Goal: Task Accomplishment & Management: Manage account settings

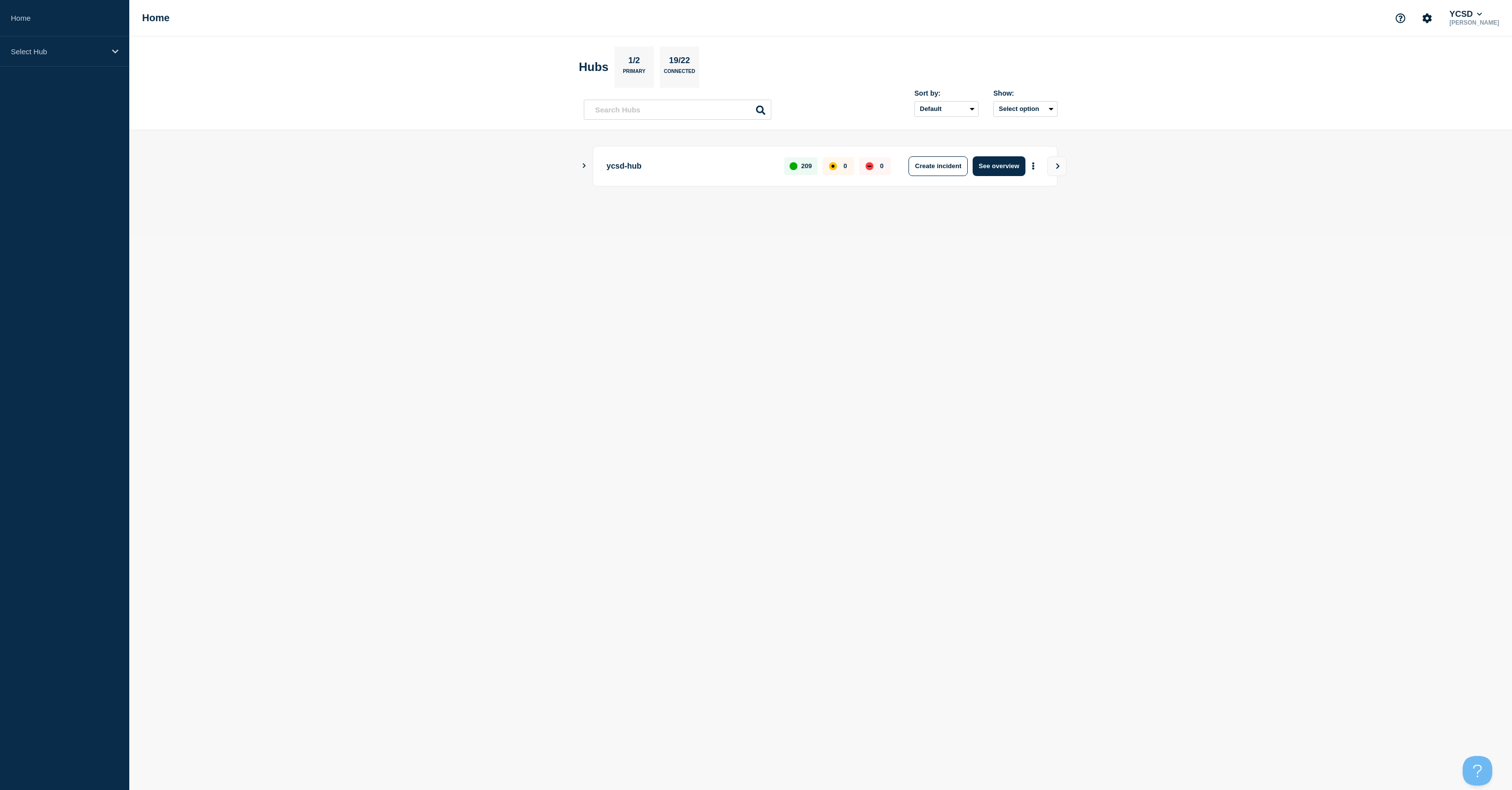
click at [584, 167] on button "Show Connected Hubs" at bounding box center [584, 165] width 5 height 7
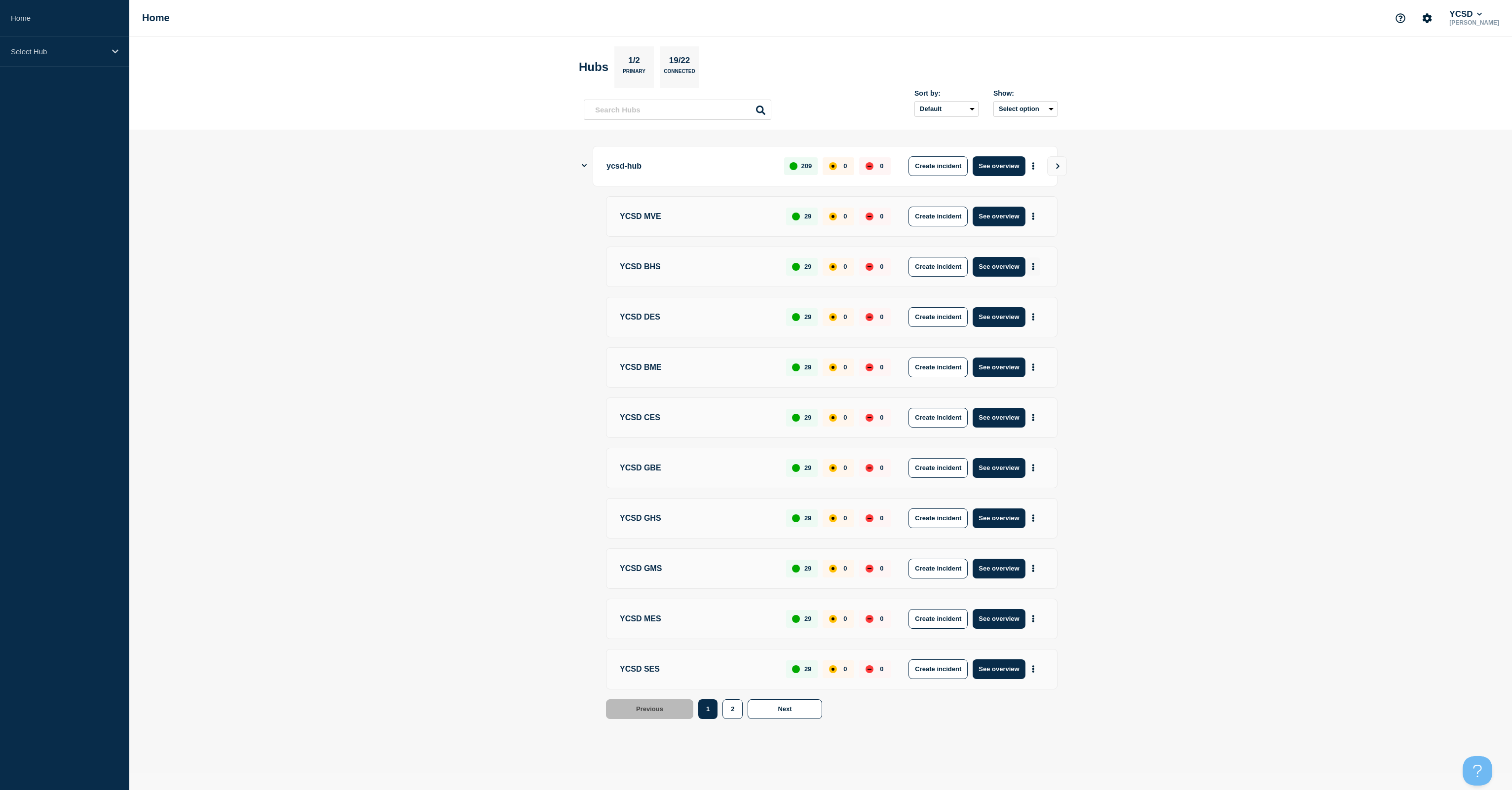
click at [756, 268] on icon "More actions" at bounding box center [1033, 266] width 2 height 7
click at [756, 297] on button "Create maintenance" at bounding box center [1029, 295] width 67 height 8
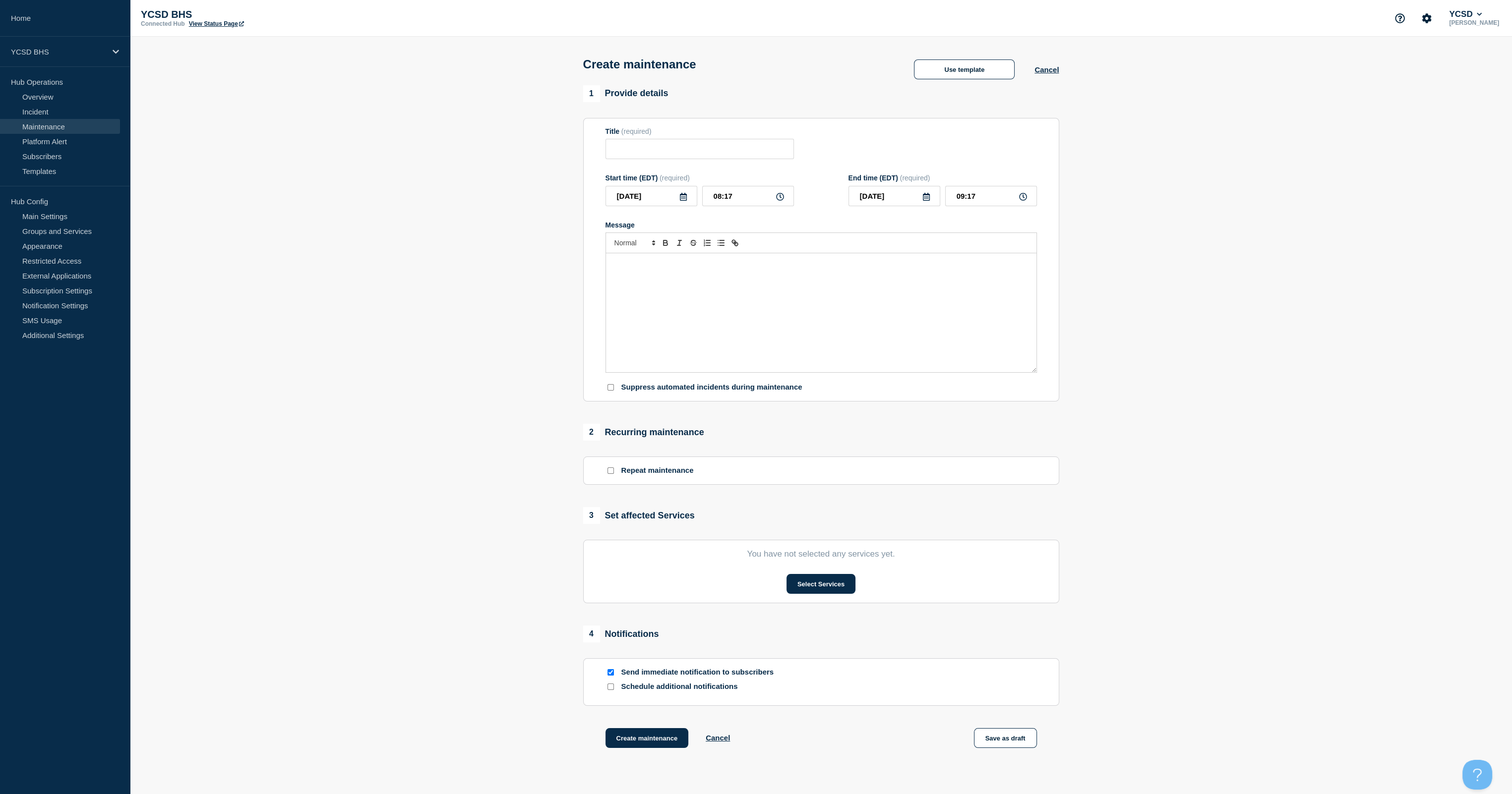
click at [657, 139] on div "Title (required)" at bounding box center [699, 143] width 188 height 32
click at [653, 149] on input "Title" at bounding box center [699, 149] width 188 height 21
type input "Fire Alarm / Sprinkler Monitoring Inspection"
click at [759, 200] on icon at bounding box center [1023, 197] width 8 height 8
click at [759, 205] on input "09:17" at bounding box center [991, 196] width 92 height 21
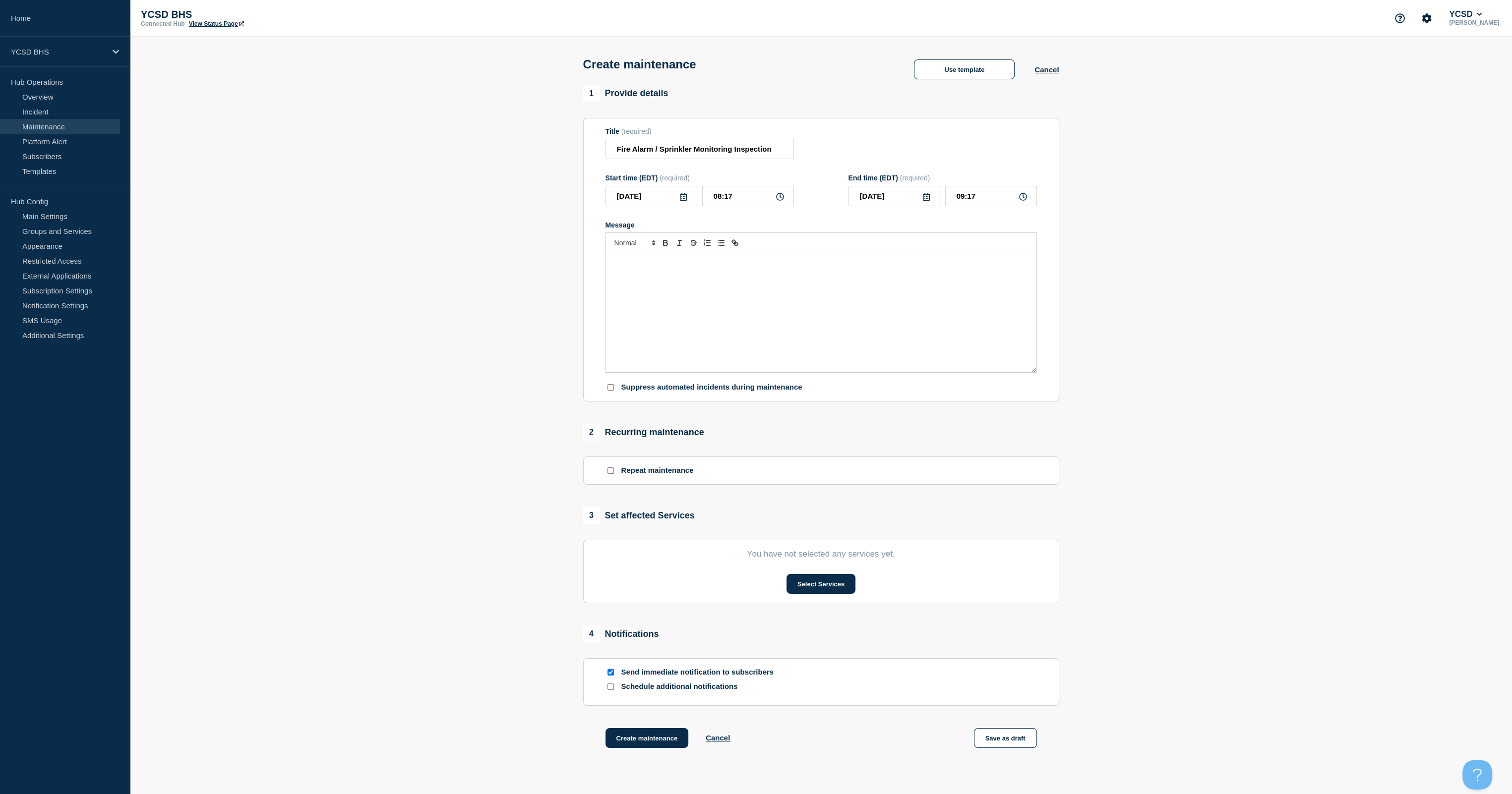
click at [759, 199] on icon at bounding box center [1023, 197] width 8 height 8
click at [759, 199] on input "09:17" at bounding box center [991, 196] width 92 height 21
type input "12:00"
click at [759, 199] on input "12:00" at bounding box center [991, 196] width 92 height 21
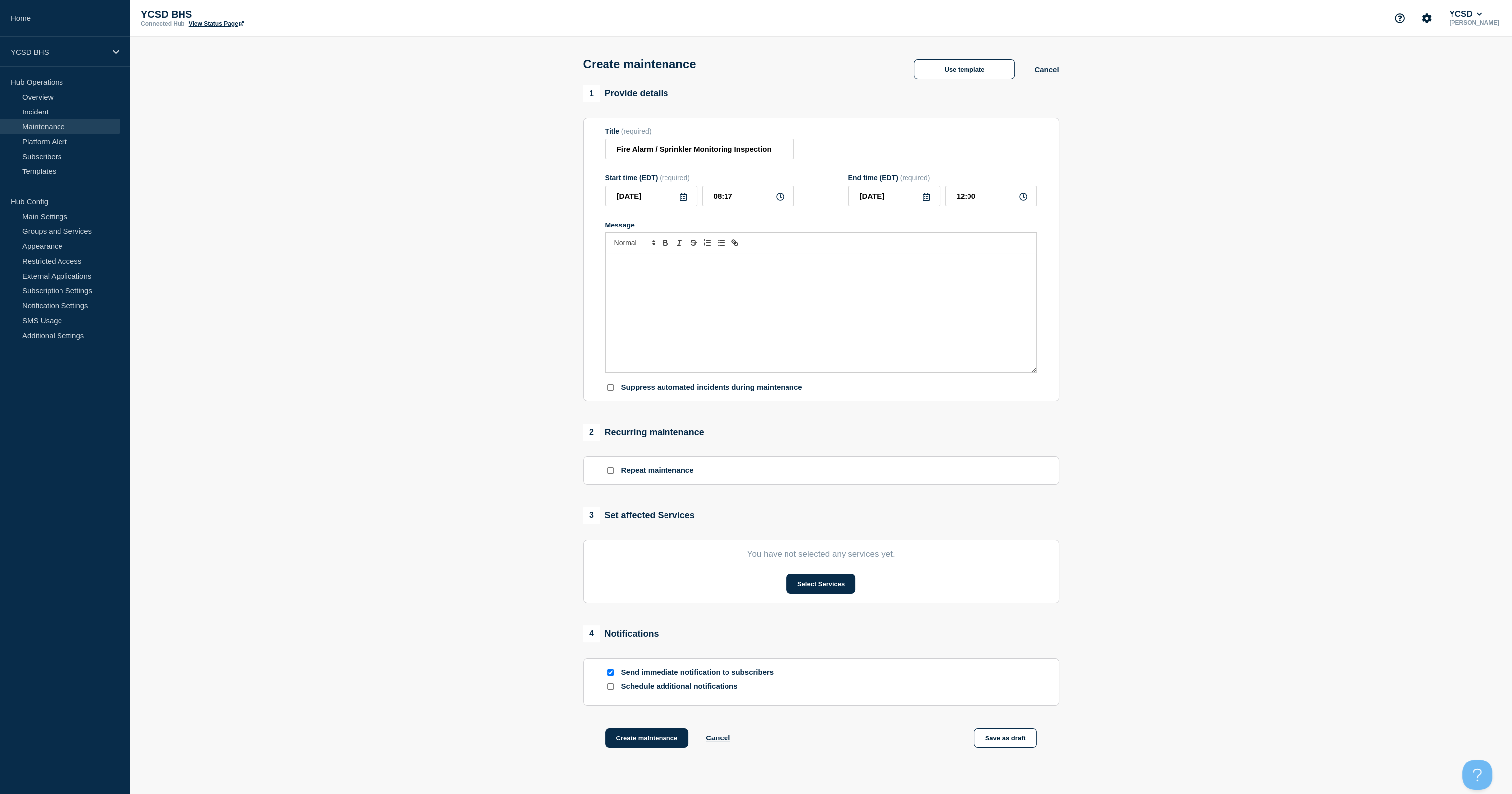
click at [649, 278] on div "Message" at bounding box center [821, 313] width 430 height 119
click at [759, 201] on icon at bounding box center [1023, 197] width 8 height 8
click at [759, 200] on input "12:00" at bounding box center [991, 196] width 92 height 21
type input "17:00"
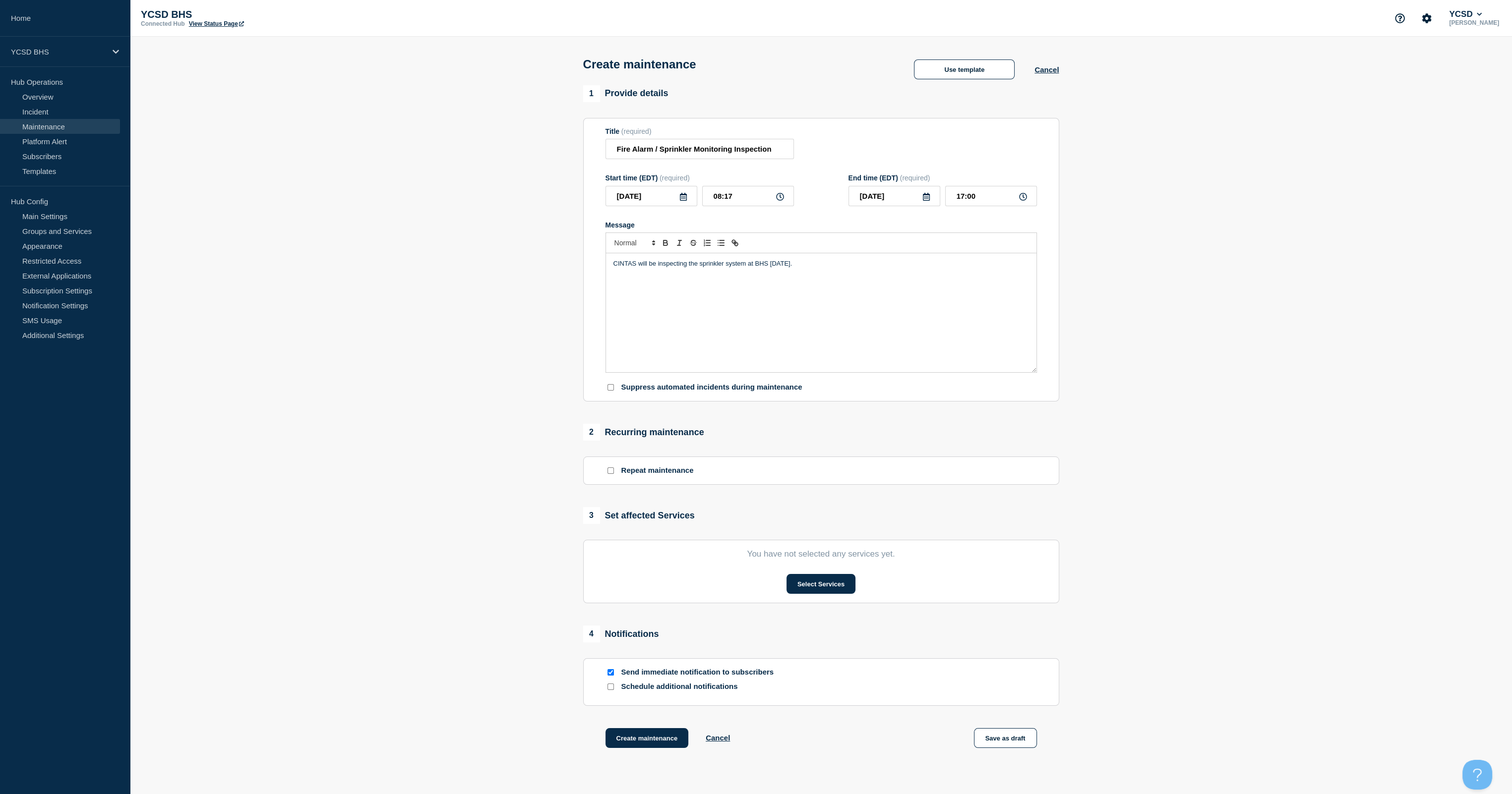
click at [759, 267] on p "CINTAS will be inspecting the sprinkler system at BHS [DATE]." at bounding box center [821, 263] width 415 height 9
copy p "CINTAS will be inspecting the sprinkler system at BHS [DATE]. When on site, the…"
click at [611, 391] on input "Suppress automated incidents during maintenance" at bounding box center [610, 387] width 6 height 6
checkbox input "true"
click at [486, 388] on section "1 Provide details Title (required) Fire Alarm / Sprinkler Monitoring Inspection…" at bounding box center [821, 429] width 1382 height 688
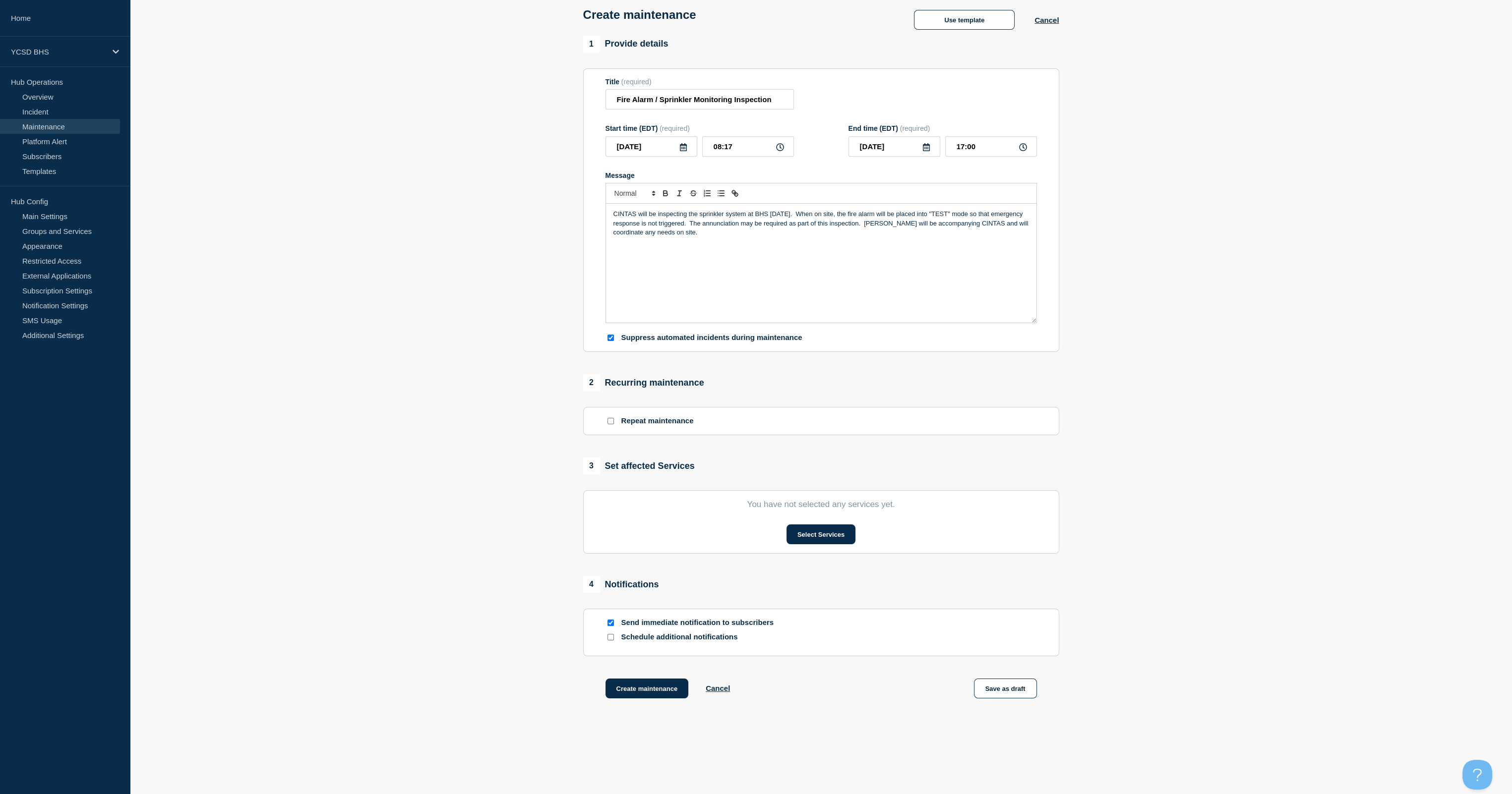
scroll to position [71, 0]
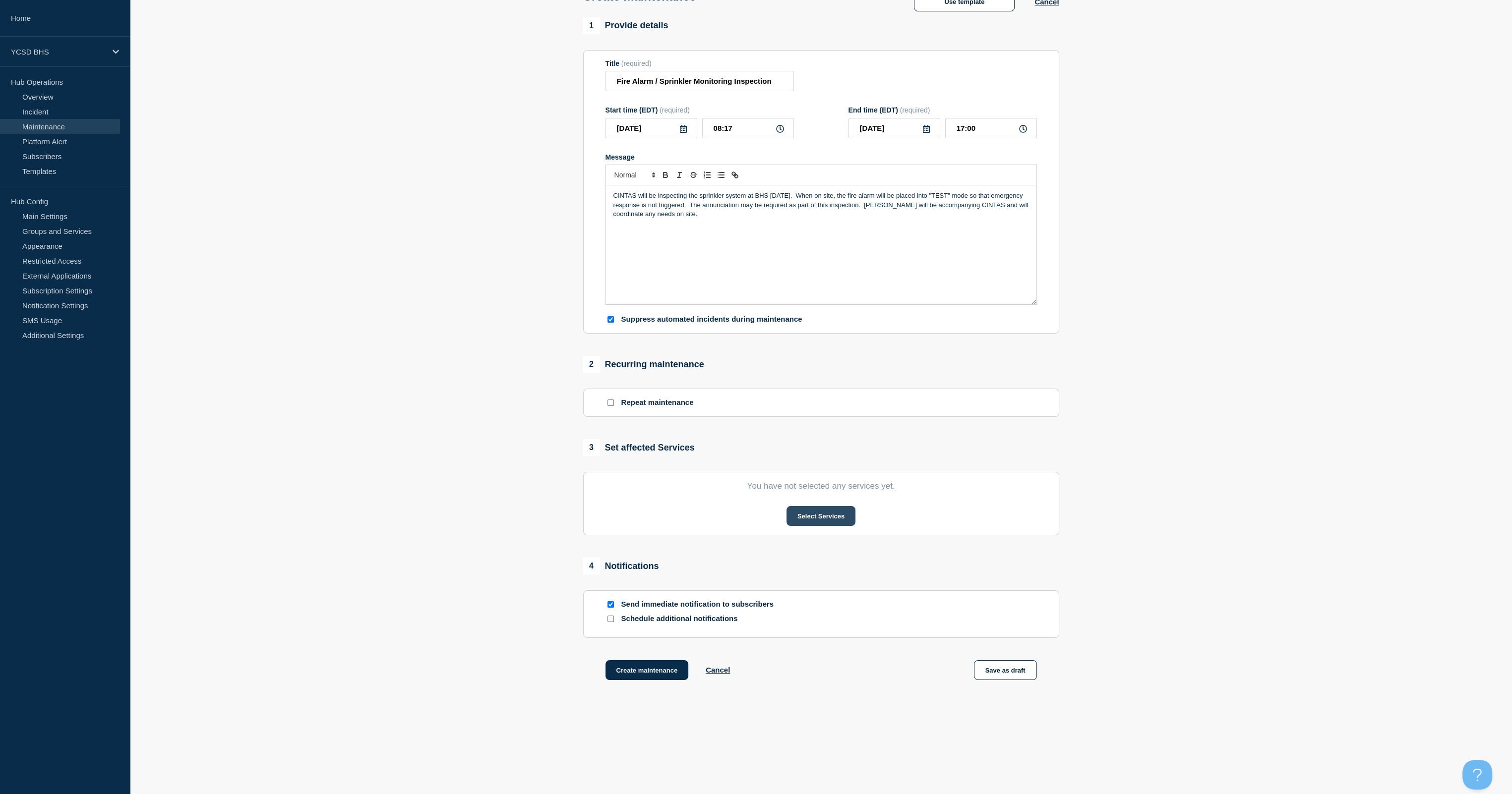
click at [759, 469] on button "Select Services" at bounding box center [821, 516] width 69 height 20
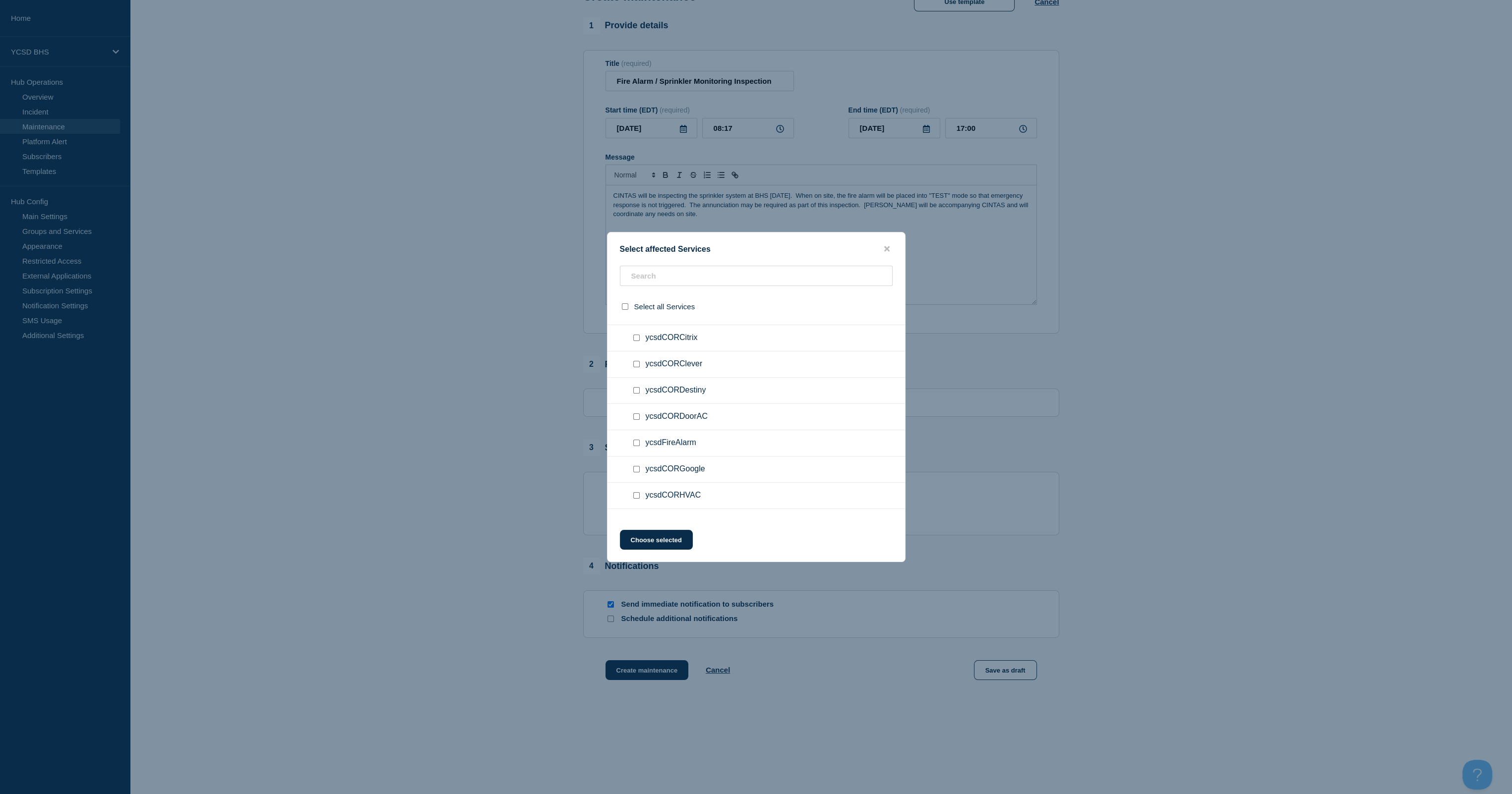
scroll to position [148, 0]
click at [636, 395] on input "ycsdFireAlarm checkbox" at bounding box center [636, 393] width 6 height 6
click at [637, 395] on input "ycsdFireAlarm checkbox" at bounding box center [636, 393] width 6 height 6
checkbox input "false"
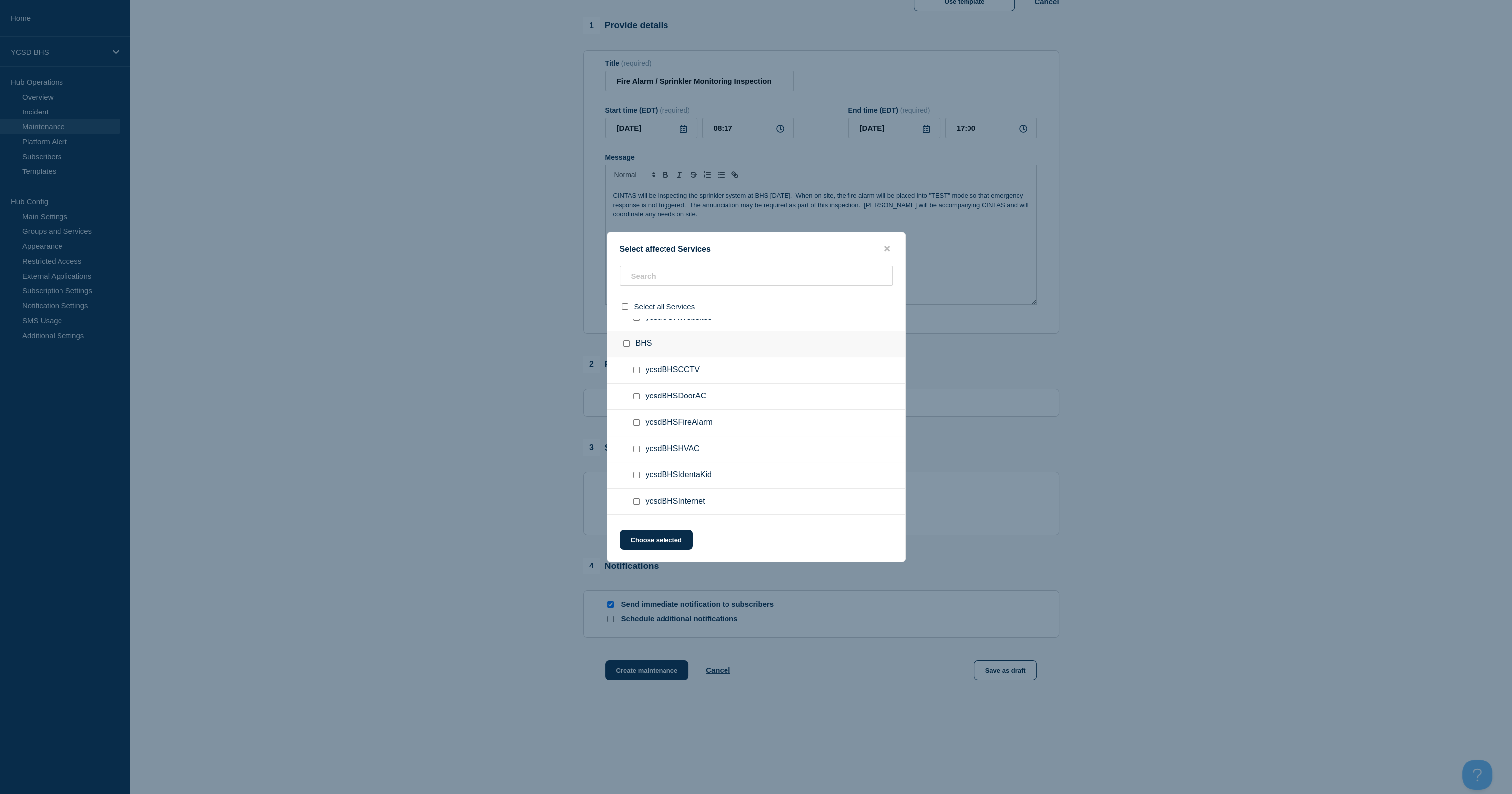
click at [637, 422] on input "ycsdBHSFireAlarm checkbox" at bounding box center [636, 422] width 6 height 6
checkbox input "true"
click at [647, 469] on button "Choose selected" at bounding box center [656, 540] width 73 height 20
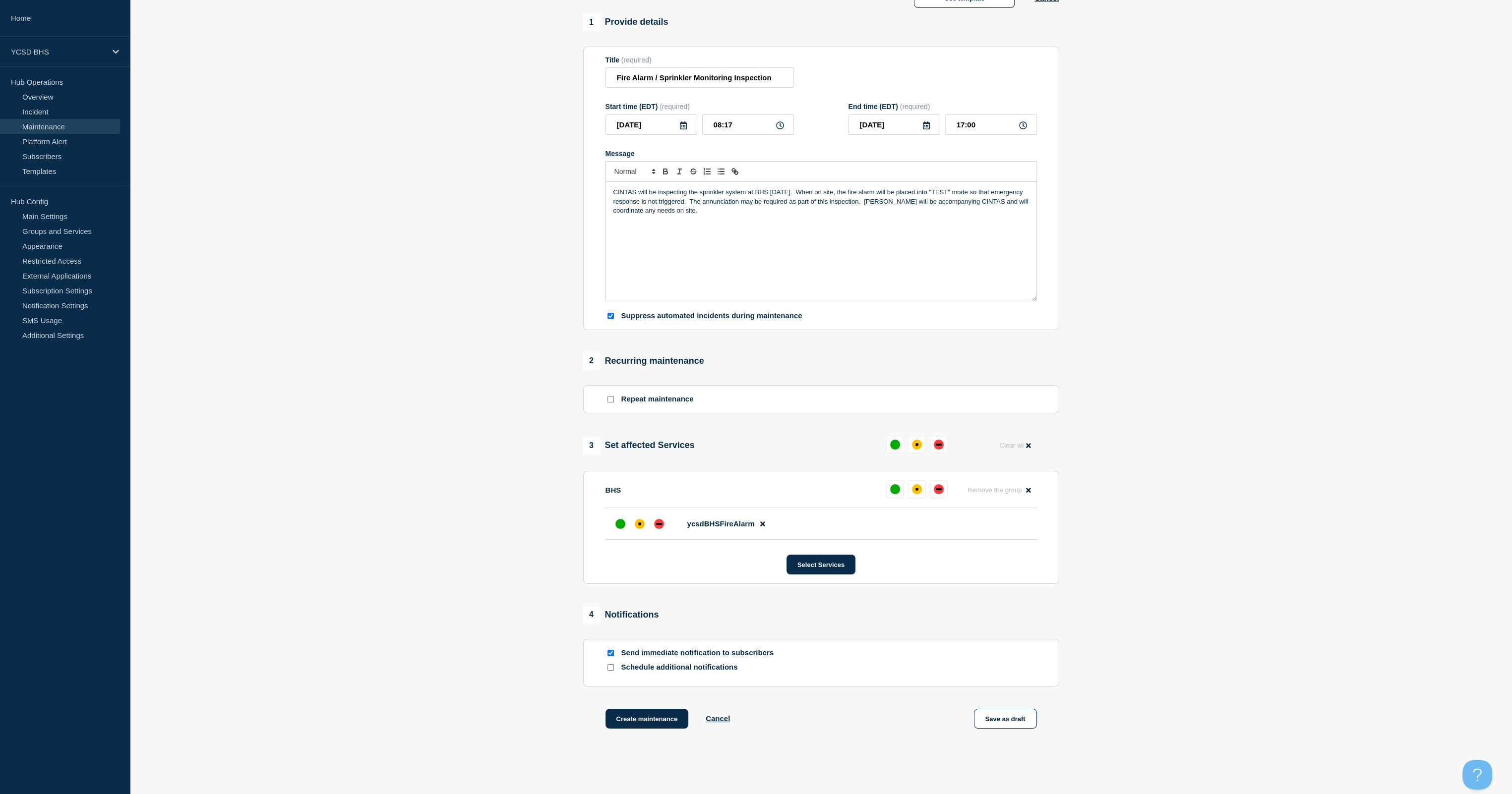
click at [457, 465] on section "1 Provide details Title (required) Fire Alarm / Sprinkler Monitoring Inspection…" at bounding box center [821, 384] width 1382 height 740
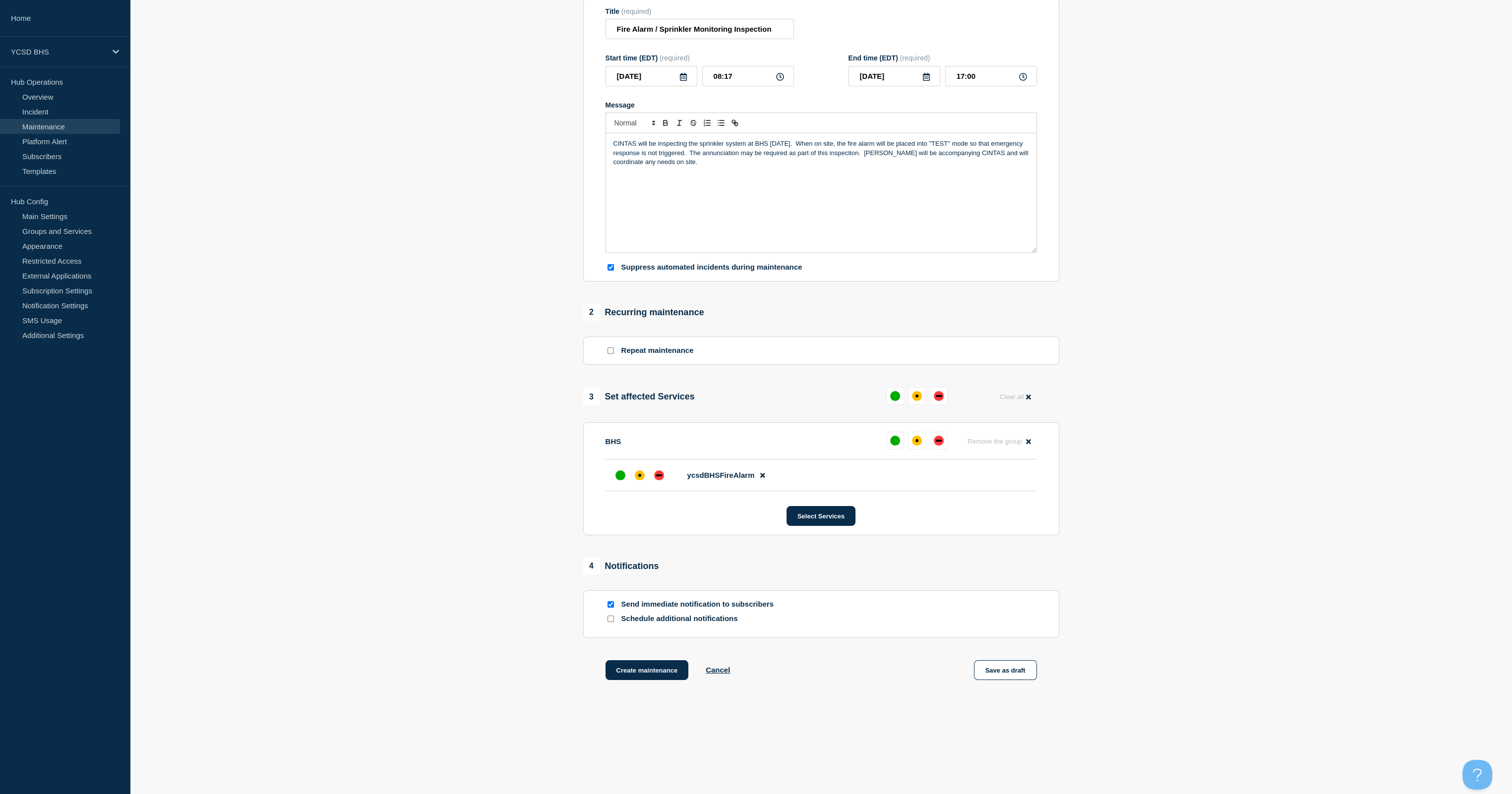
scroll to position [125, 0]
drag, startPoint x: 706, startPoint y: 159, endPoint x: 571, endPoint y: 128, distance: 138.5
click at [571, 128] on section "1 Provide details Title (required) Fire Alarm / Sprinkler Monitoring Inspection…" at bounding box center [821, 335] width 1382 height 740
copy p "CINTAS will be inspecting the sprinkler system at BHS [DATE]. When on site, the…"
click at [643, 469] on button "Create maintenance" at bounding box center [647, 670] width 83 height 20
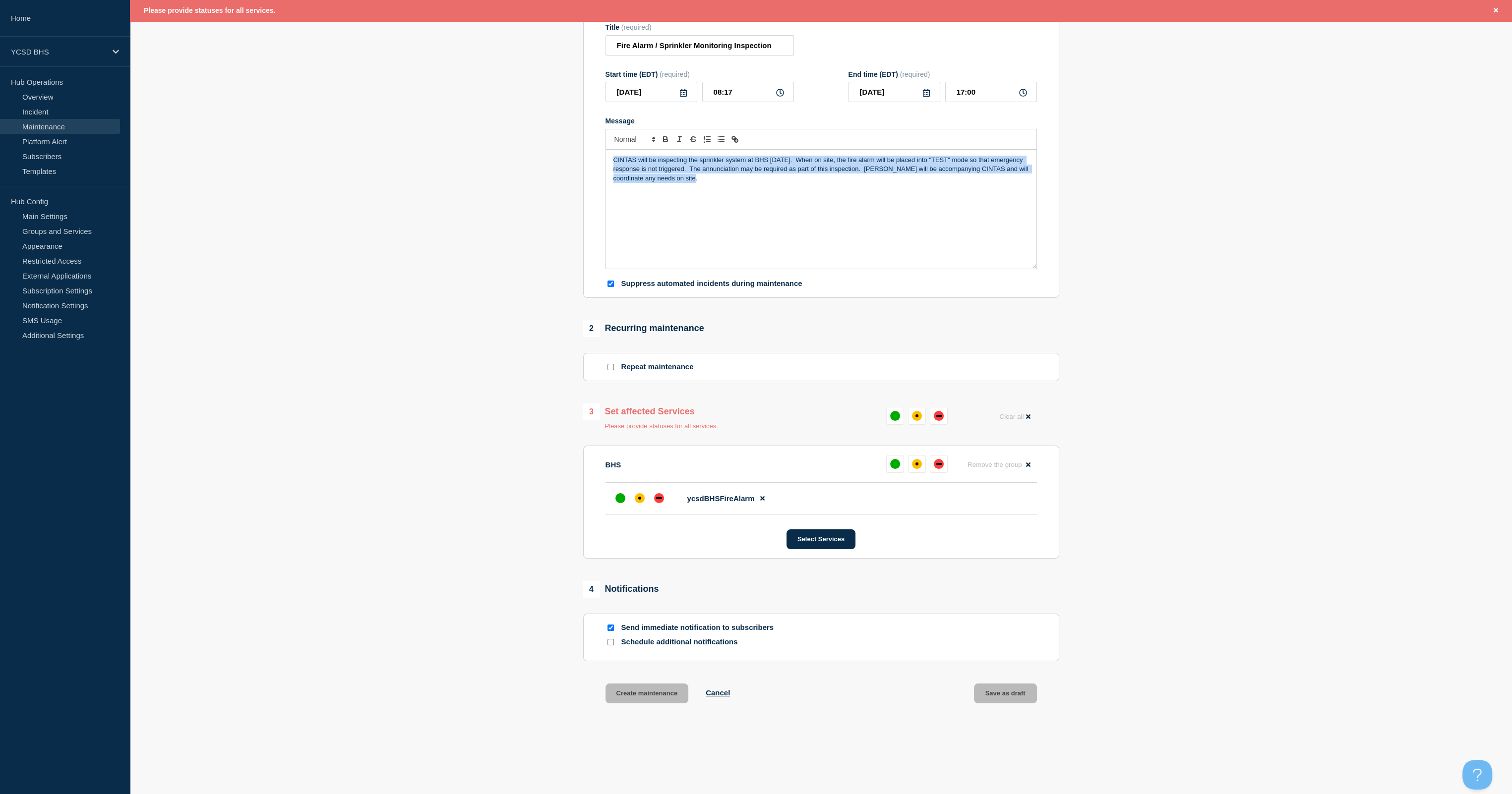
scroll to position [146, 0]
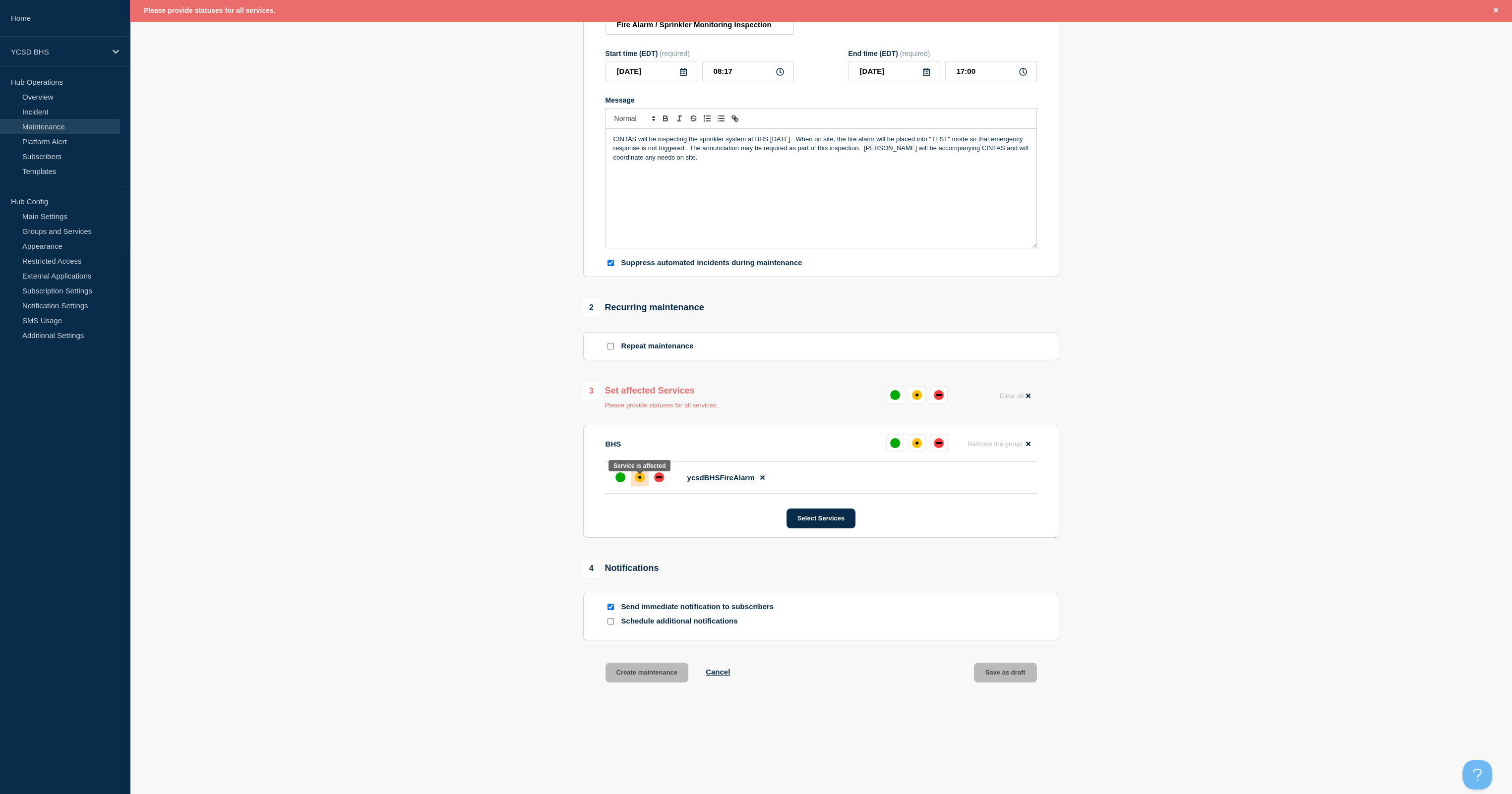
click at [642, 469] on div "affected" at bounding box center [640, 477] width 10 height 10
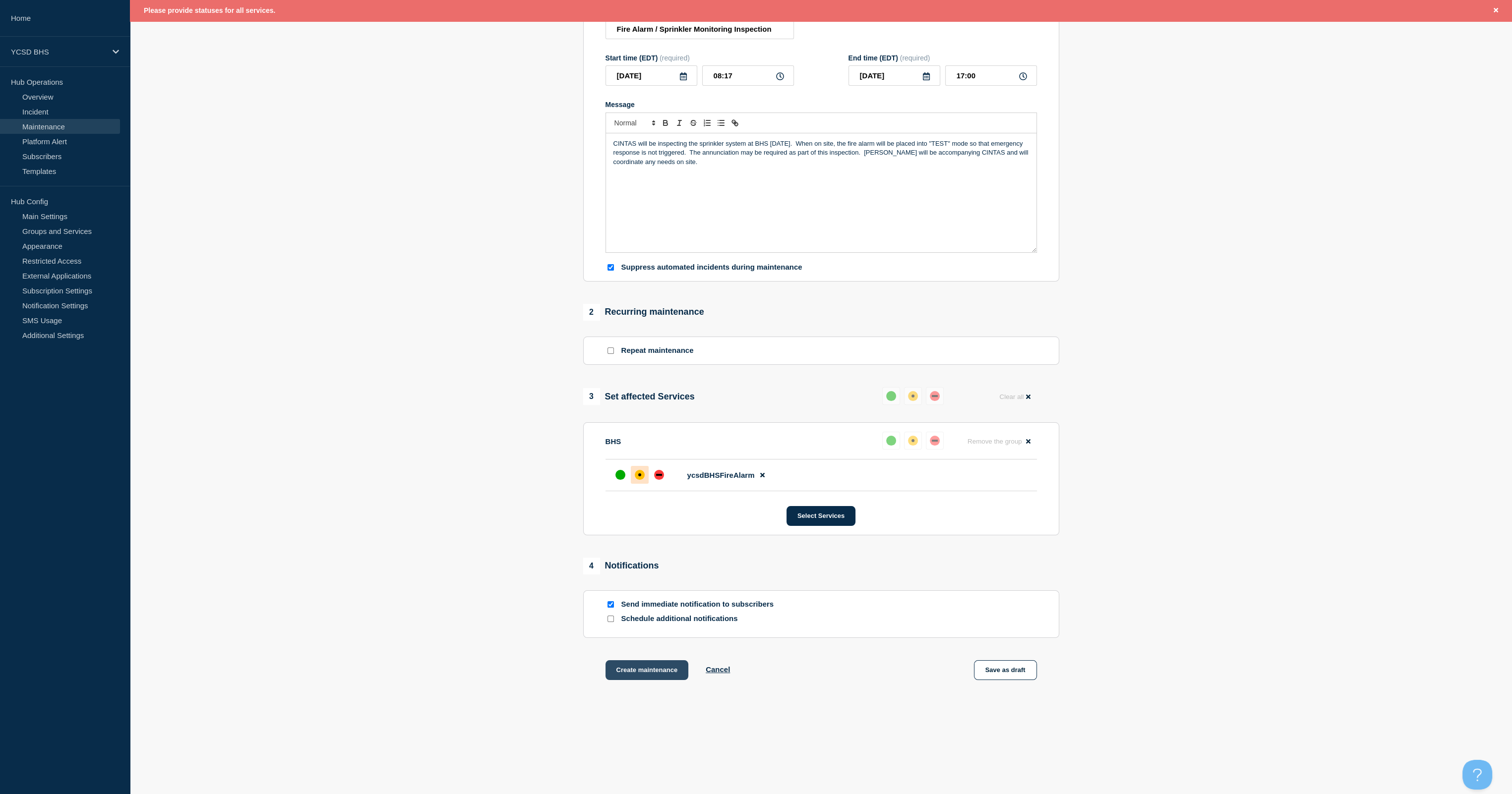
click at [653, 469] on button "Create maintenance" at bounding box center [647, 670] width 83 height 20
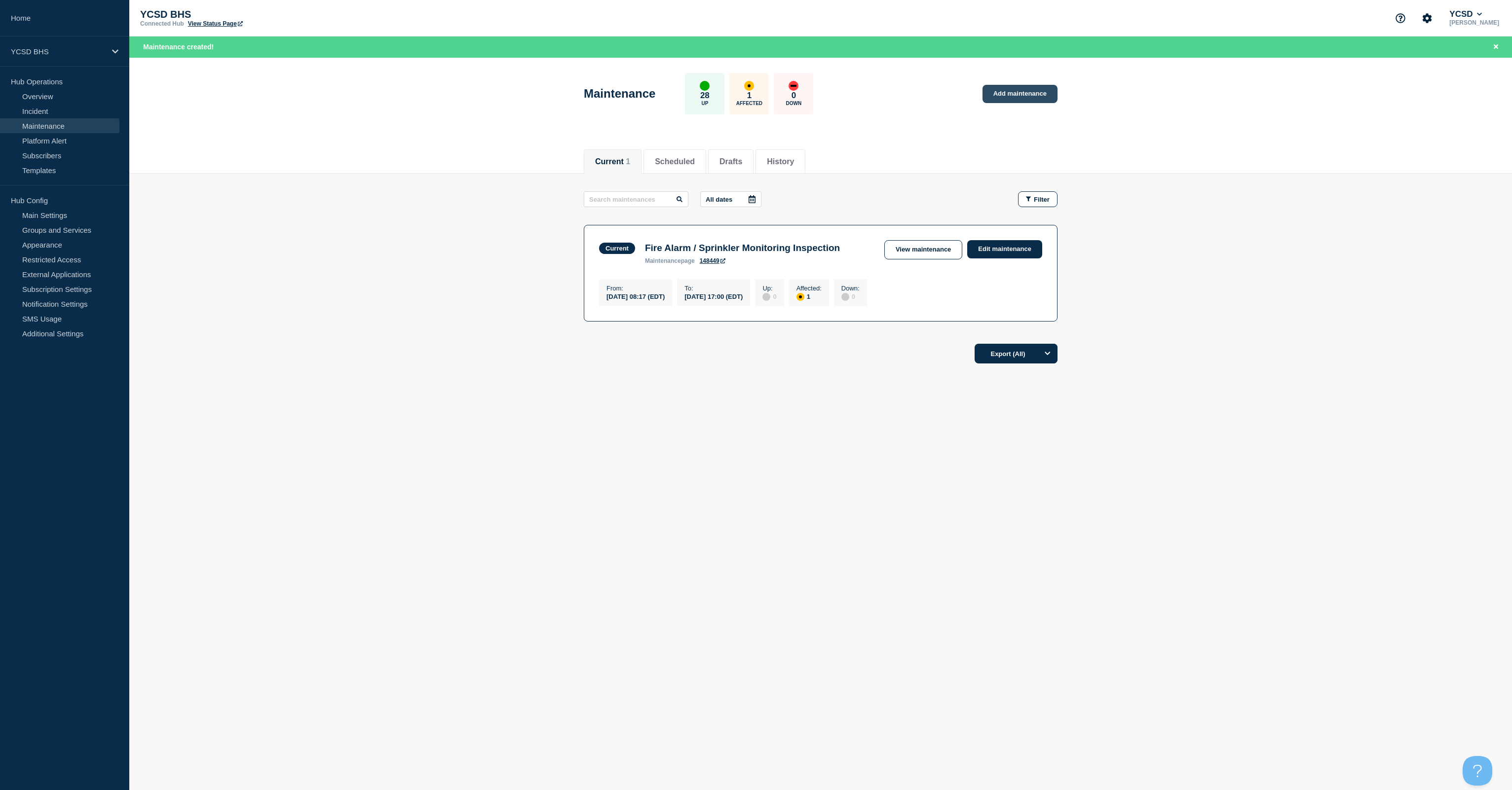
click at [756, 94] on link "Add maintenance" at bounding box center [1020, 94] width 75 height 18
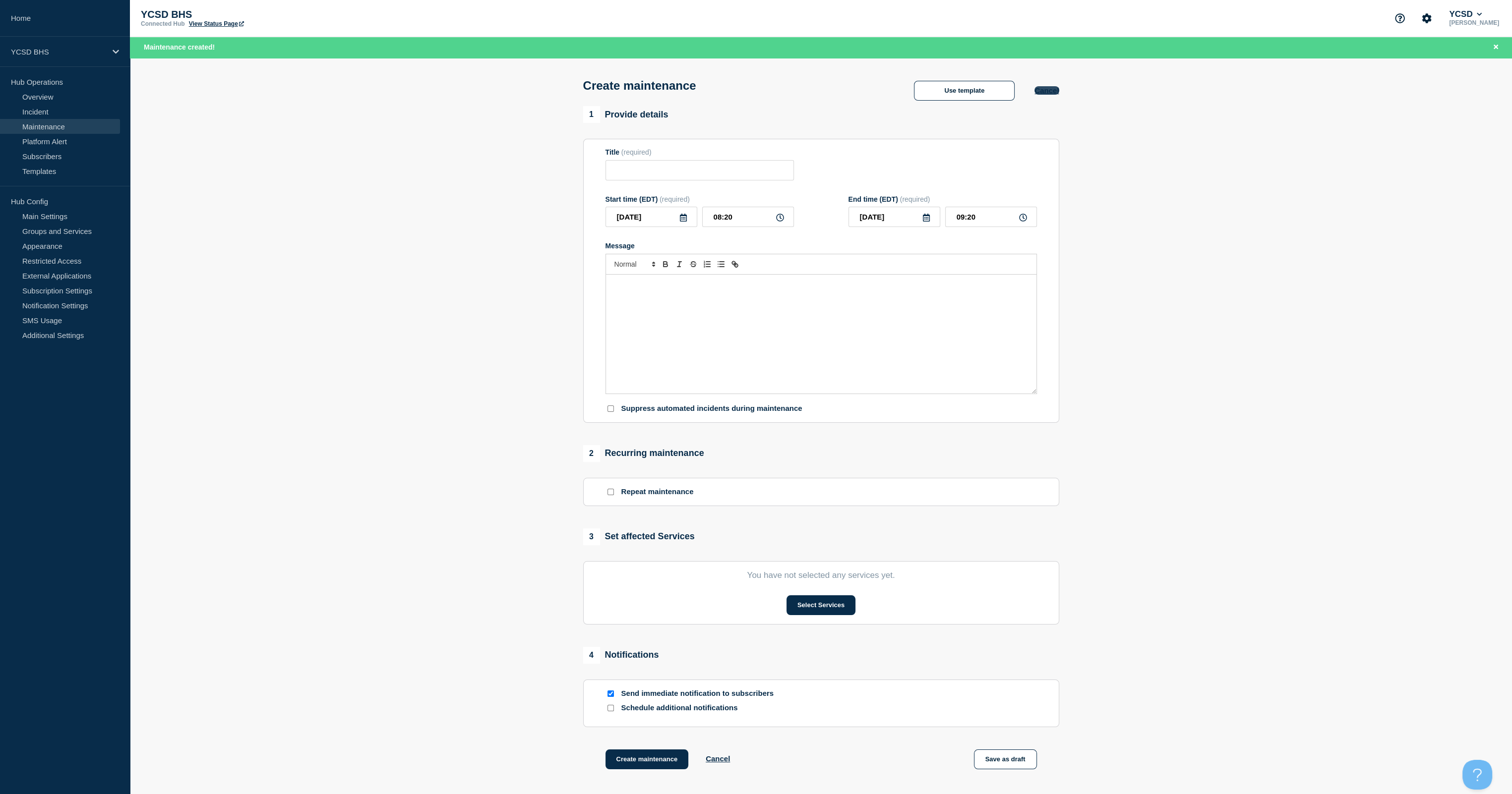
click at [759, 94] on button "Cancel" at bounding box center [1047, 90] width 25 height 8
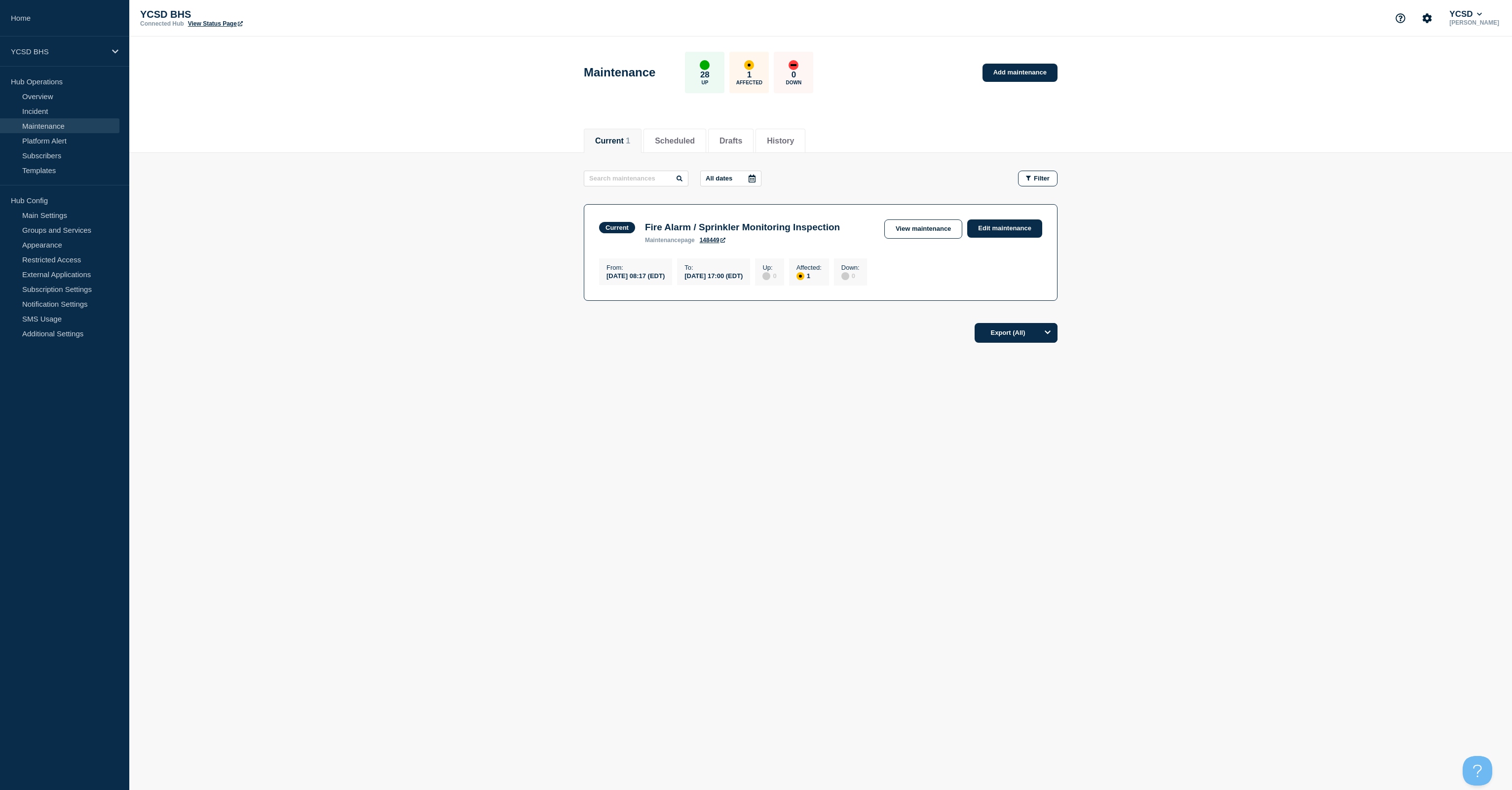
click at [40, 122] on link "Maintenance" at bounding box center [59, 126] width 119 height 15
click at [37, 100] on link "Overview" at bounding box center [59, 96] width 119 height 15
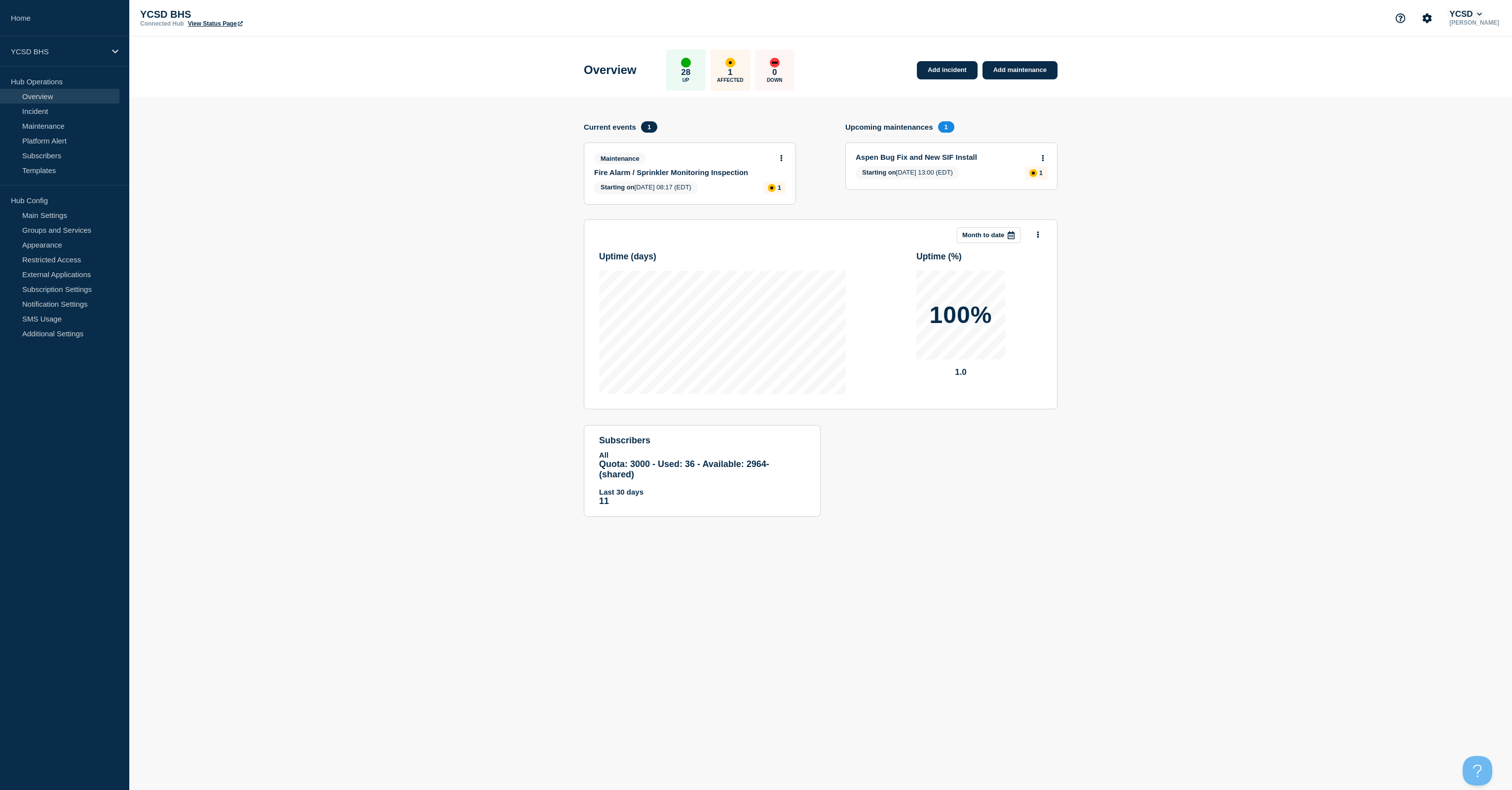
click at [756, 17] on button "YCSD" at bounding box center [1466, 14] width 37 height 10
click at [756, 177] on section "Add incident Add maintenance Current events 1 Maintenance Fire Alarm / Sprinkle…" at bounding box center [820, 314] width 1383 height 435
click at [289, 171] on section "Add incident Add maintenance Current events 1 Maintenance Fire Alarm / Sprinkle…" at bounding box center [820, 314] width 1383 height 435
click at [33, 127] on link "Maintenance" at bounding box center [59, 126] width 119 height 15
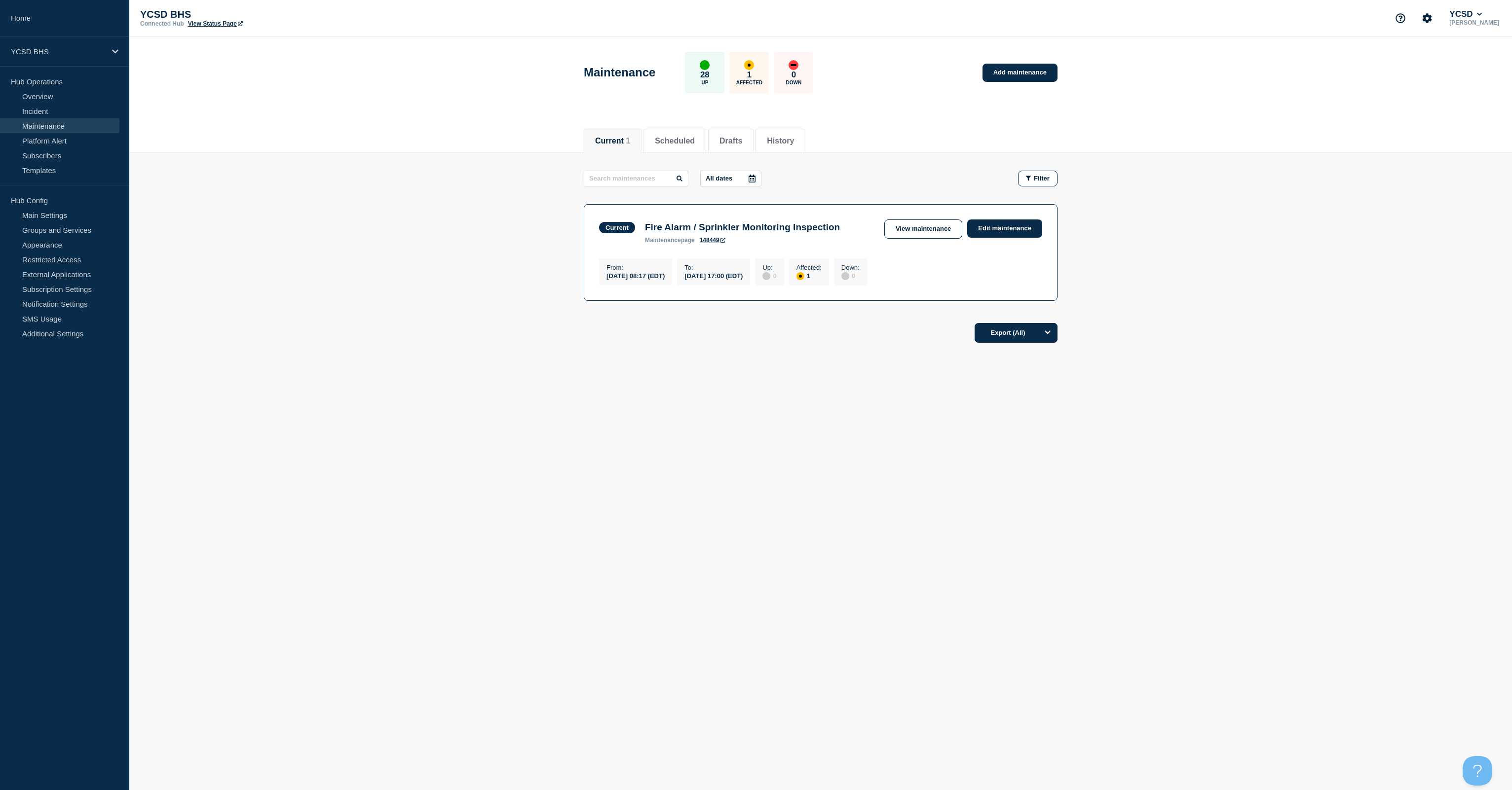
click at [214, 22] on link "View Status Page" at bounding box center [215, 24] width 54 height 7
click at [110, 52] on div "YCSD BHS" at bounding box center [65, 52] width 129 height 30
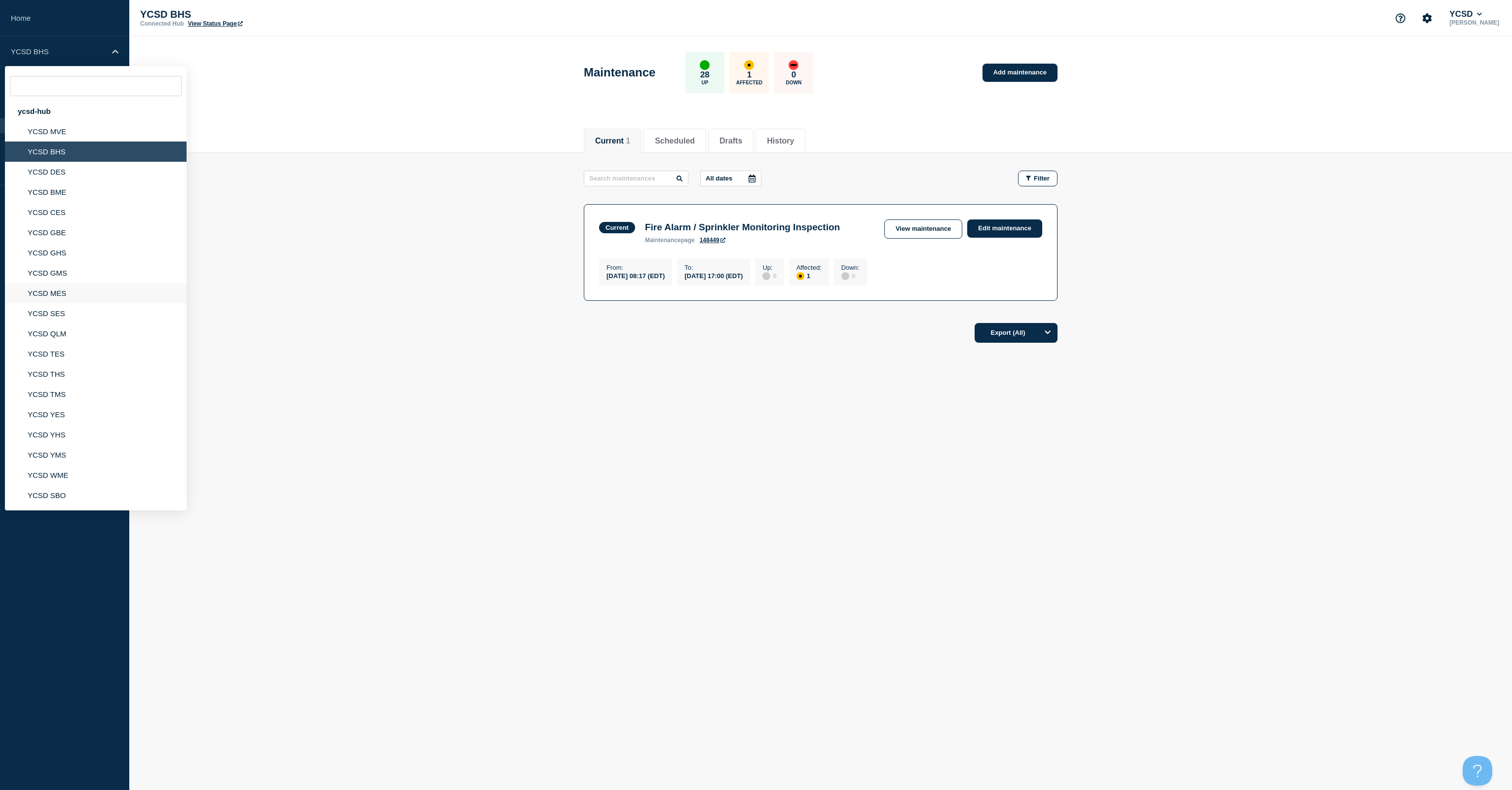
click at [53, 295] on li "YCSD MES" at bounding box center [95, 293] width 182 height 20
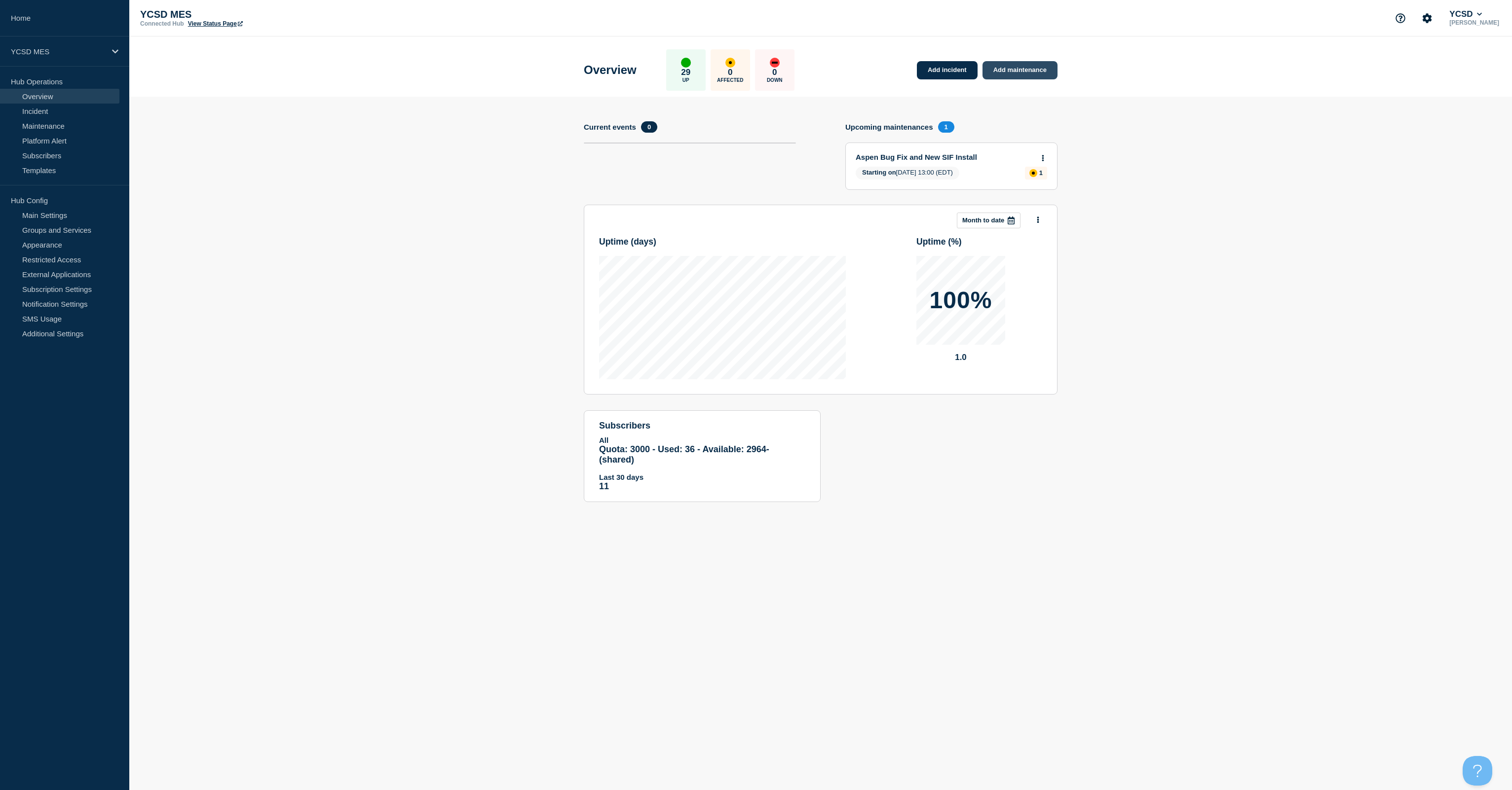
click at [756, 78] on link "Add maintenance" at bounding box center [1020, 70] width 75 height 18
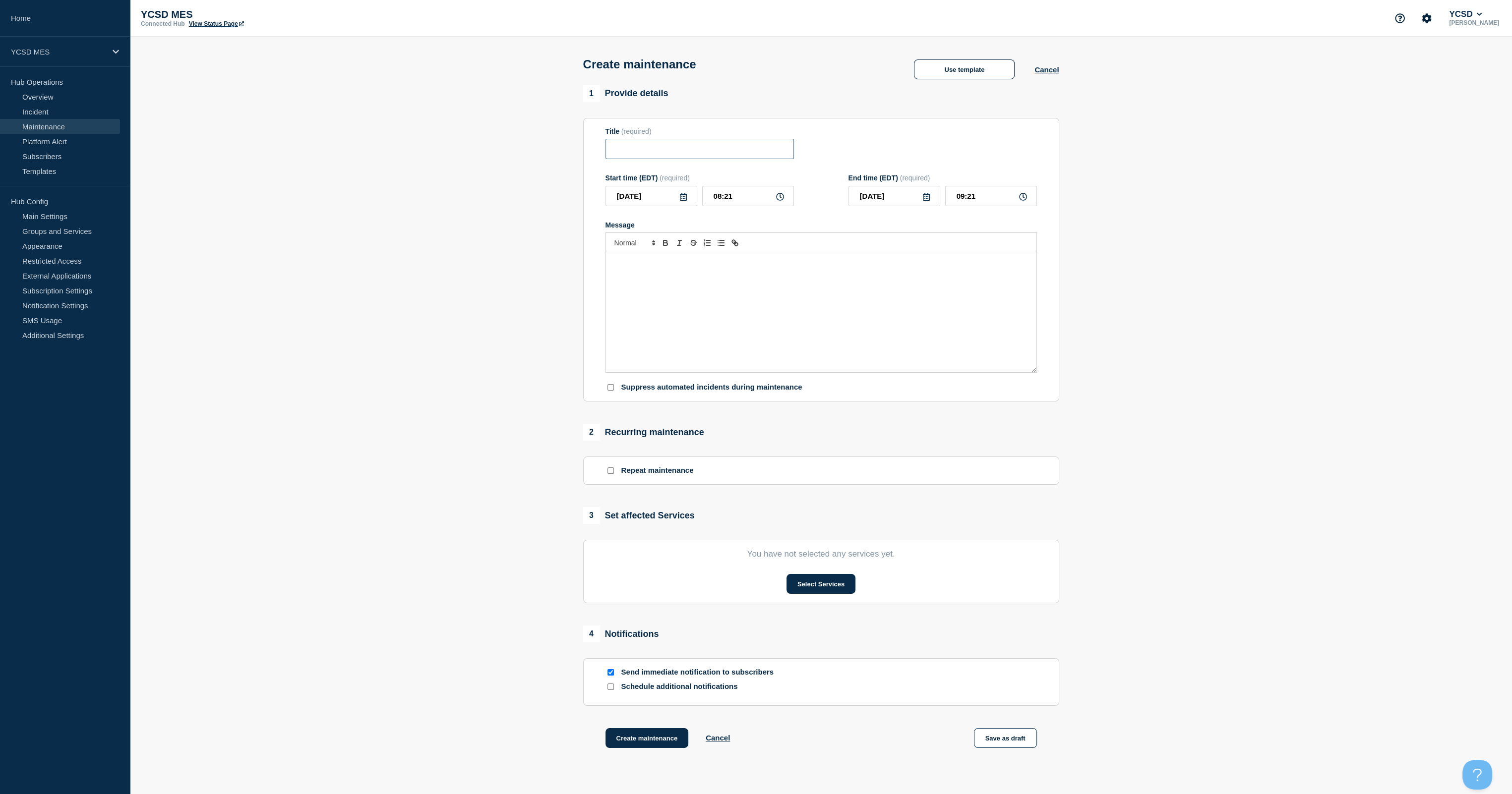
click at [747, 153] on input "Title" at bounding box center [699, 149] width 188 height 21
type input "Fire Alarm / Sprinkler Monitoring Inspection"
click at [759, 200] on input "09:21" at bounding box center [991, 196] width 92 height 21
type input "17:00"
click at [696, 290] on div "Message" at bounding box center [821, 313] width 430 height 119
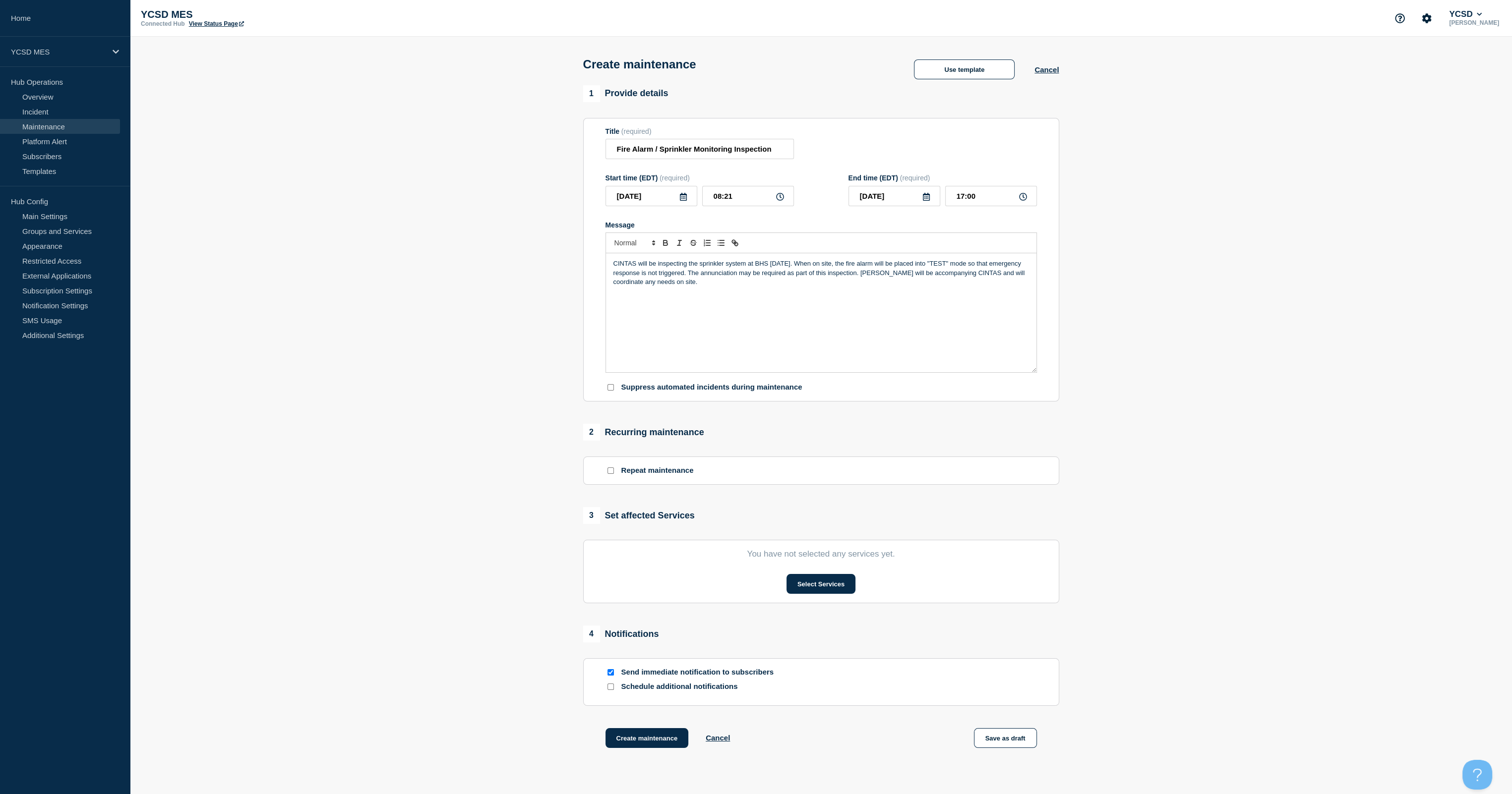
click at [759, 267] on p "CINTAS will be inspecting the sprinkler system at BHS [DATE]. When on site, the…" at bounding box center [821, 273] width 415 height 27
click at [484, 442] on section "1 Provide details Title (required) Fire Alarm / Sprinkler Monitoring Inspection…" at bounding box center [821, 429] width 1382 height 688
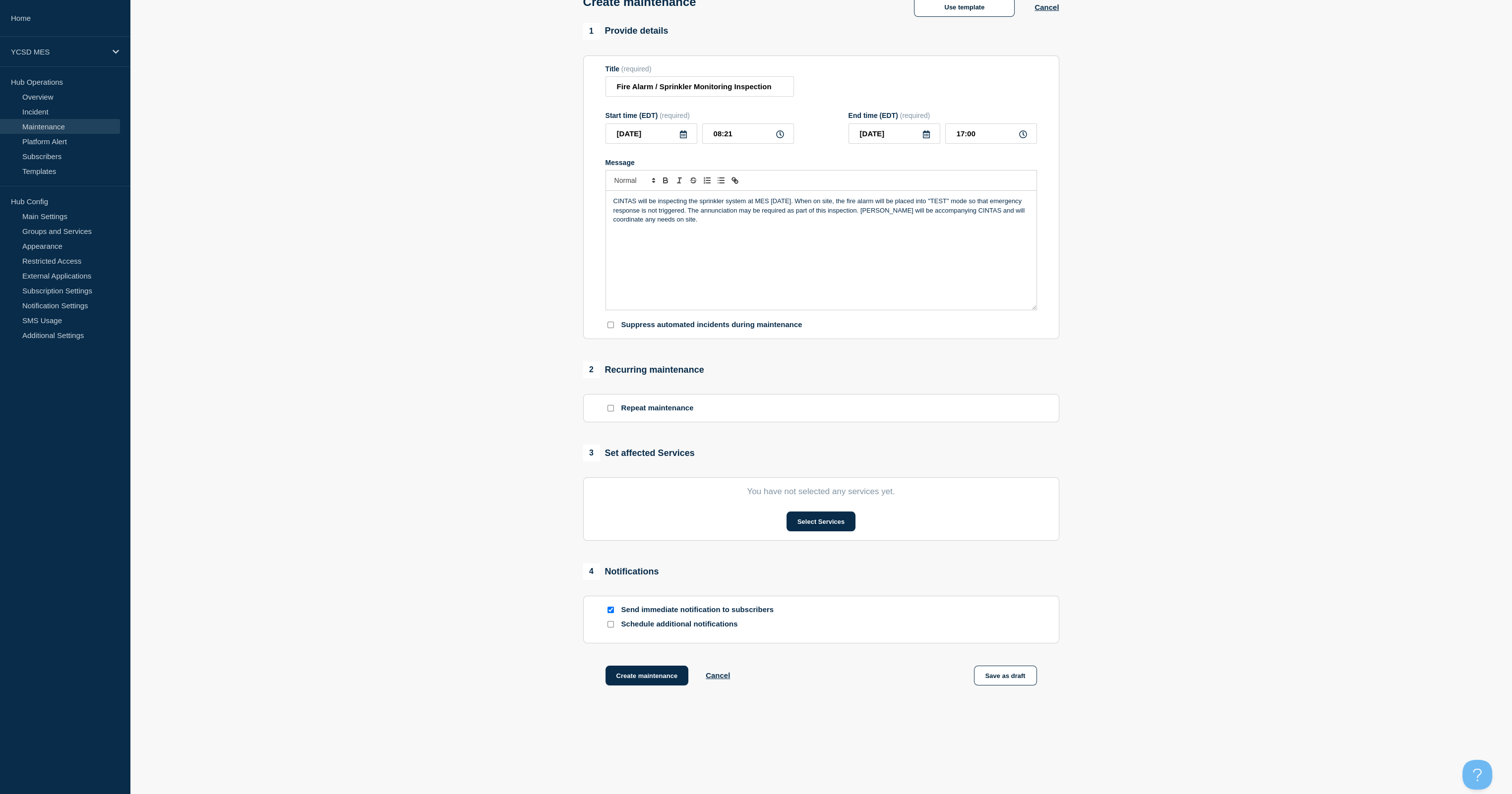
scroll to position [71, 0]
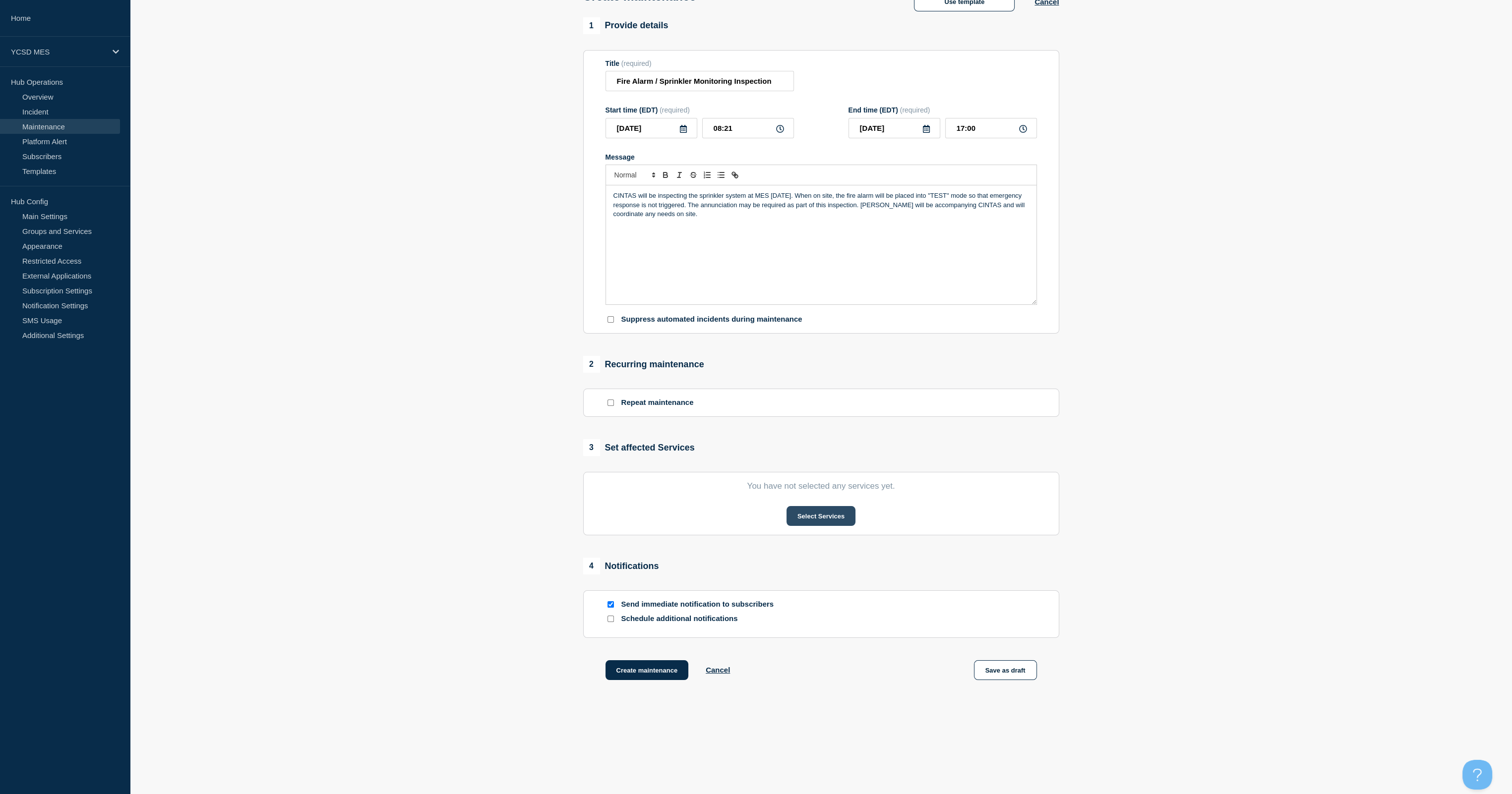
click at [759, 469] on button "Select Services" at bounding box center [821, 516] width 69 height 20
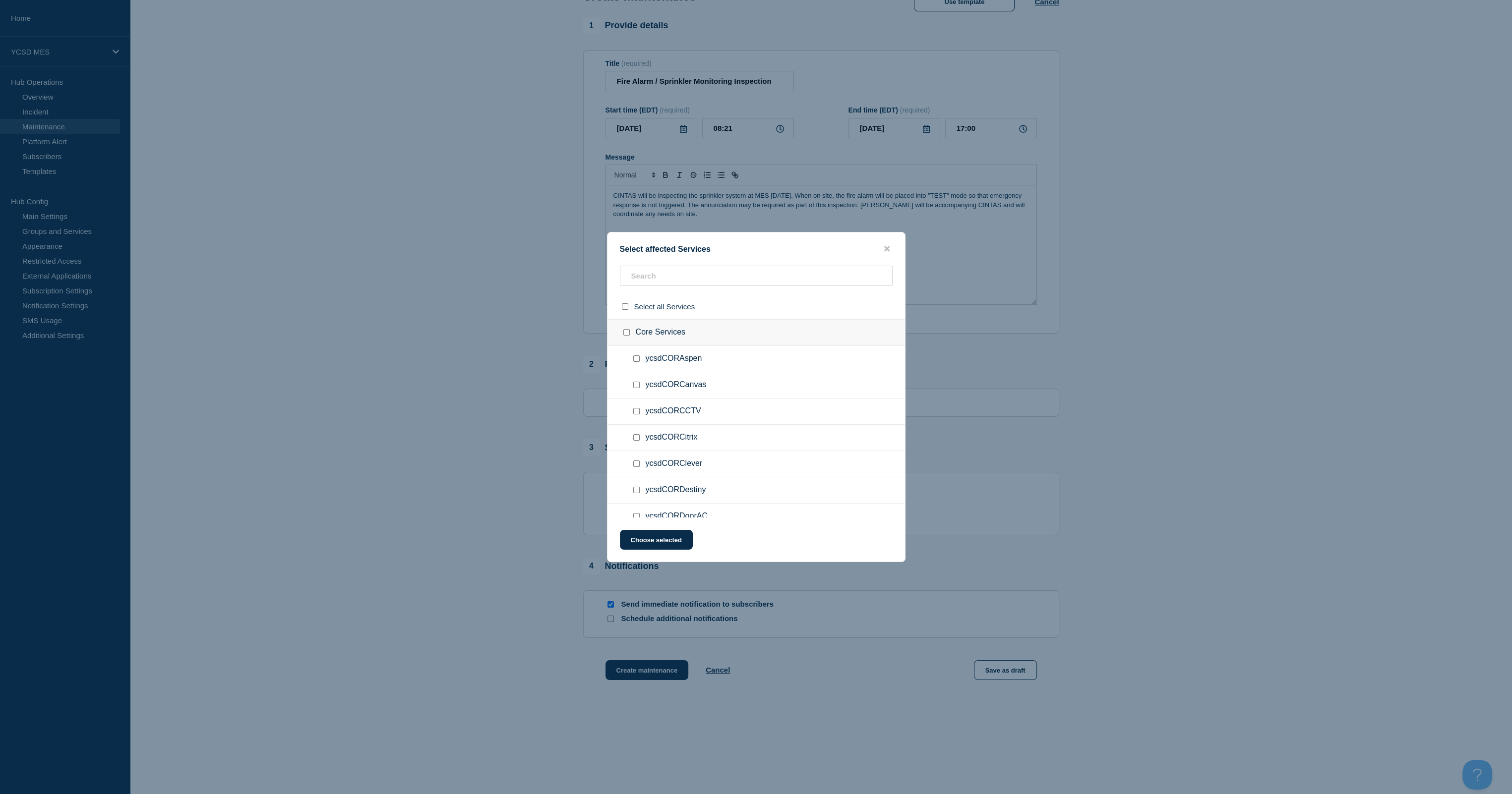
click at [625, 333] on input "Core Services checkbox" at bounding box center [626, 332] width 6 height 6
checkbox input "true"
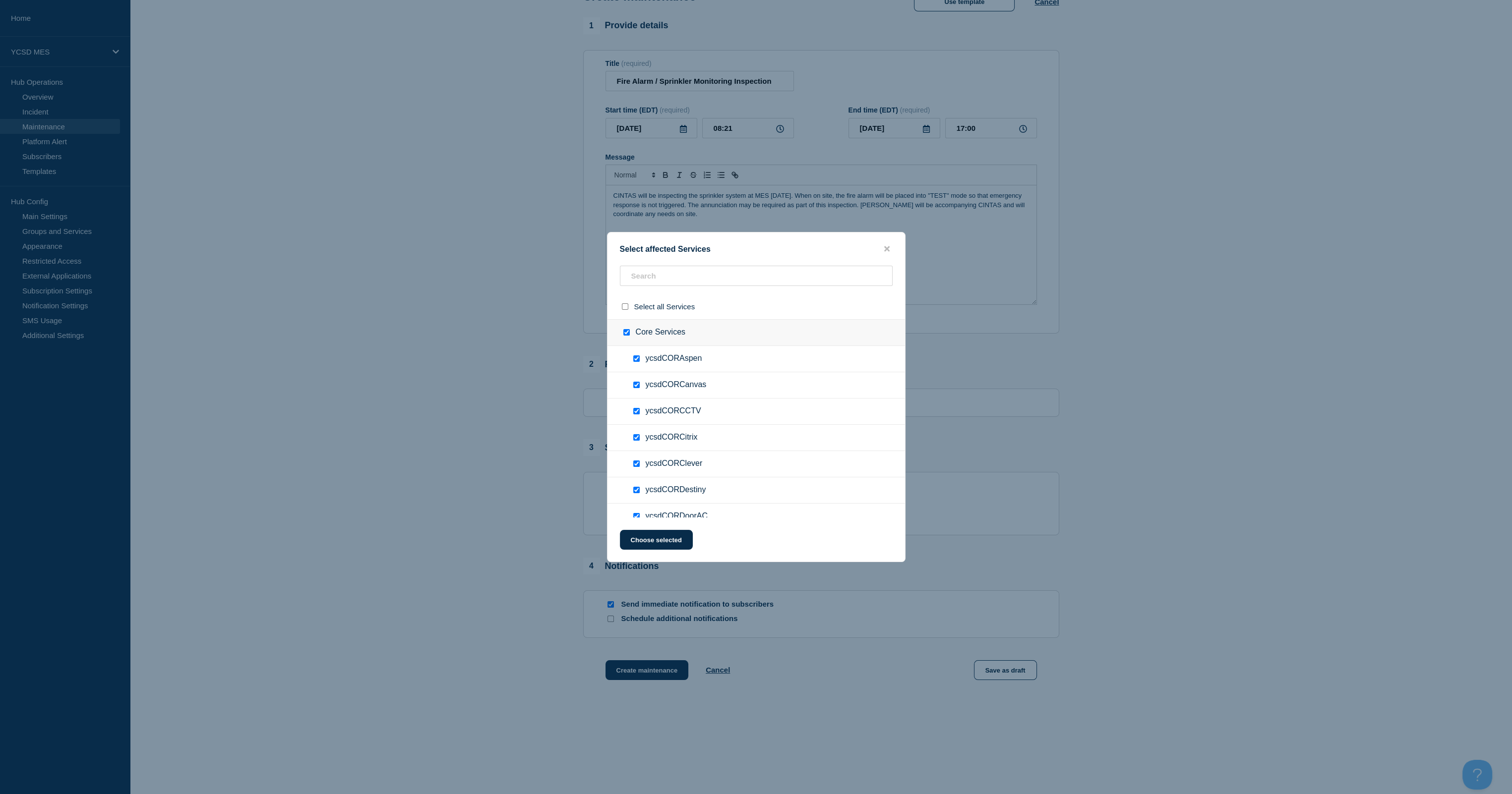
checkbox input "true"
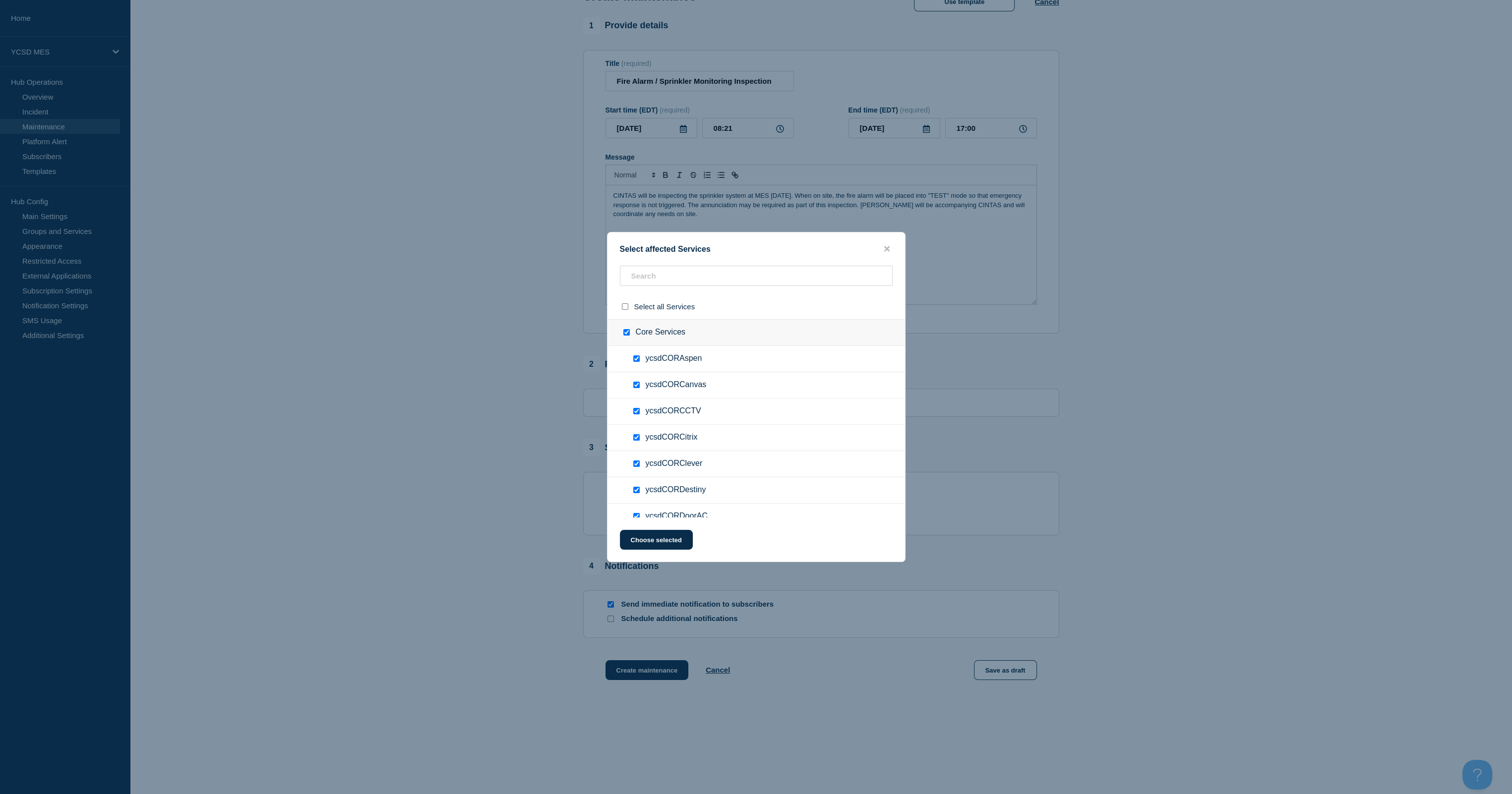
checkbox input "true"
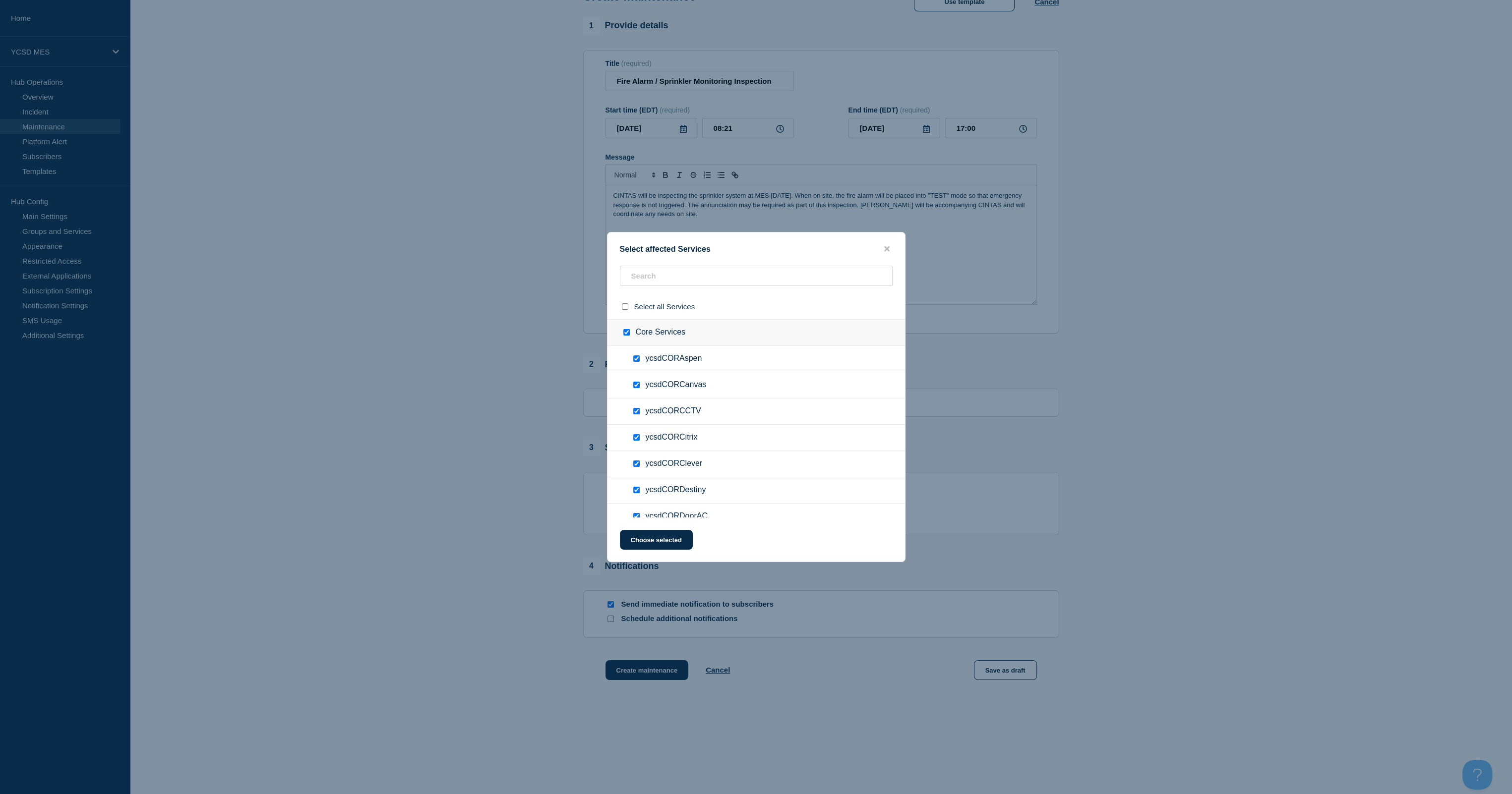
checkbox input "true"
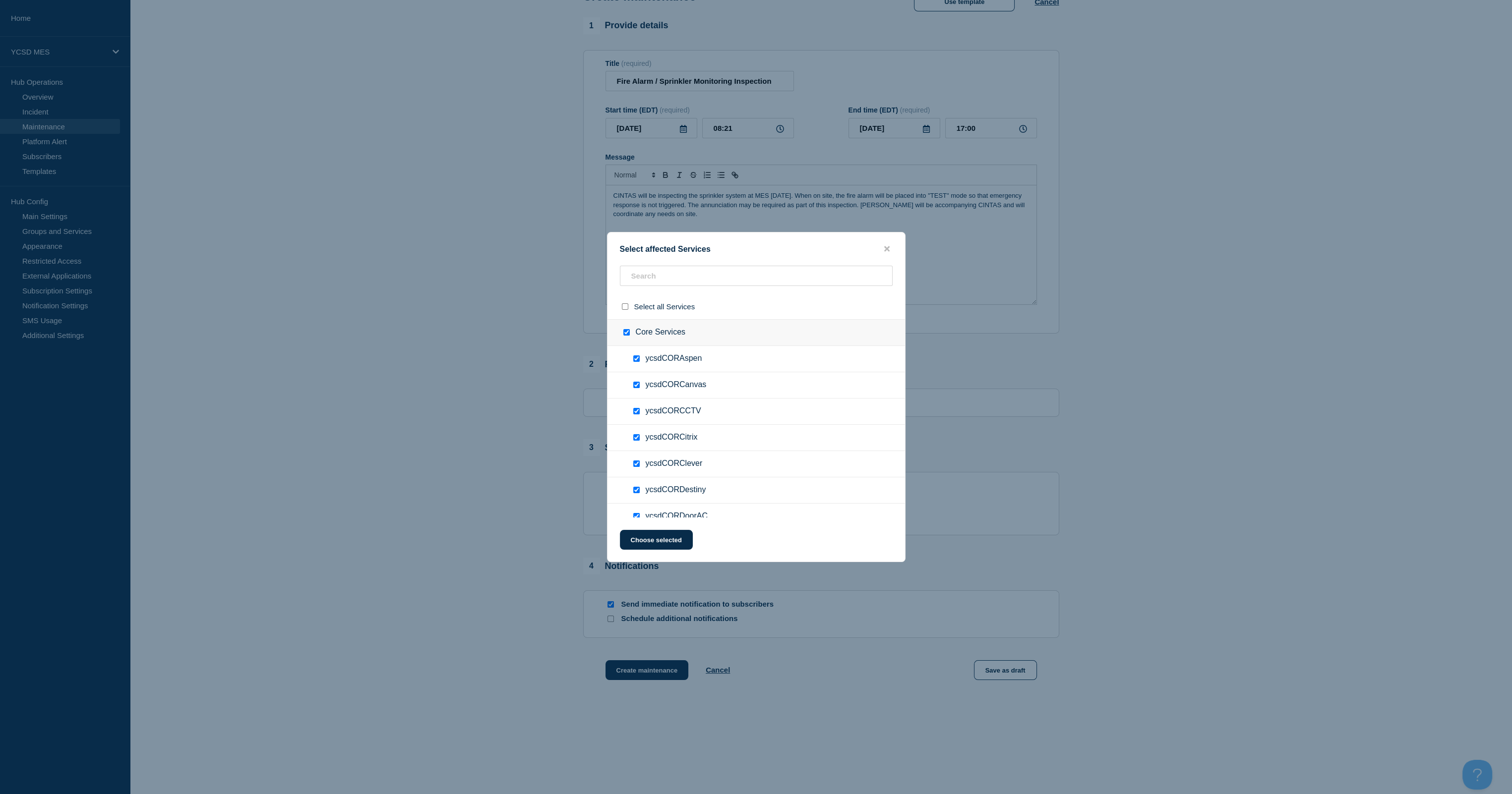
checkbox input "true"
click at [625, 333] on input "Core Services checkbox" at bounding box center [626, 332] width 6 height 6
checkbox input "false"
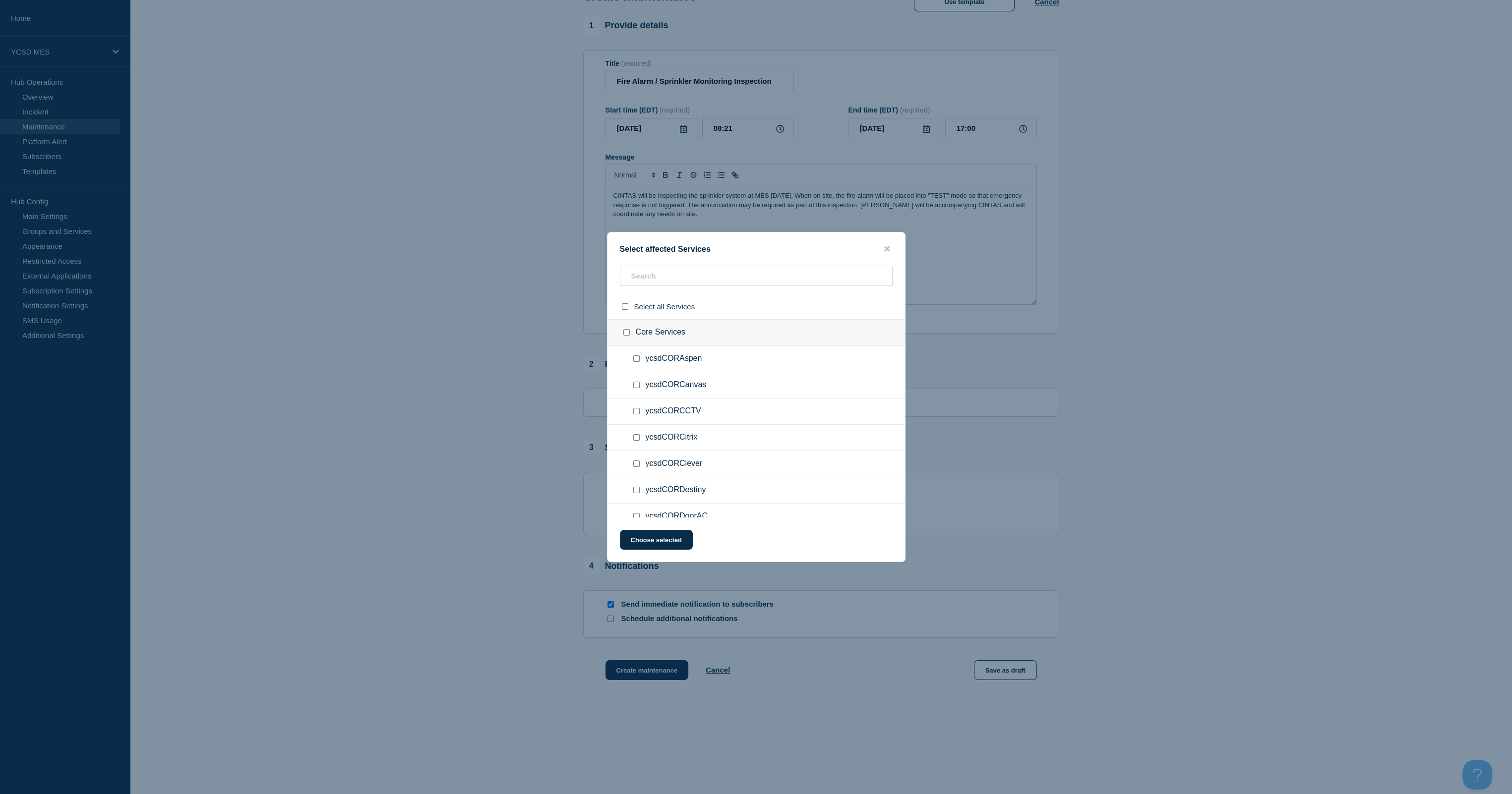
checkbox input "false"
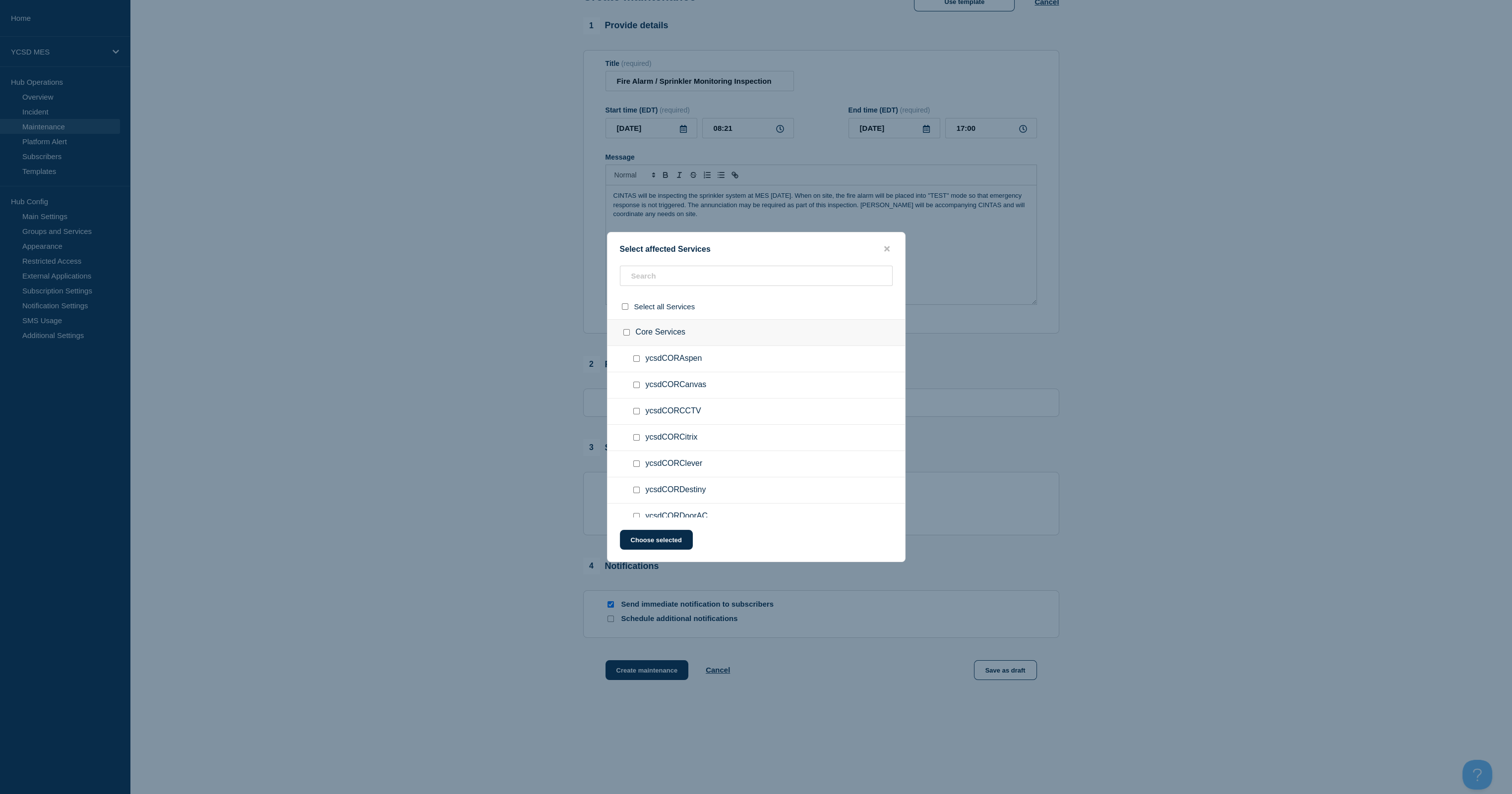
checkbox input "false"
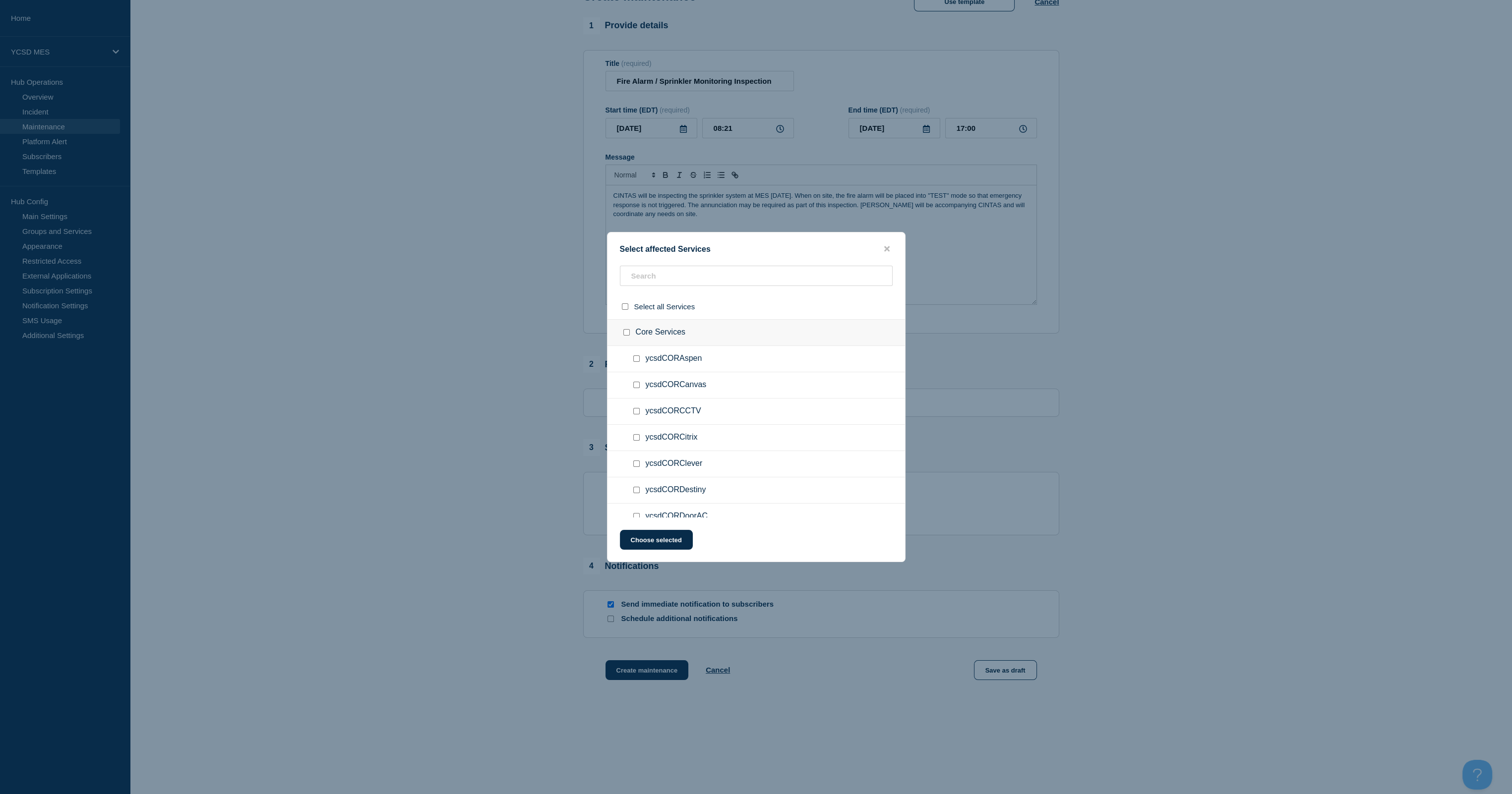
checkbox input "false"
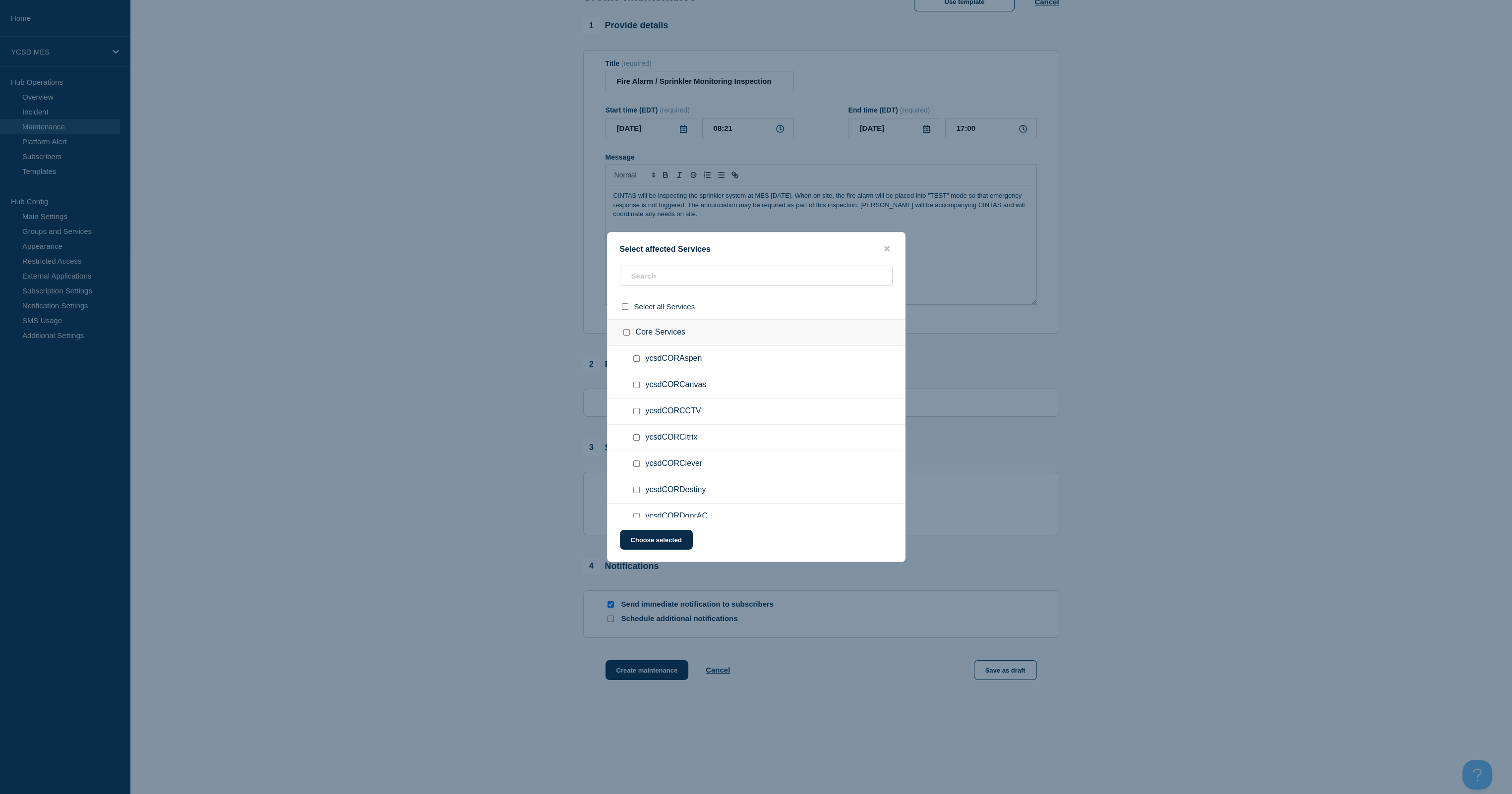
checkbox input "false"
click at [636, 439] on input "ycsdMESFireAlarm checkbox" at bounding box center [636, 440] width 6 height 6
checkbox input "true"
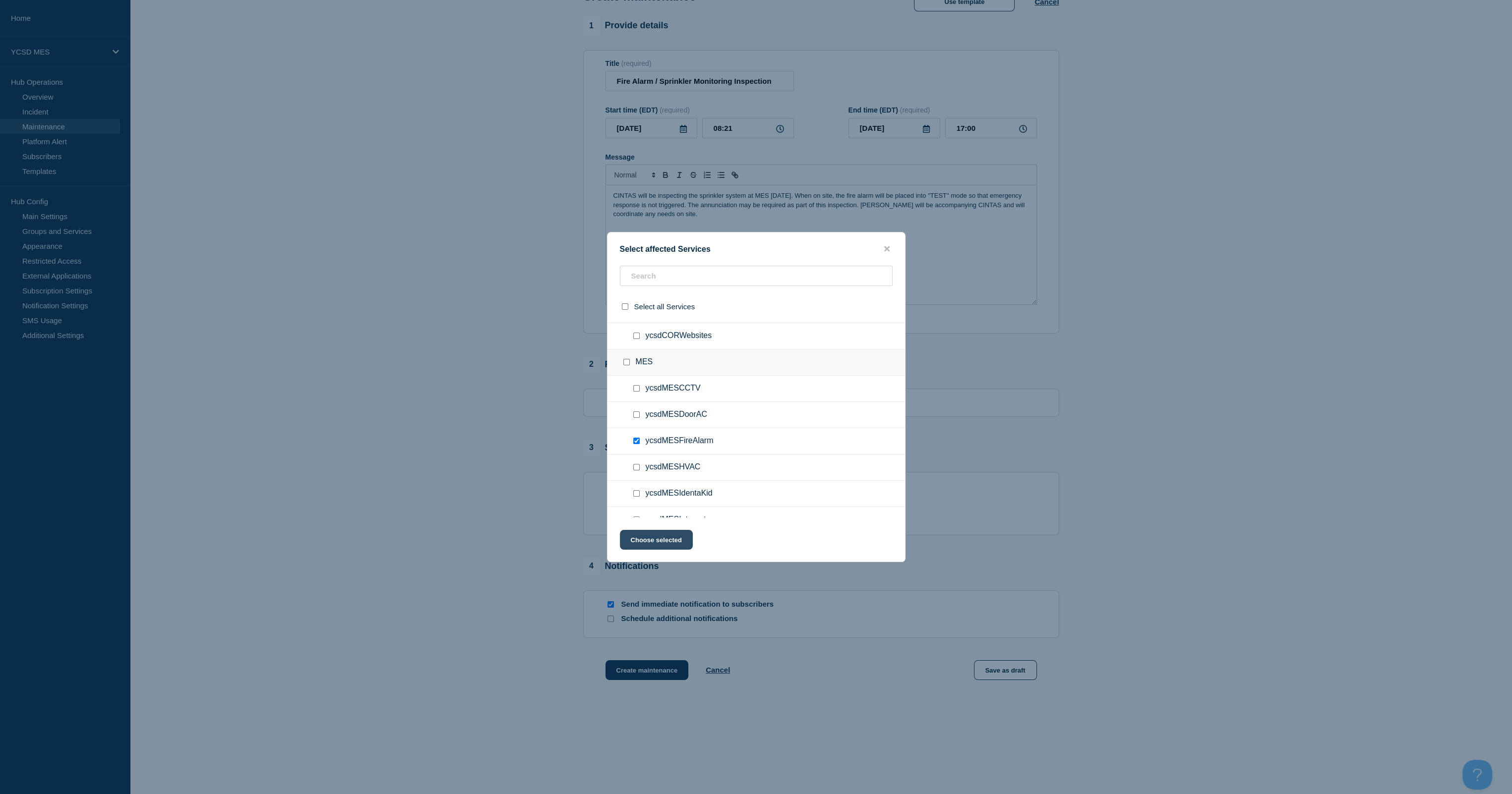
click at [649, 469] on button "Choose selected" at bounding box center [656, 540] width 73 height 20
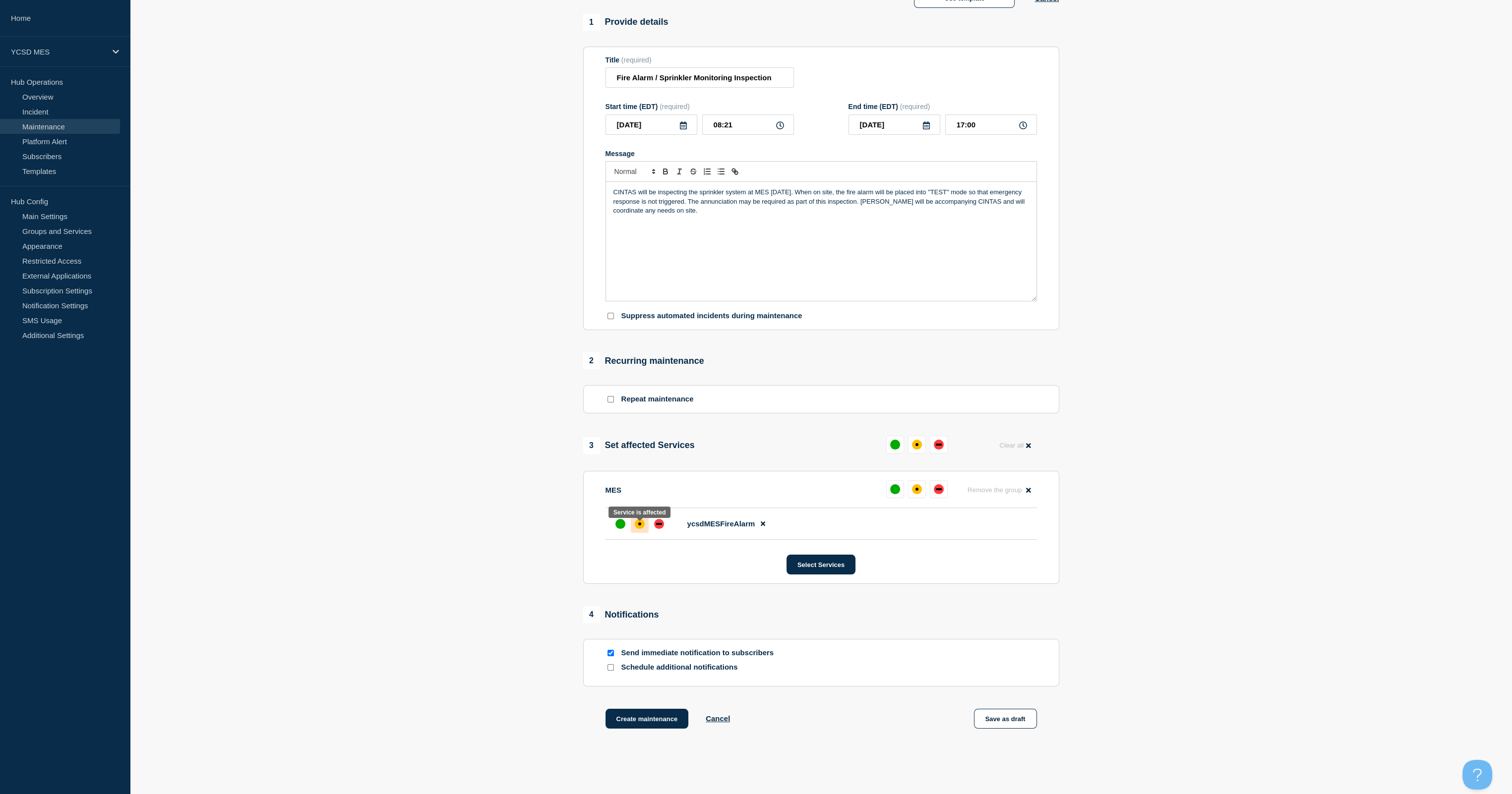
click at [642, 469] on div "affected" at bounding box center [640, 524] width 10 height 10
click at [627, 469] on button "Create maintenance" at bounding box center [647, 718] width 83 height 20
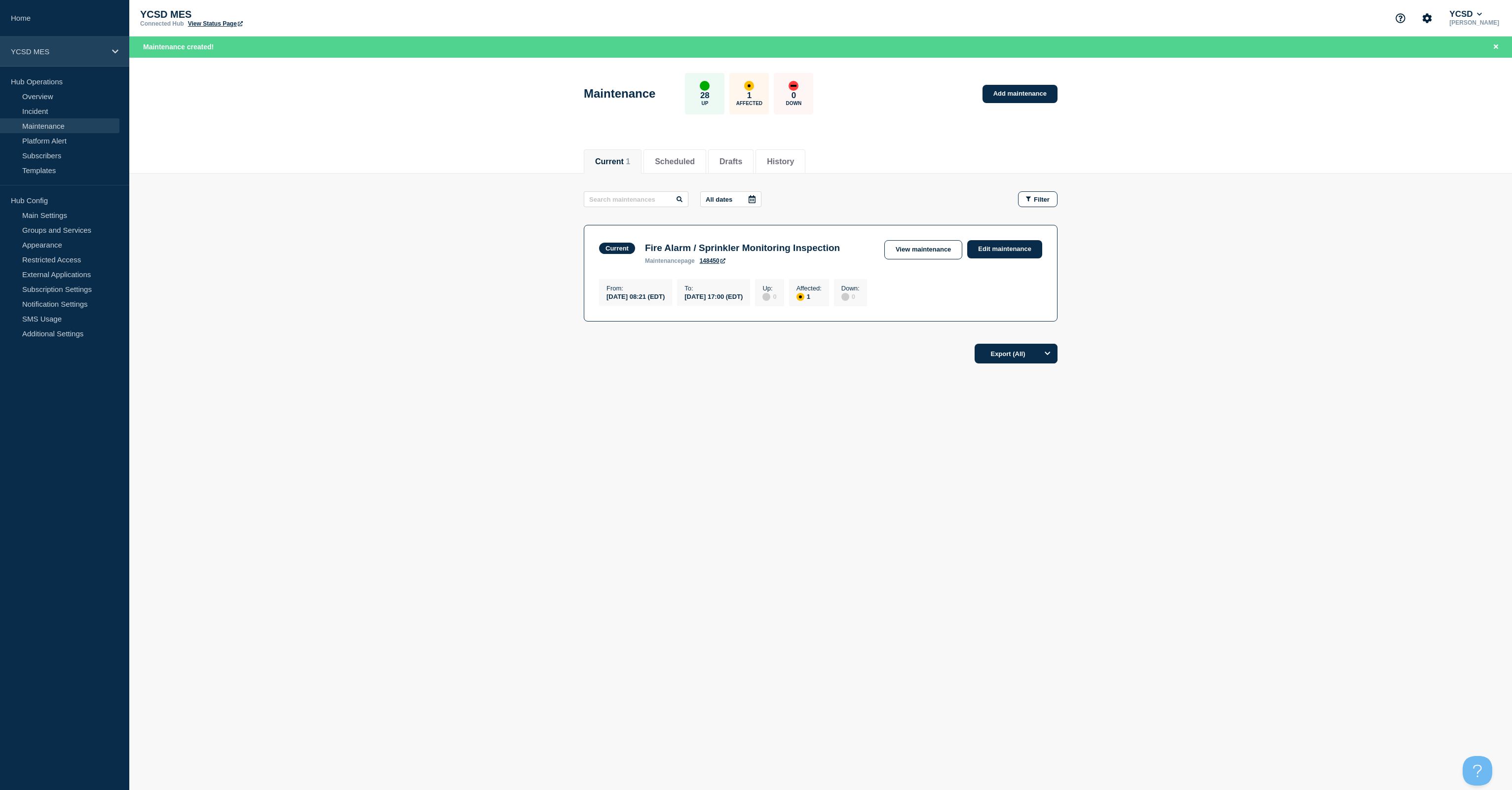
click at [114, 52] on icon at bounding box center [115, 51] width 6 height 7
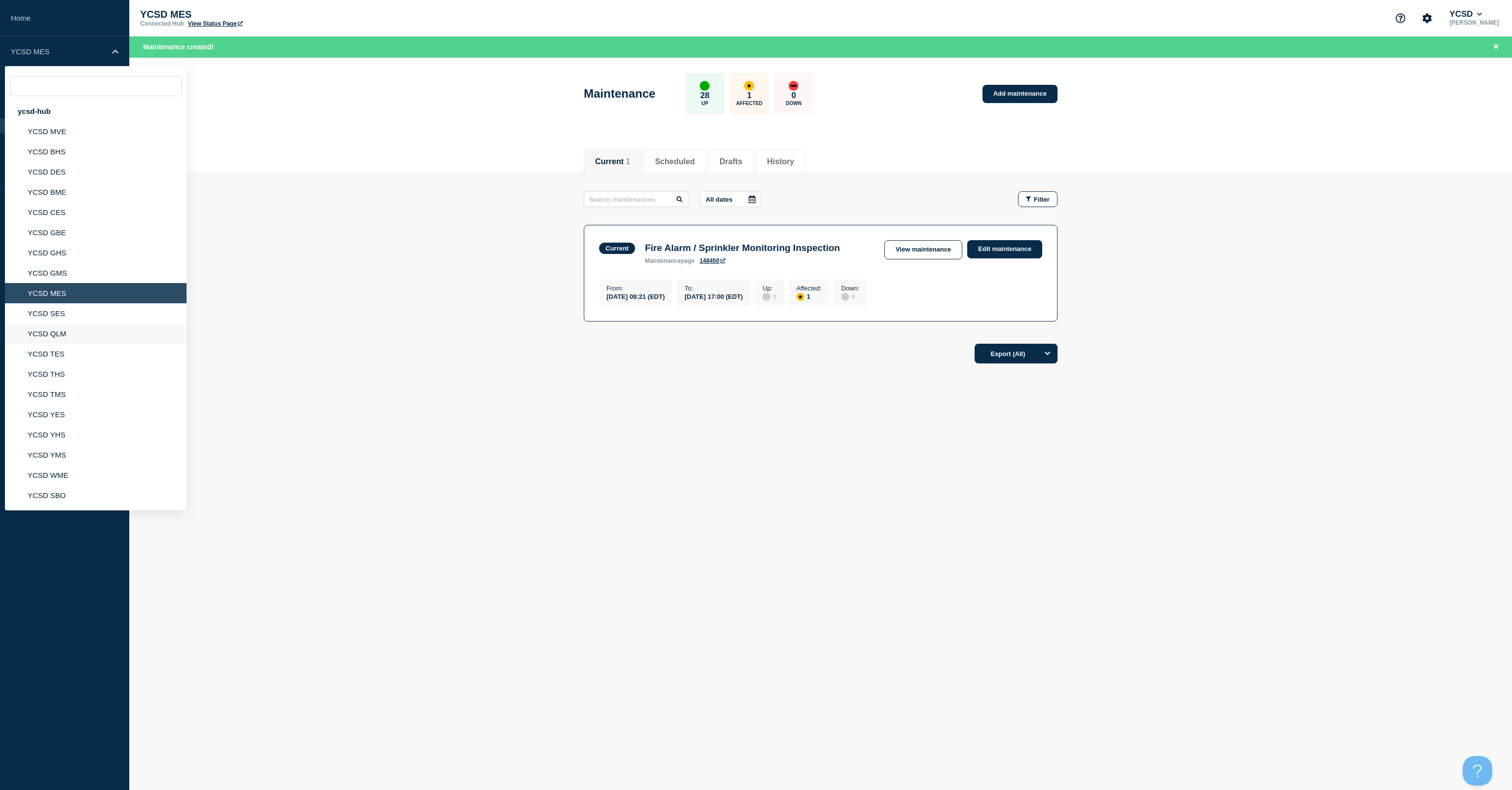
click at [60, 340] on li "YCSD QLM" at bounding box center [95, 333] width 182 height 20
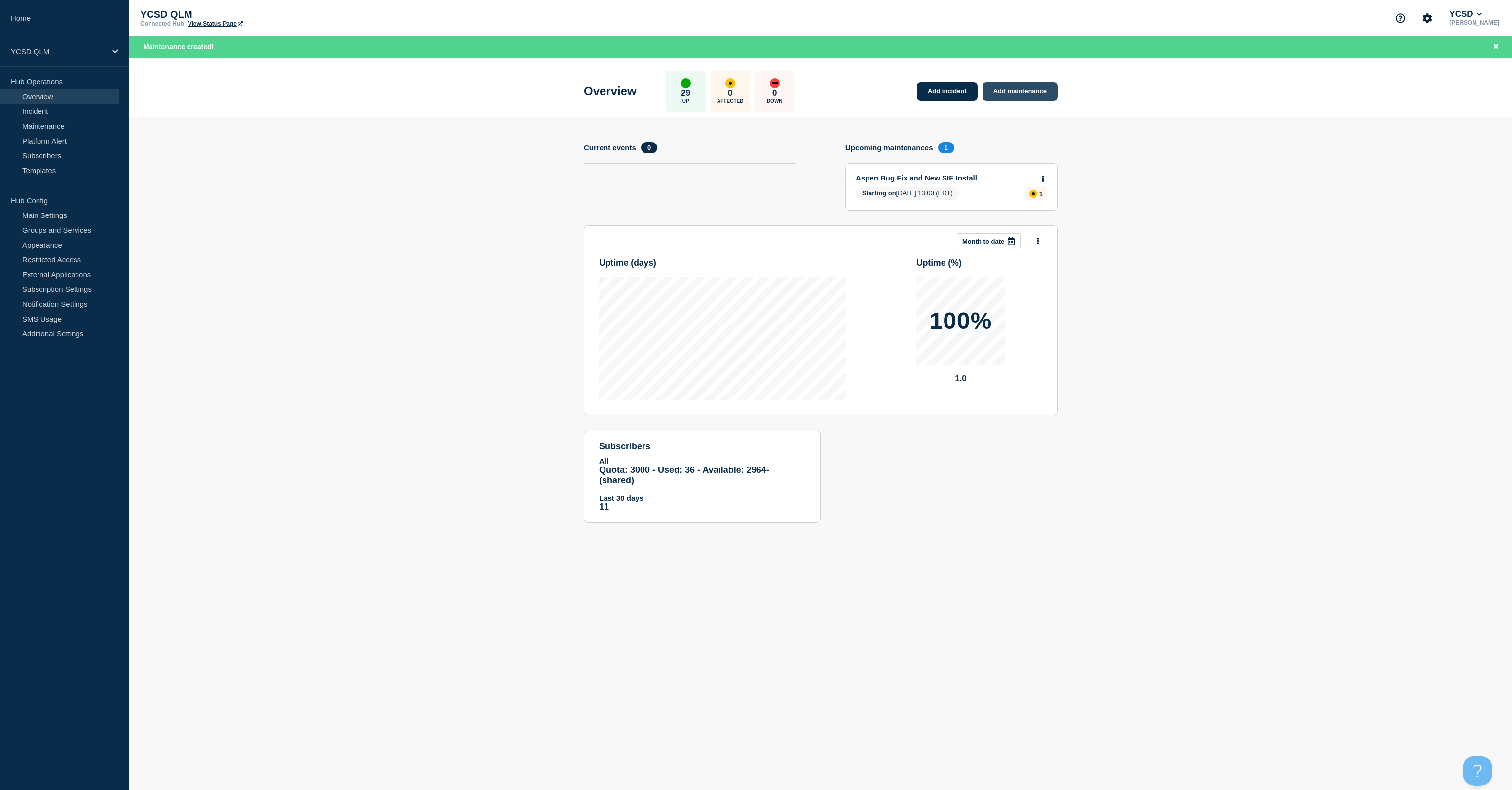
click at [756, 88] on link "Add maintenance" at bounding box center [1020, 91] width 75 height 18
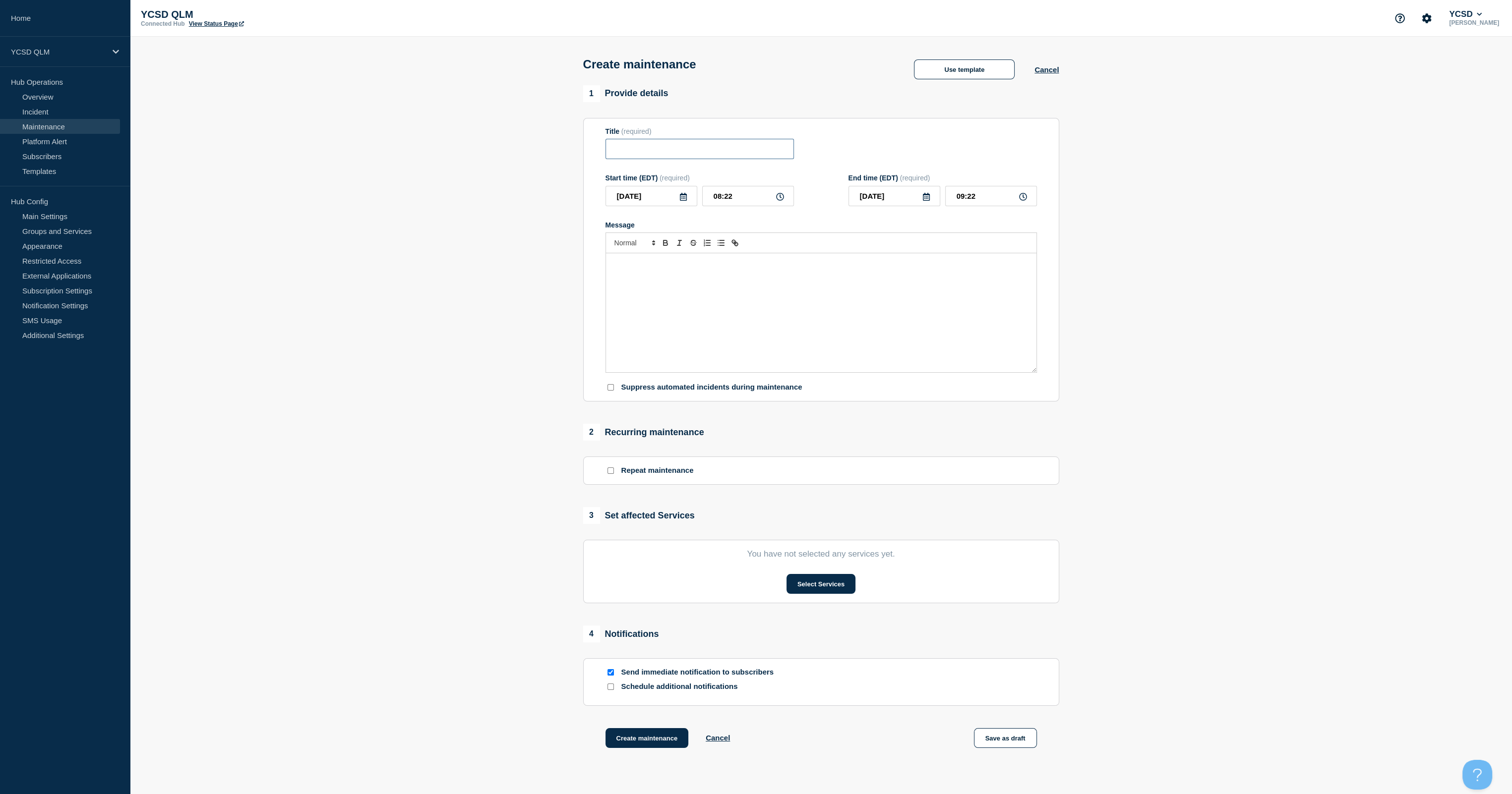
click at [629, 155] on input "Title" at bounding box center [699, 149] width 188 height 21
type input "Fire Alarm / Sprinkler Monitoring Inspection"
drag, startPoint x: 972, startPoint y: 198, endPoint x: 943, endPoint y: 196, distance: 29.1
click at [759, 196] on div "[DATE] 09:22" at bounding box center [942, 196] width 188 height 21
type input "17:00"
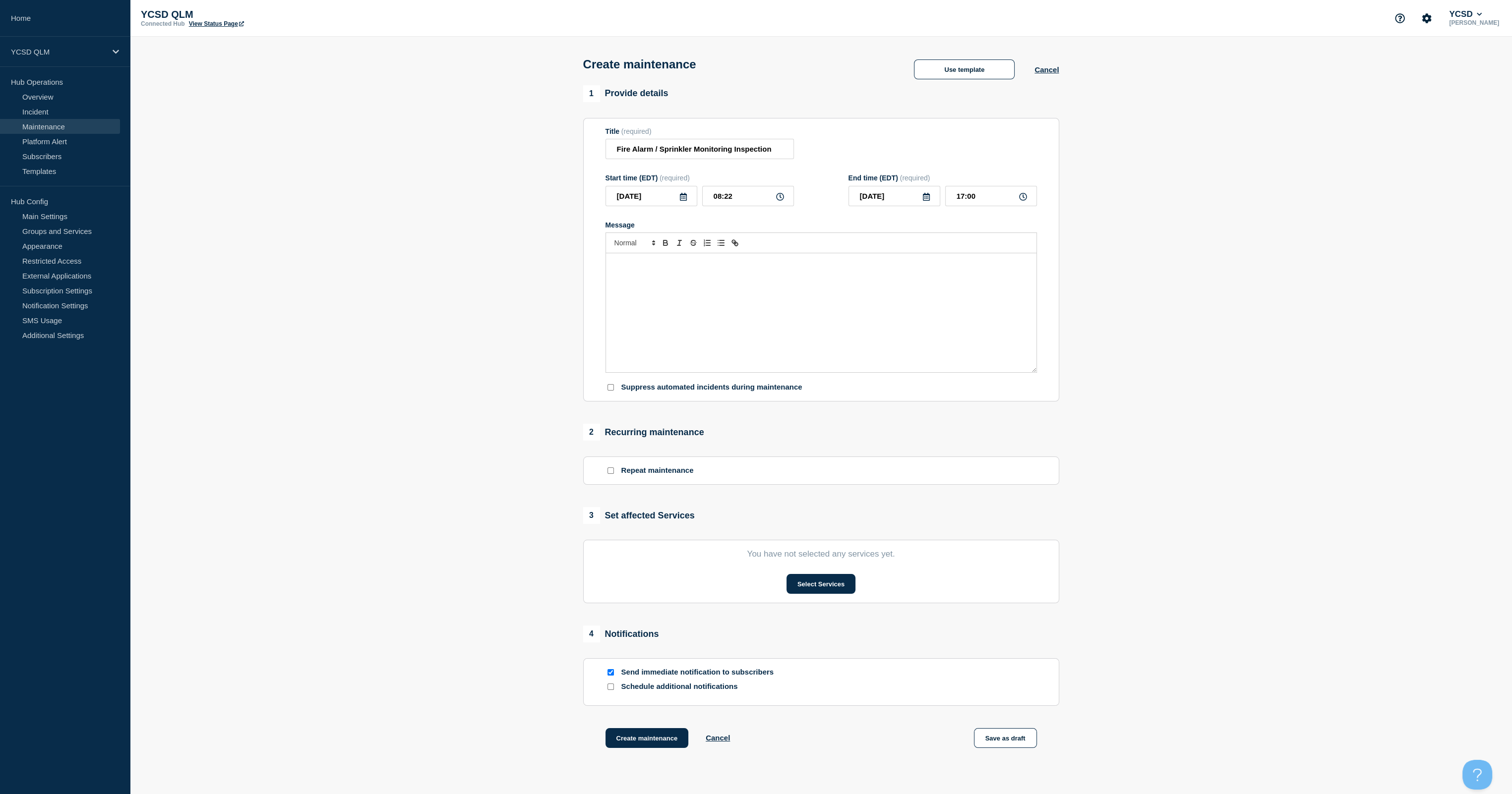
click at [759, 274] on div "Message" at bounding box center [821, 313] width 430 height 119
click at [759, 267] on p "CINTAS will be inspecting the sprinkler system at BHS [DATE]. When on site, the…" at bounding box center [821, 273] width 415 height 27
click at [476, 469] on section "1 Provide details Title (required) Fire Alarm / Sprinkler Monitoring Inspection…" at bounding box center [821, 429] width 1382 height 688
click at [759, 469] on button "Select Services" at bounding box center [821, 583] width 69 height 20
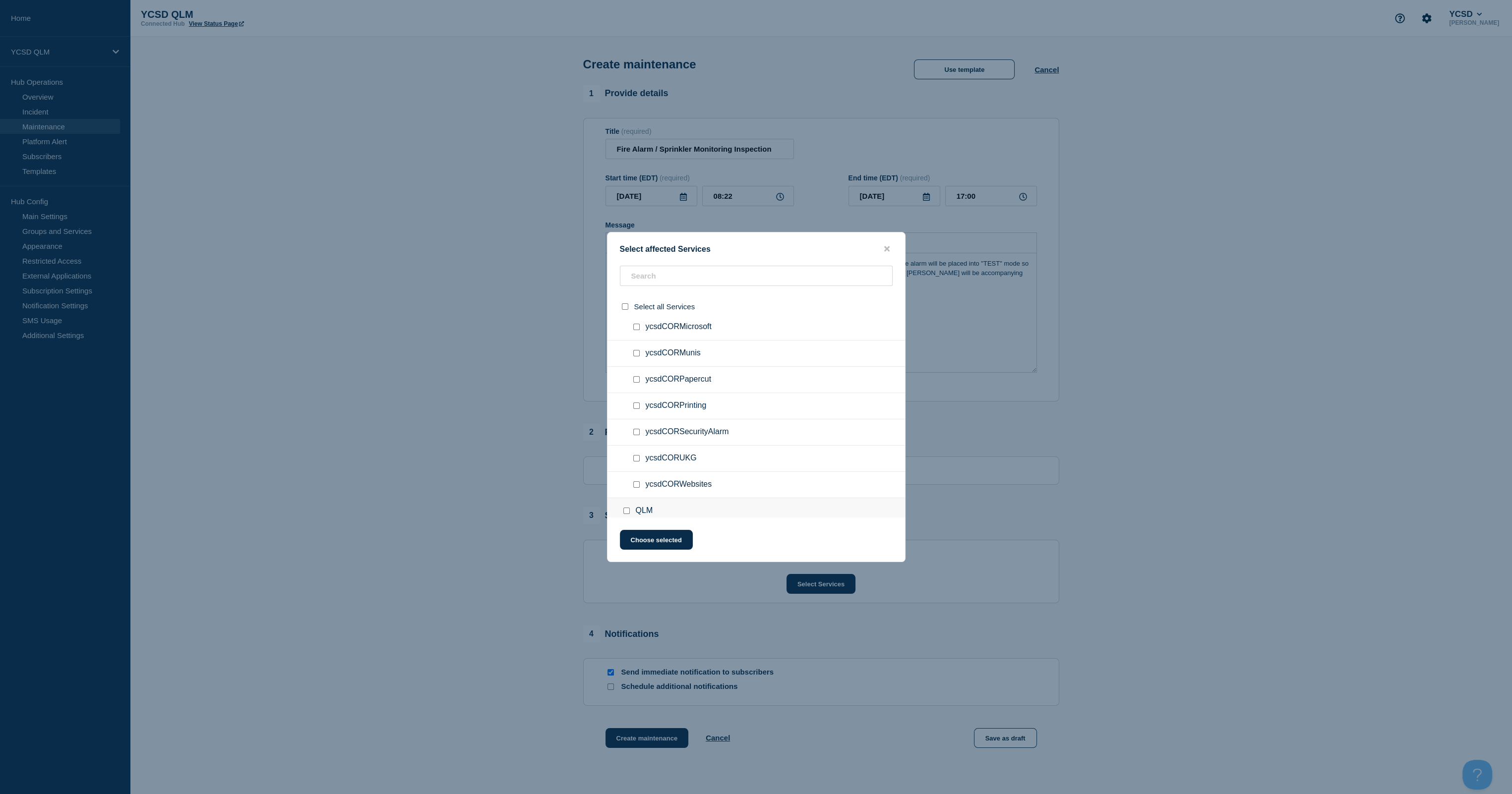
scroll to position [496, 0]
click at [638, 439] on input "ycsdQLMFireAlarm checkbox" at bounding box center [636, 440] width 6 height 6
checkbox input "true"
click at [666, 469] on button "Choose selected" at bounding box center [656, 540] width 73 height 20
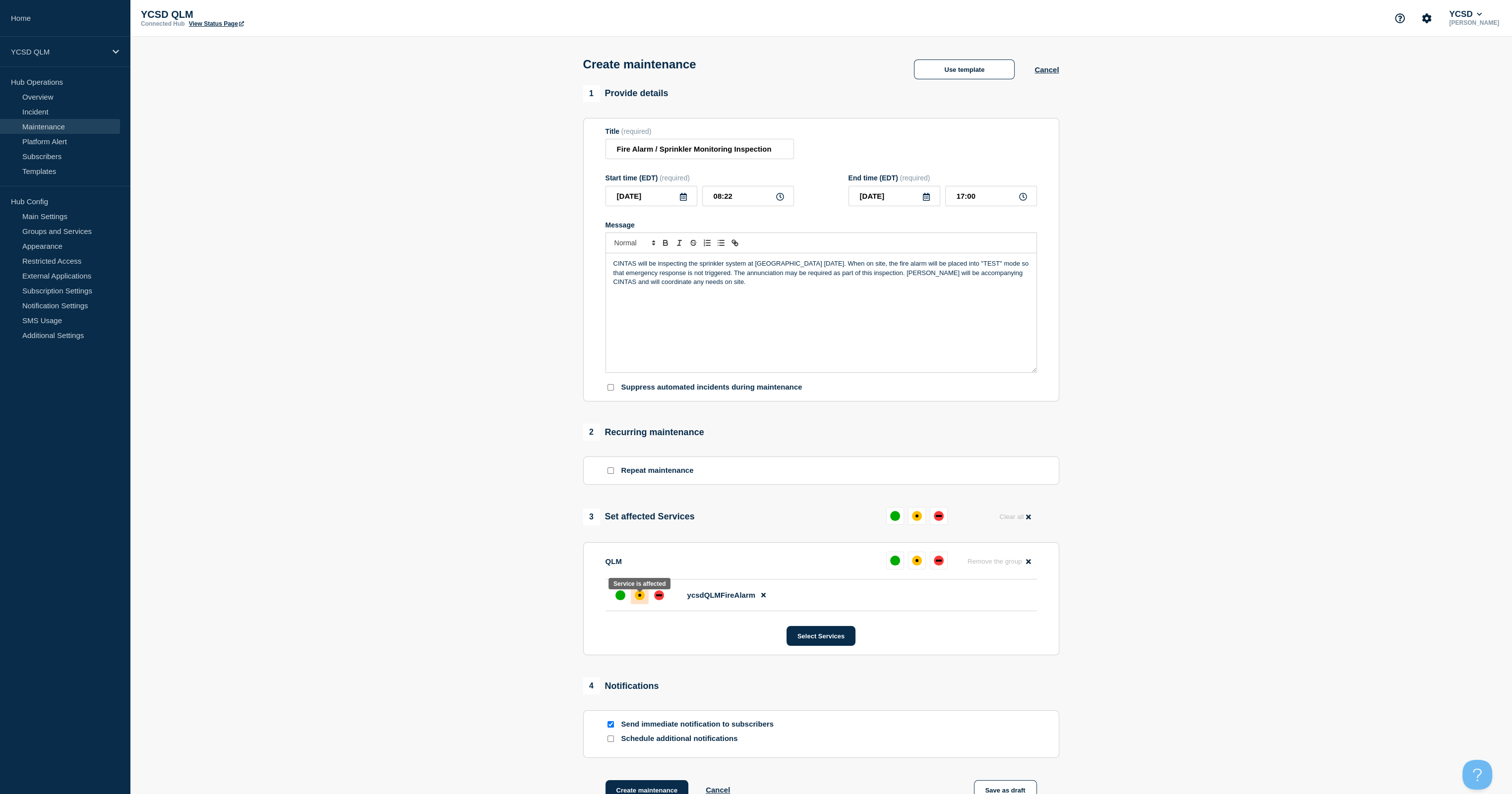
click at [642, 469] on div "affected" at bounding box center [640, 595] width 10 height 10
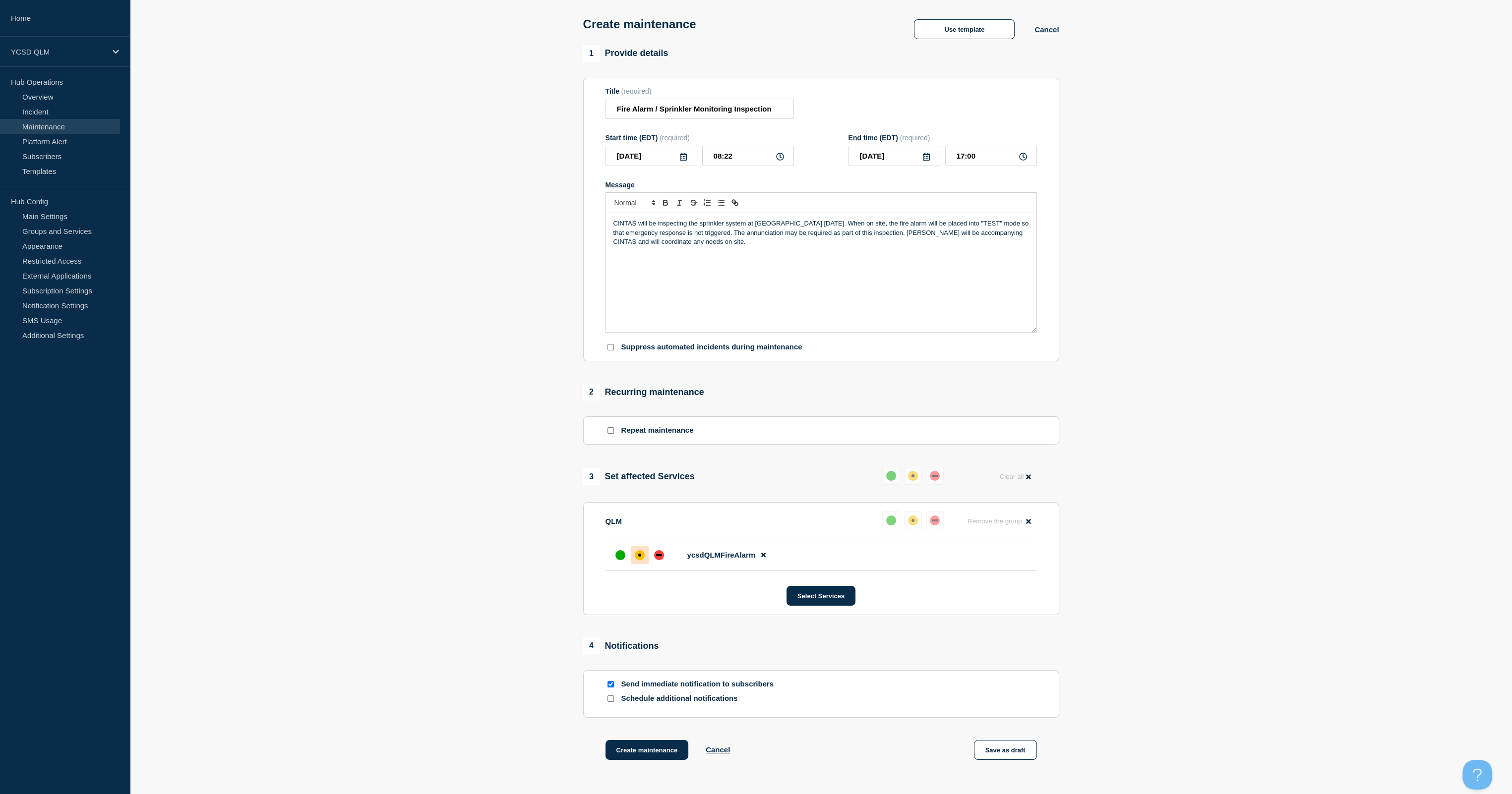
scroll to position [125, 0]
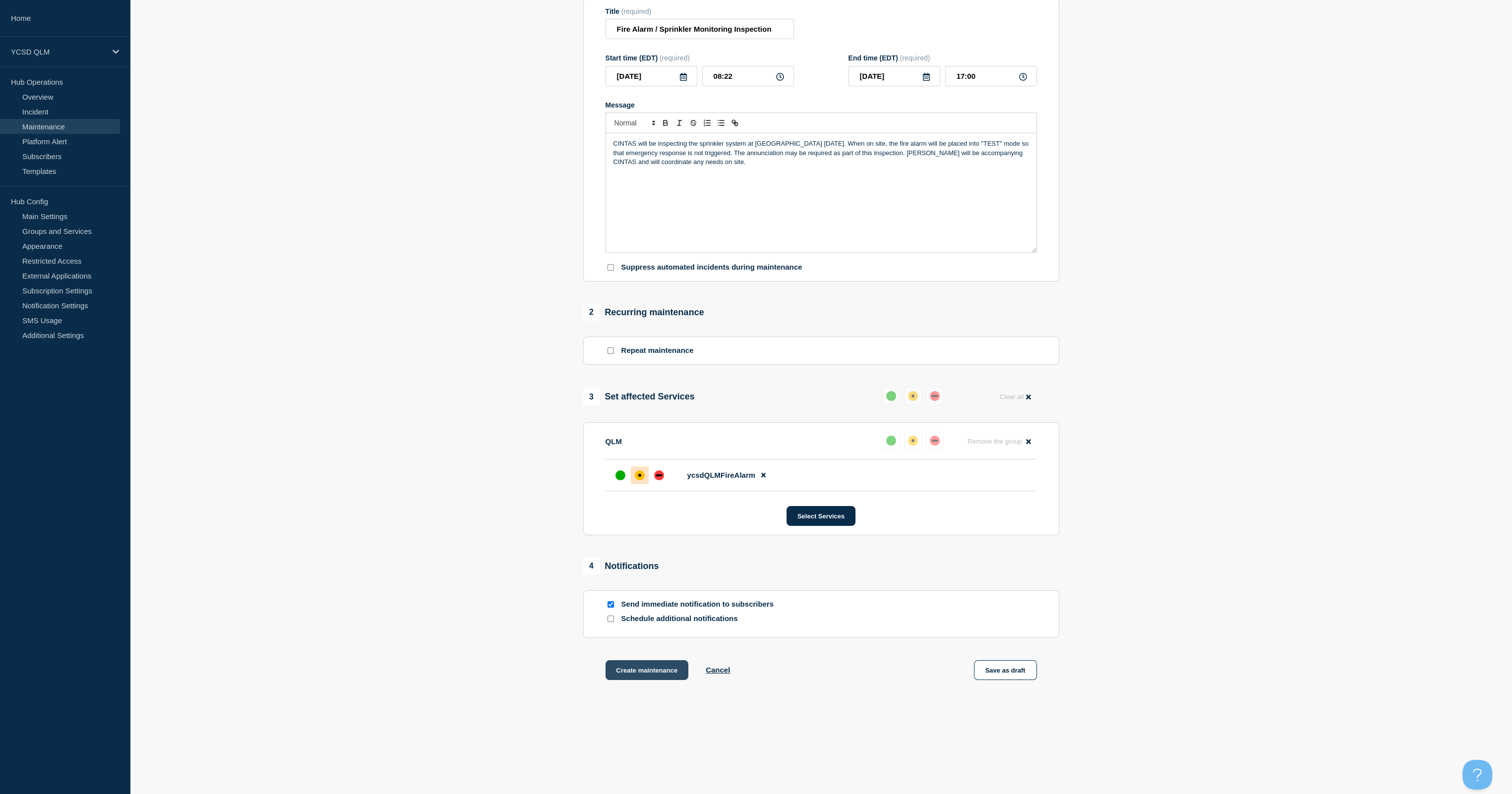
click at [633, 469] on button "Create maintenance" at bounding box center [647, 670] width 83 height 20
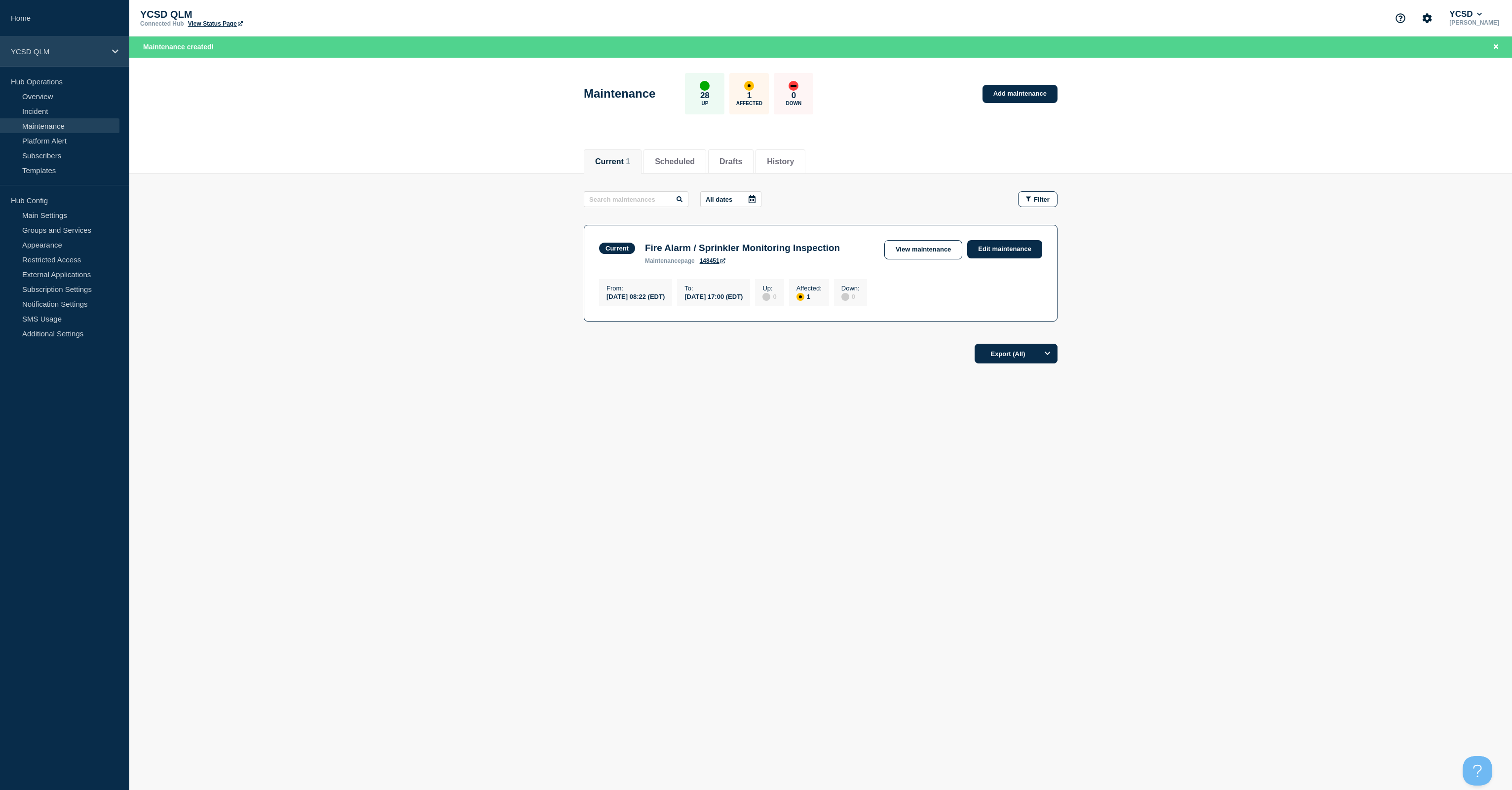
click at [116, 53] on icon at bounding box center [115, 51] width 6 height 7
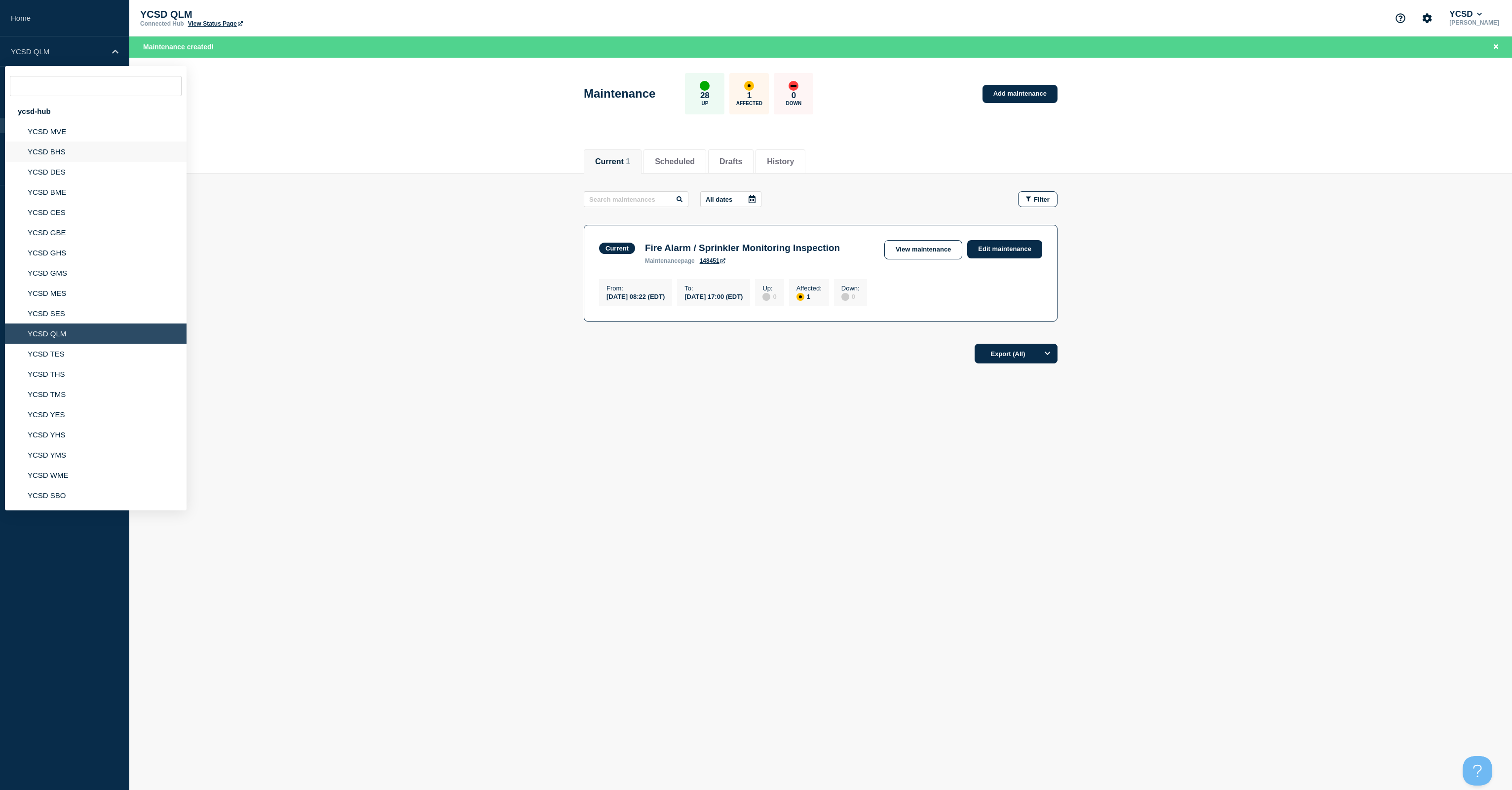
click at [60, 152] on li "YCSD BHS" at bounding box center [95, 152] width 182 height 20
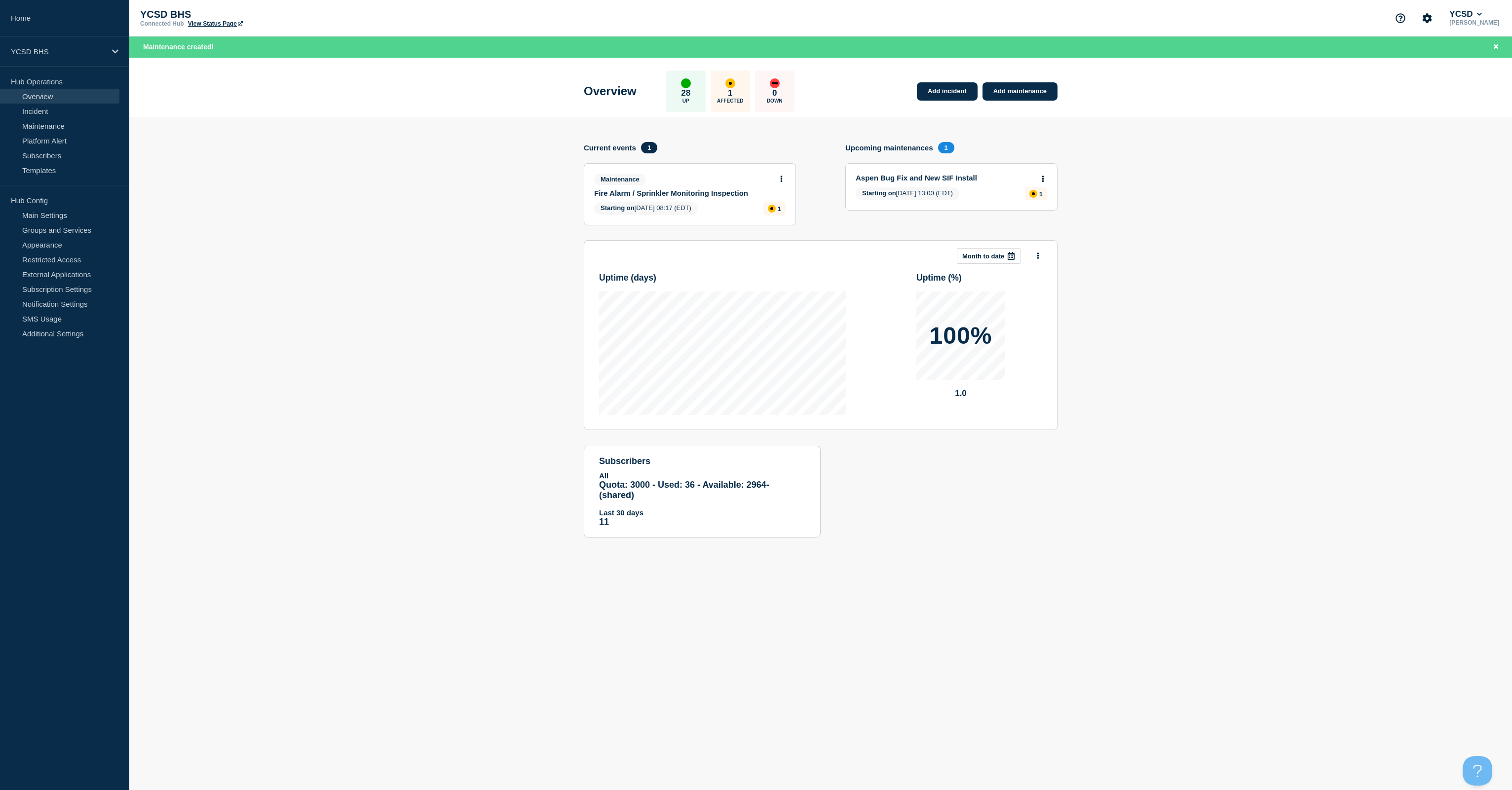
click at [671, 193] on link "Fire Alarm / Sprinkler Monitoring Inspection" at bounding box center [683, 193] width 178 height 8
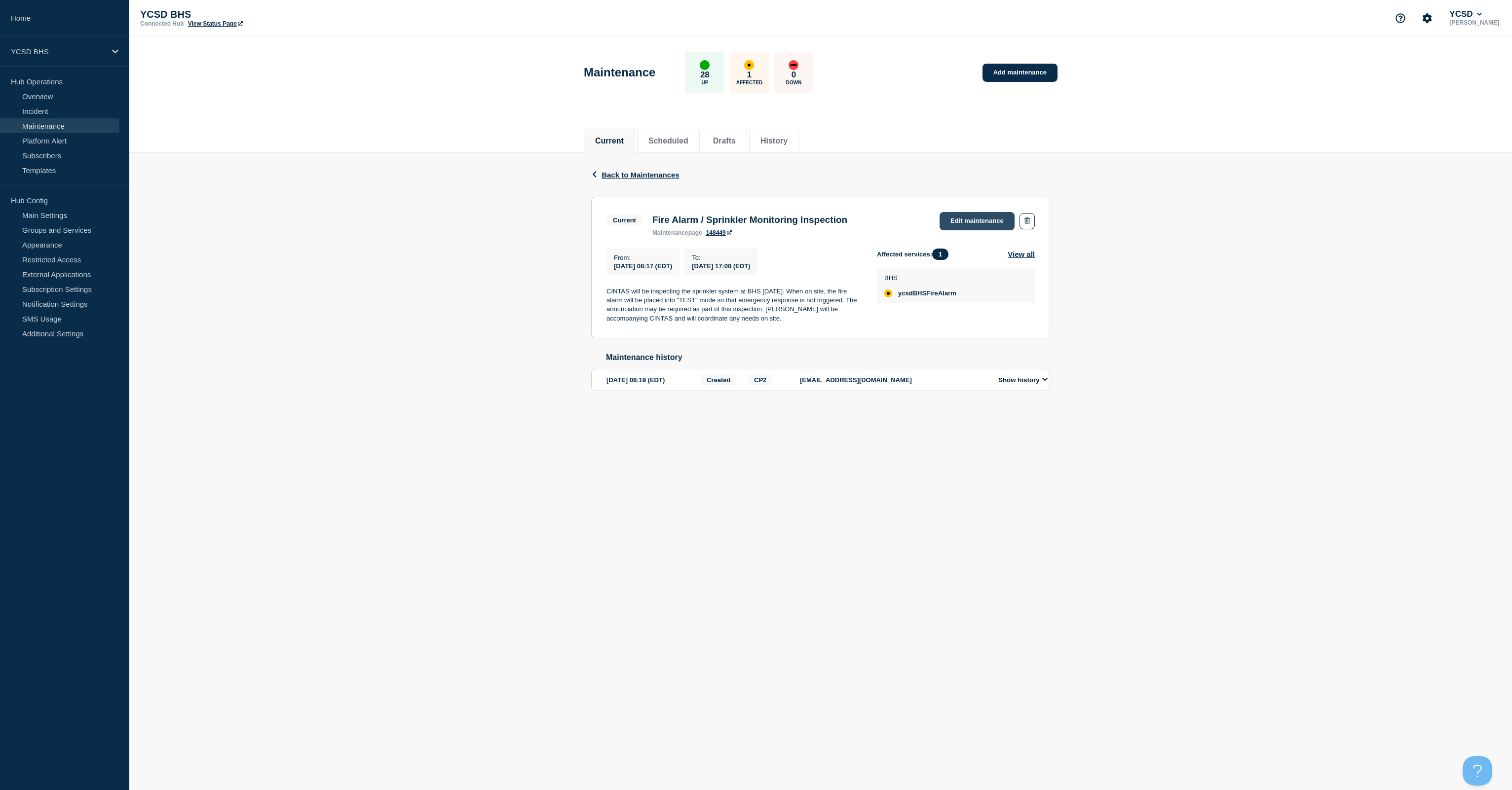
click at [756, 217] on link "Edit maintenance" at bounding box center [977, 221] width 75 height 18
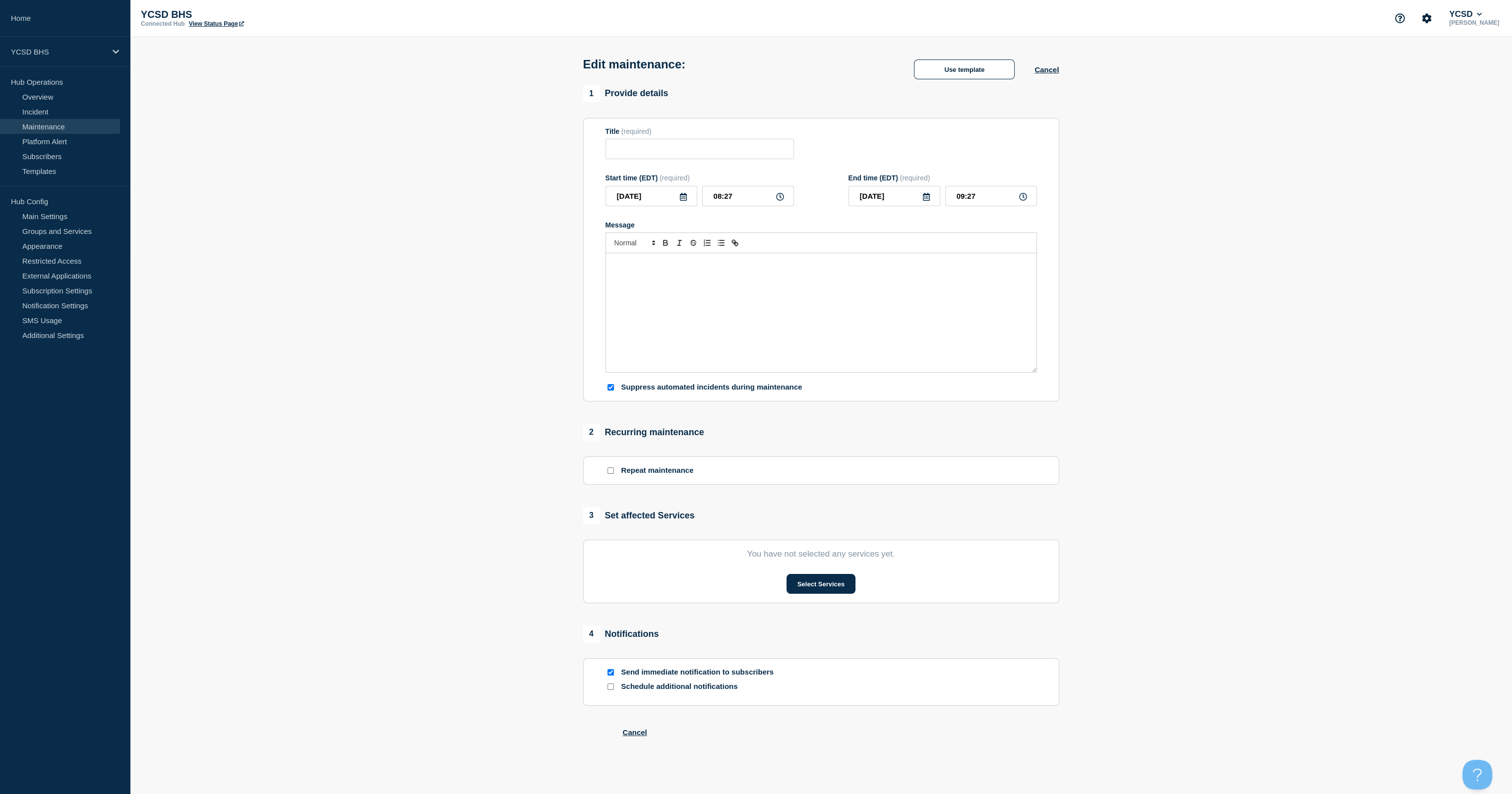
type input "Fire Alarm / Sprinkler Monitoring Inspection"
type input "08:17"
type input "17:00"
checkbox input "true"
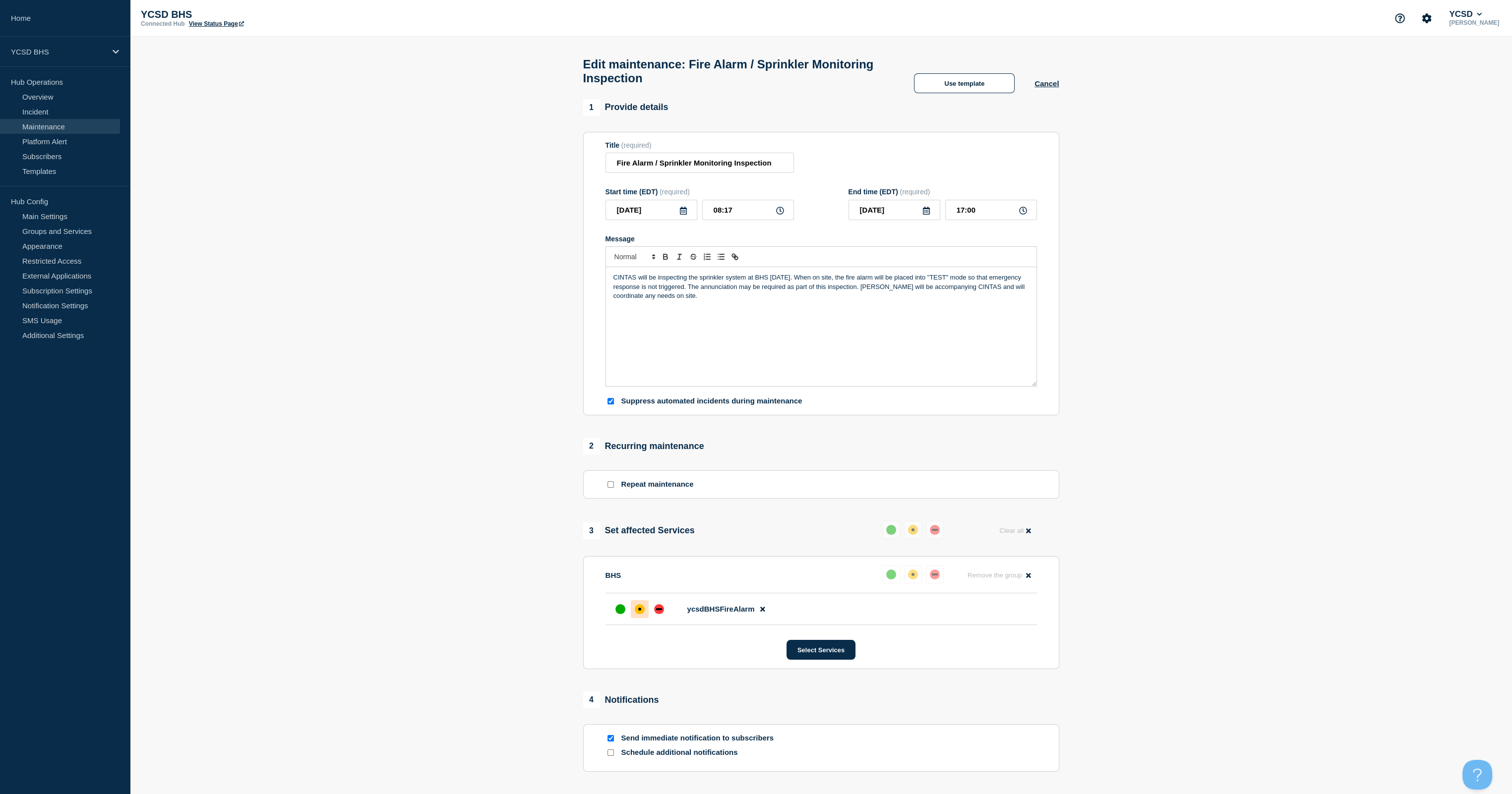
click at [448, 329] on section "1 Provide details Title (required) Fire Alarm / Sprinkler Monitoring Inspection…" at bounding box center [821, 469] width 1382 height 740
click at [759, 88] on button "Cancel" at bounding box center [1047, 83] width 25 height 8
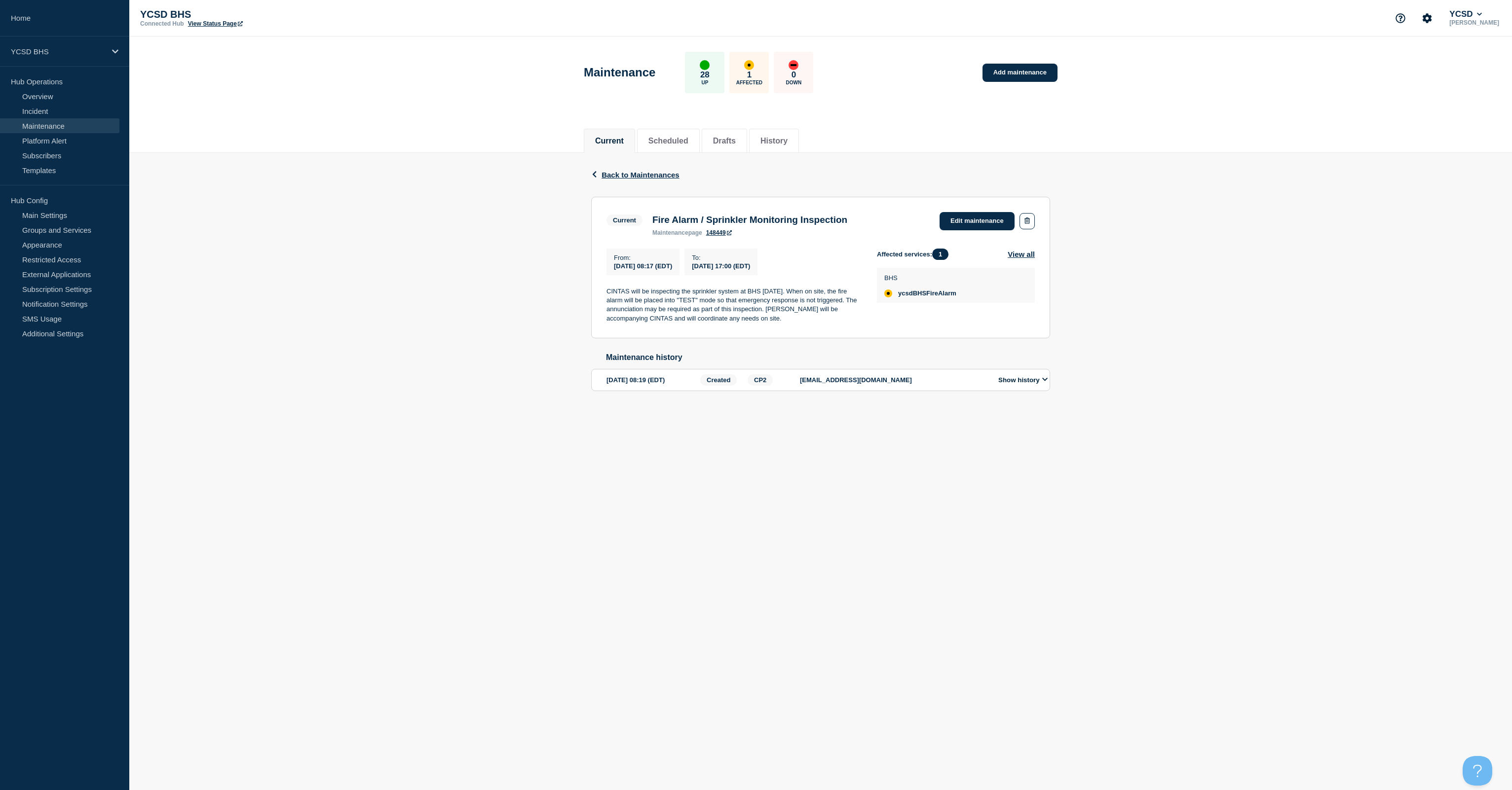
click at [424, 235] on div "Back Back to Maintenances Current Fire Alarm / Sprinkler Monitoring Inspection …" at bounding box center [820, 288] width 1383 height 269
click at [756, 382] on icon at bounding box center [1045, 379] width 6 height 6
click at [756, 379] on div "Back Back to Maintenances Current Fire Alarm / Sprinkler Monitoring Inspection …" at bounding box center [820, 386] width 1383 height 467
click at [756, 223] on link "Edit maintenance" at bounding box center [977, 221] width 75 height 18
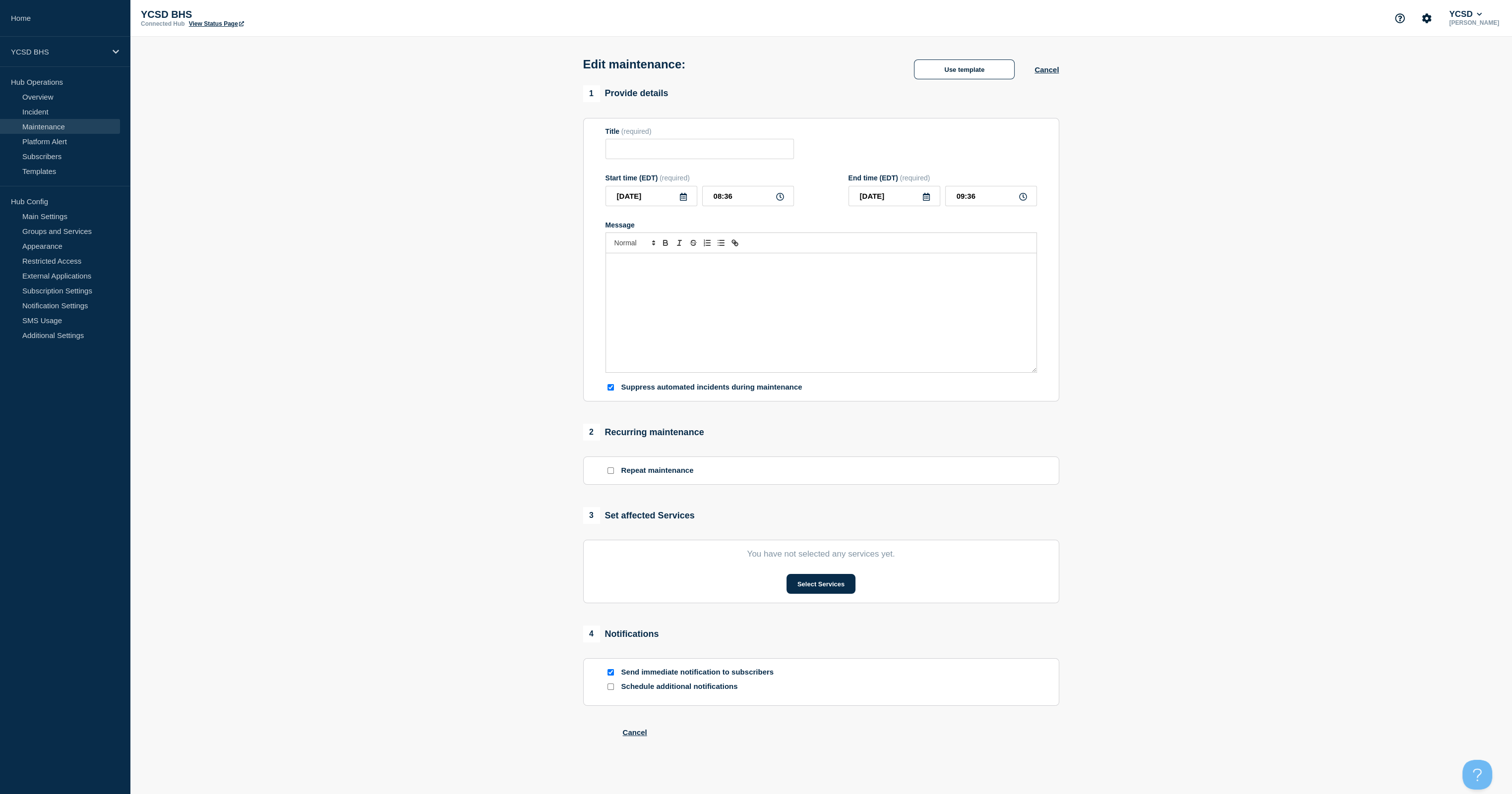
type input "Fire Alarm / Sprinkler Monitoring Inspection"
type input "08:17"
type input "17:00"
checkbox input "true"
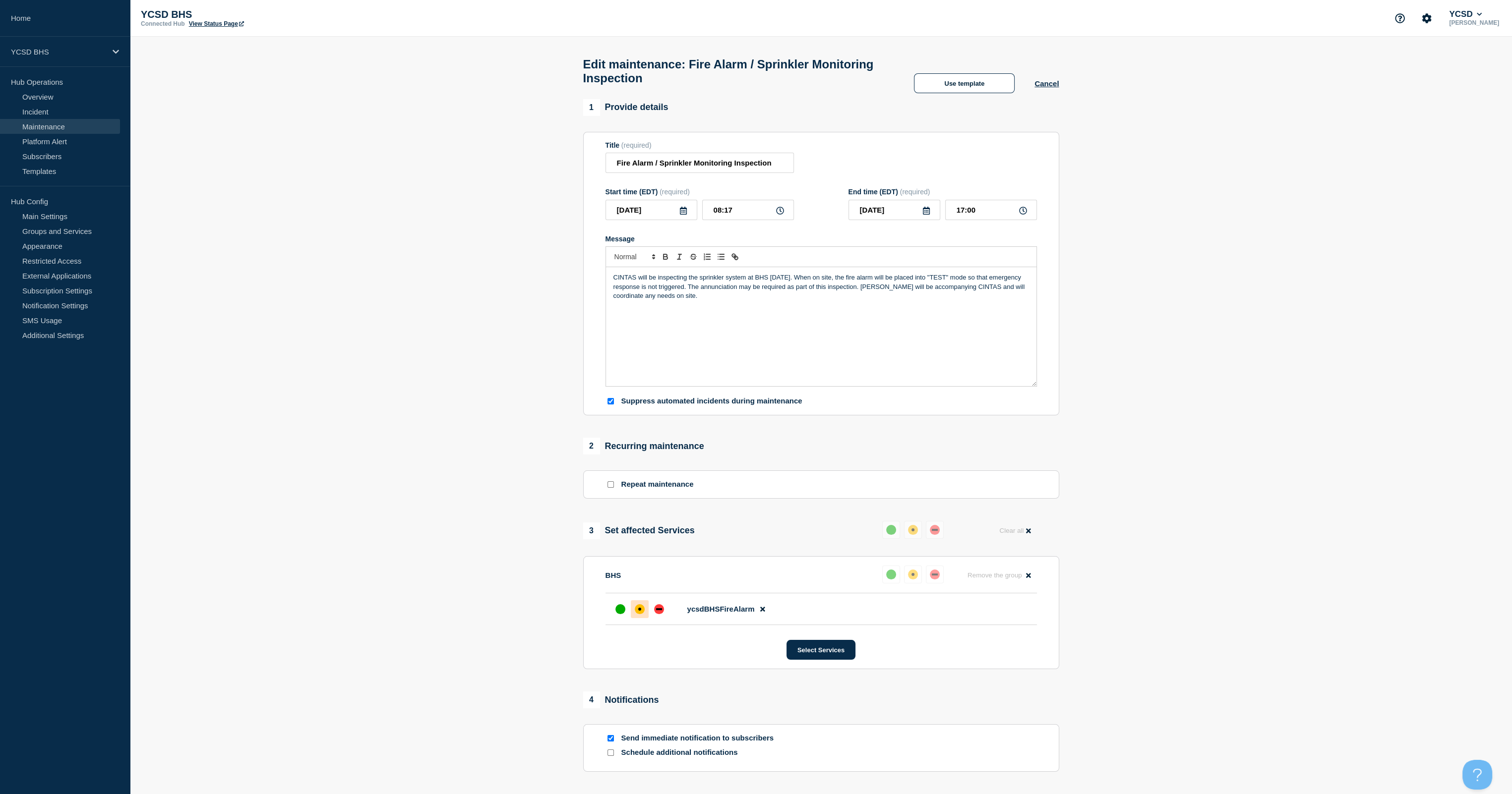
click at [759, 310] on div "CINTAS will be inspecting the sprinkler system at BHS [DATE]. When on site, the…" at bounding box center [821, 327] width 430 height 119
click at [759, 213] on input "17:00" at bounding box center [991, 210] width 92 height 21
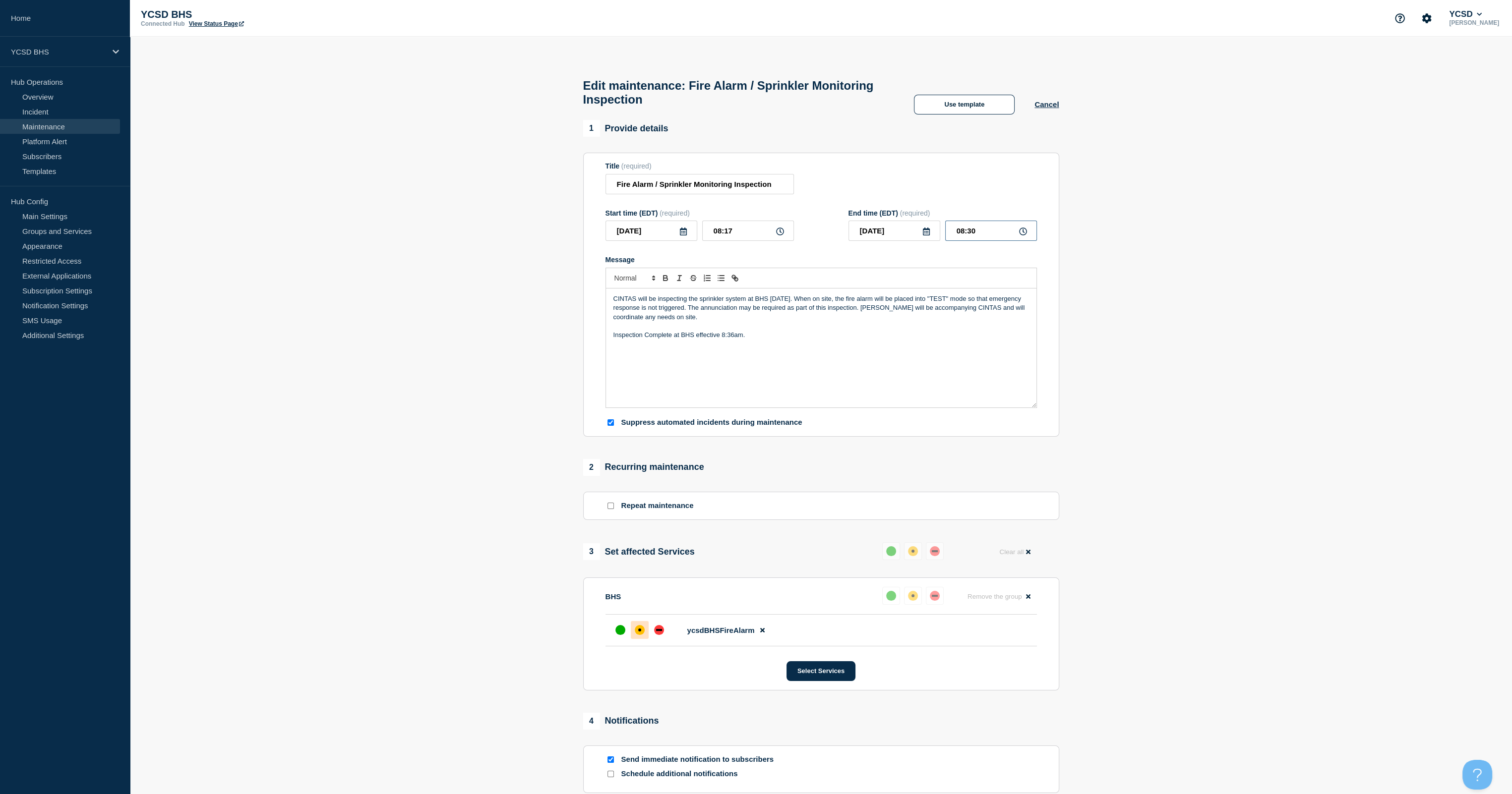
type input "08:36"
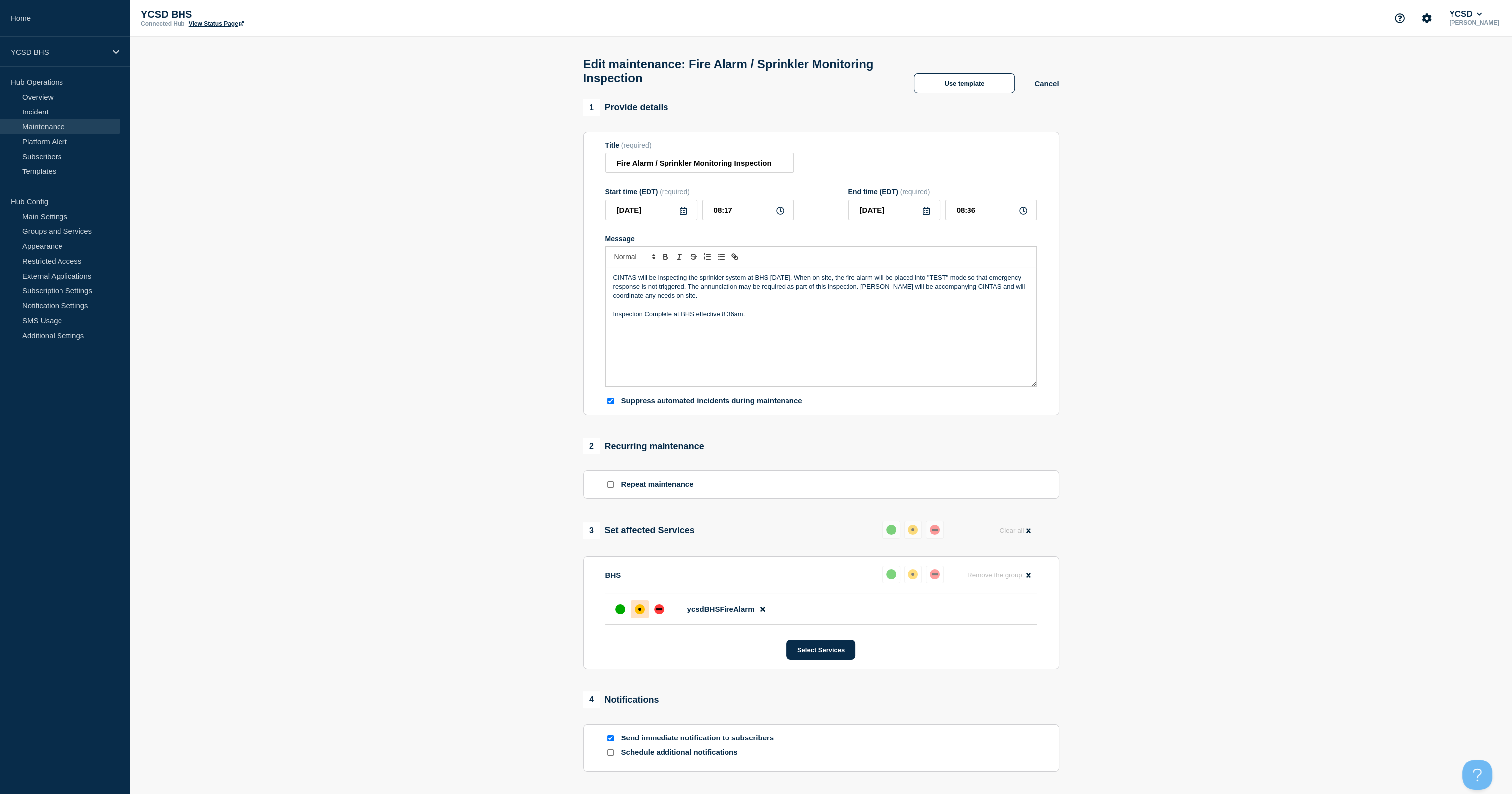
click at [759, 316] on p "Inspection Complete at BHS effective 8:36am." at bounding box center [821, 314] width 415 height 9
click at [619, 469] on div "up" at bounding box center [620, 609] width 10 height 10
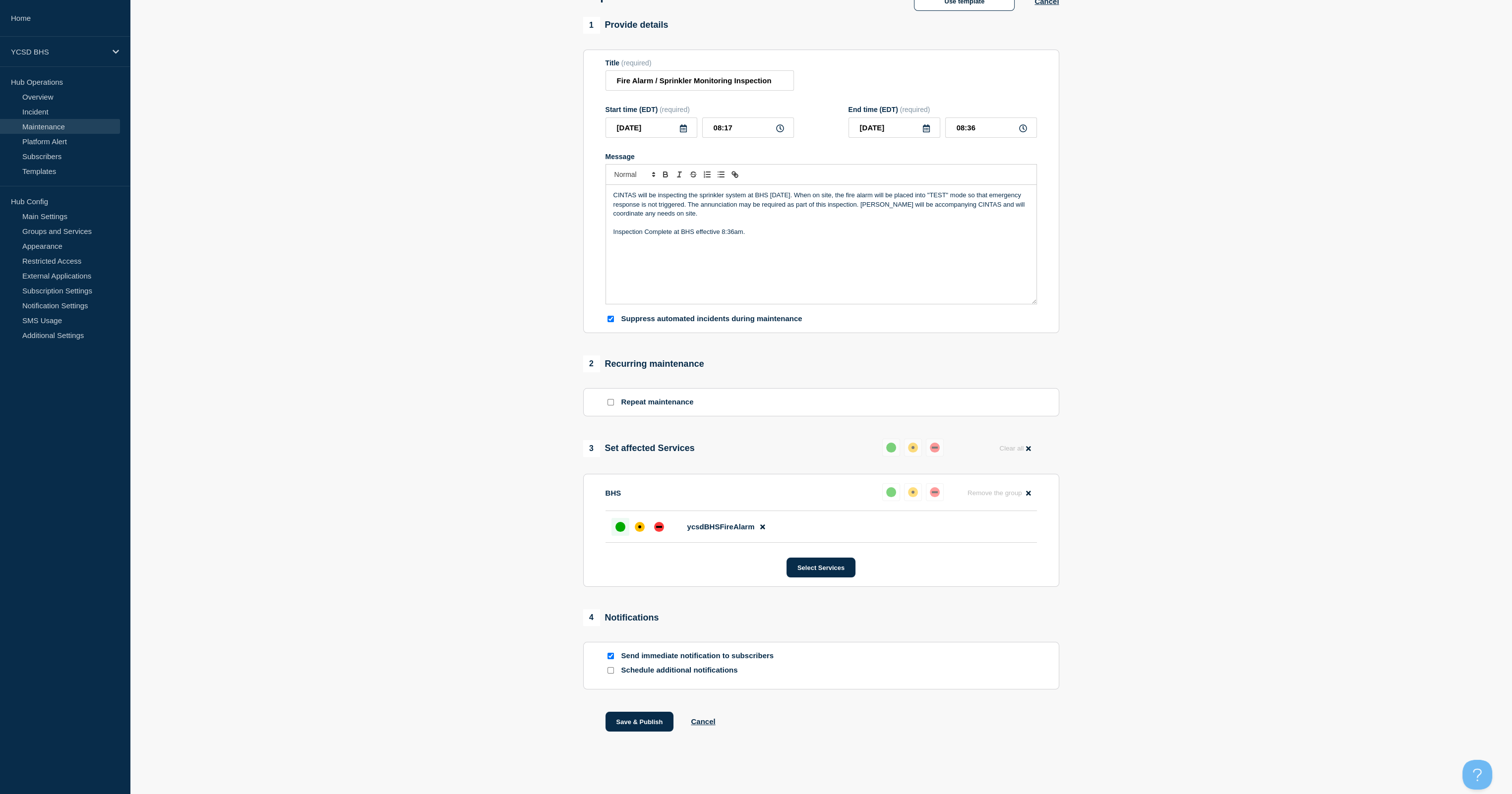
scroll to position [92, 0]
click at [618, 469] on div "up" at bounding box center [620, 525] width 10 height 10
click at [635, 469] on button "Save & Publish" at bounding box center [640, 719] width 68 height 20
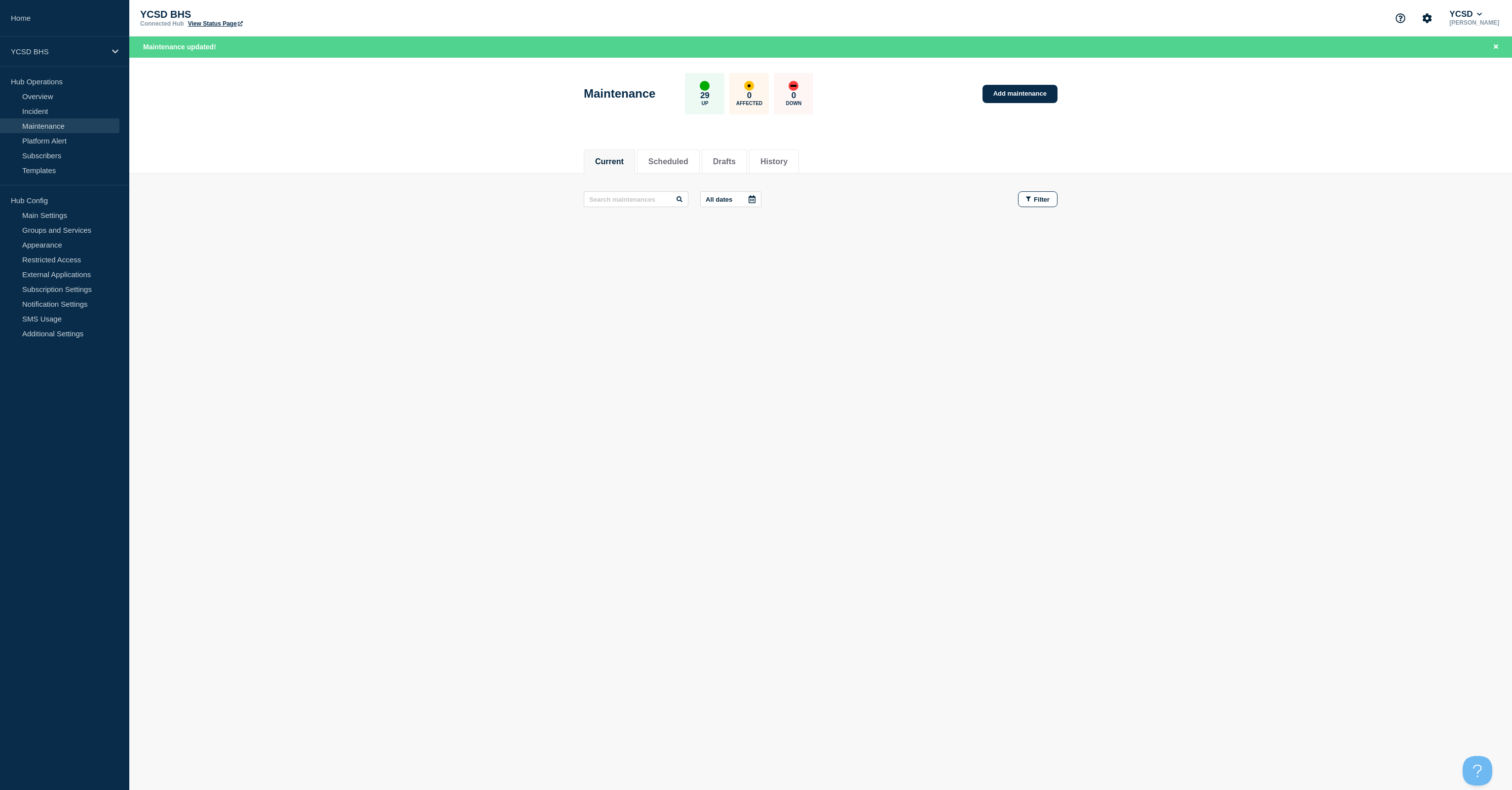
click at [668, 467] on body "Home YCSD BHS Hub Operations Overview Incident Maintenance Platform Alert Subsc…" at bounding box center [756, 395] width 1512 height 790
click at [756, 335] on body "Home YCSD BHS Hub Operations Overview Incident Maintenance Platform Alert Subsc…" at bounding box center [756, 395] width 1512 height 790
click at [118, 53] on icon at bounding box center [115, 51] width 6 height 7
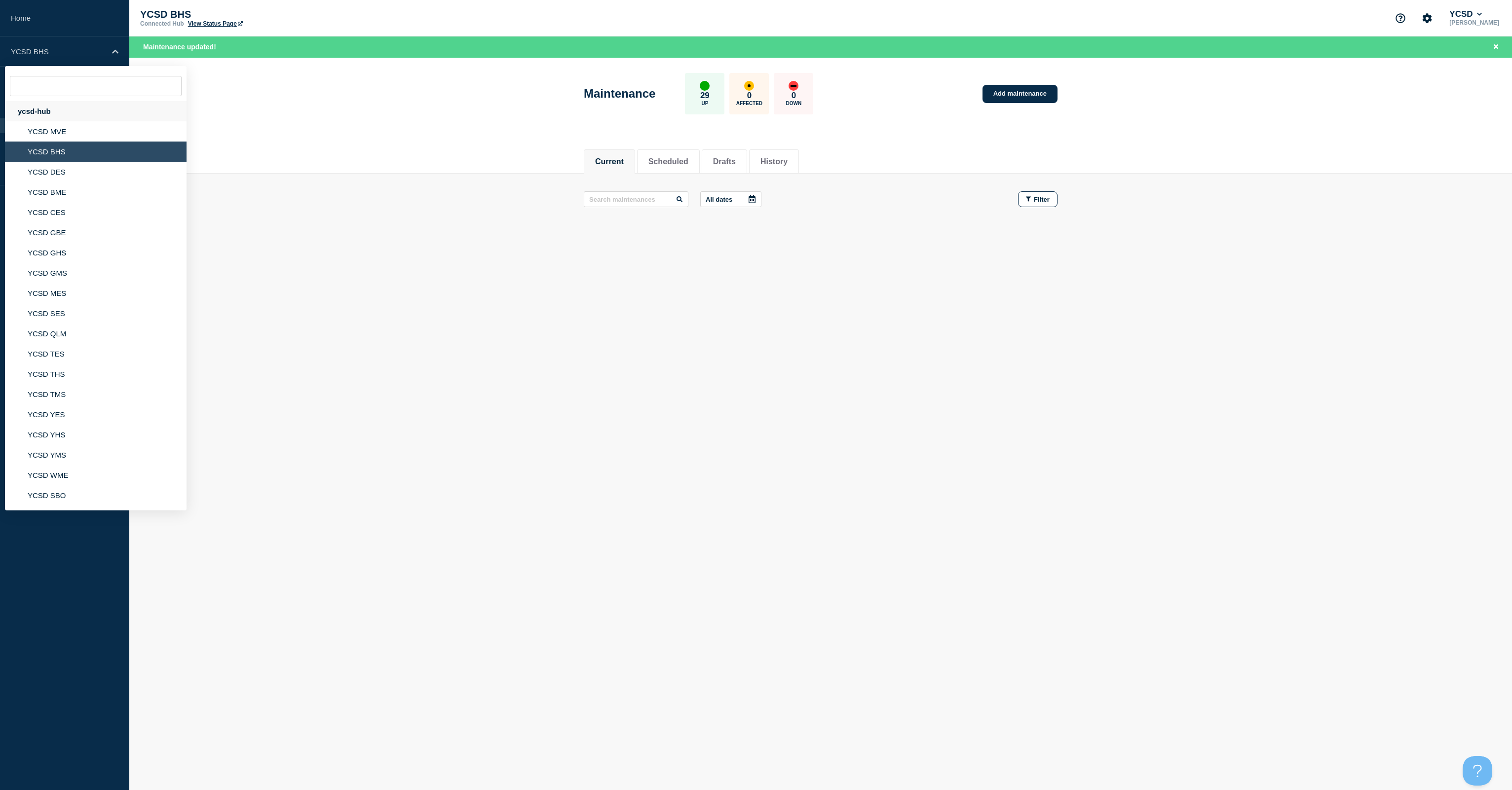
click at [35, 113] on div "ycsd-hub" at bounding box center [95, 112] width 182 height 20
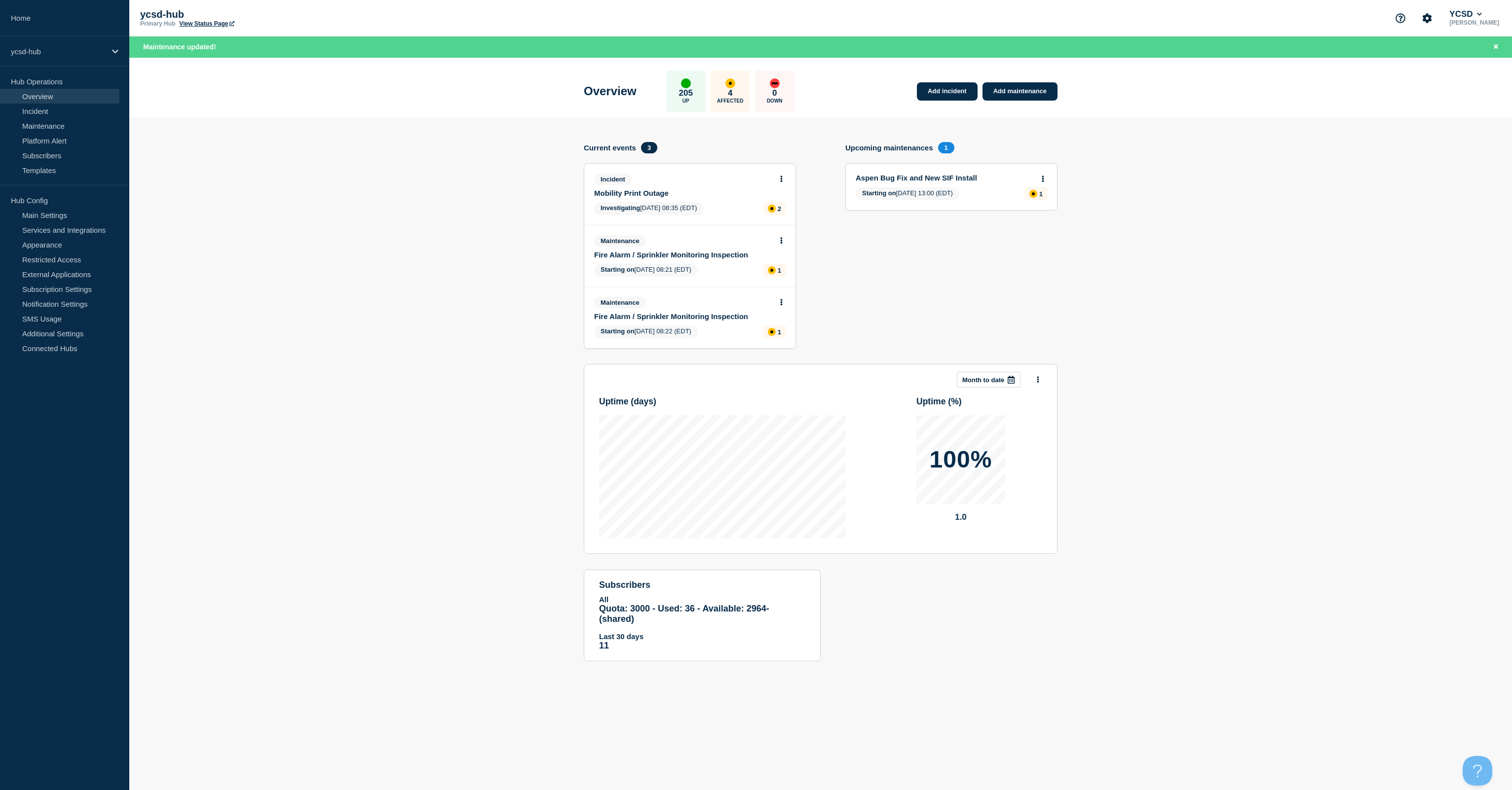
click at [756, 377] on section "Add incident Add maintenance Current events 3 Incident Mobility Print Outage In…" at bounding box center [820, 397] width 1383 height 559
click at [401, 467] on body "Home ycsd-hub Hub Operations Overview Incident Maintenance Platform Alert Subsc…" at bounding box center [756, 395] width 1512 height 790
click at [756, 337] on section "Add incident Add maintenance Current events 3 Incident Mobility Print Outage In…" at bounding box center [820, 397] width 1383 height 559
click at [345, 379] on section "Add incident Add maintenance Current events 3 Incident Mobility Print Outage In…" at bounding box center [820, 397] width 1383 height 559
click at [679, 254] on link "Fire Alarm / Sprinkler Monitoring Inspection" at bounding box center [683, 254] width 178 height 8
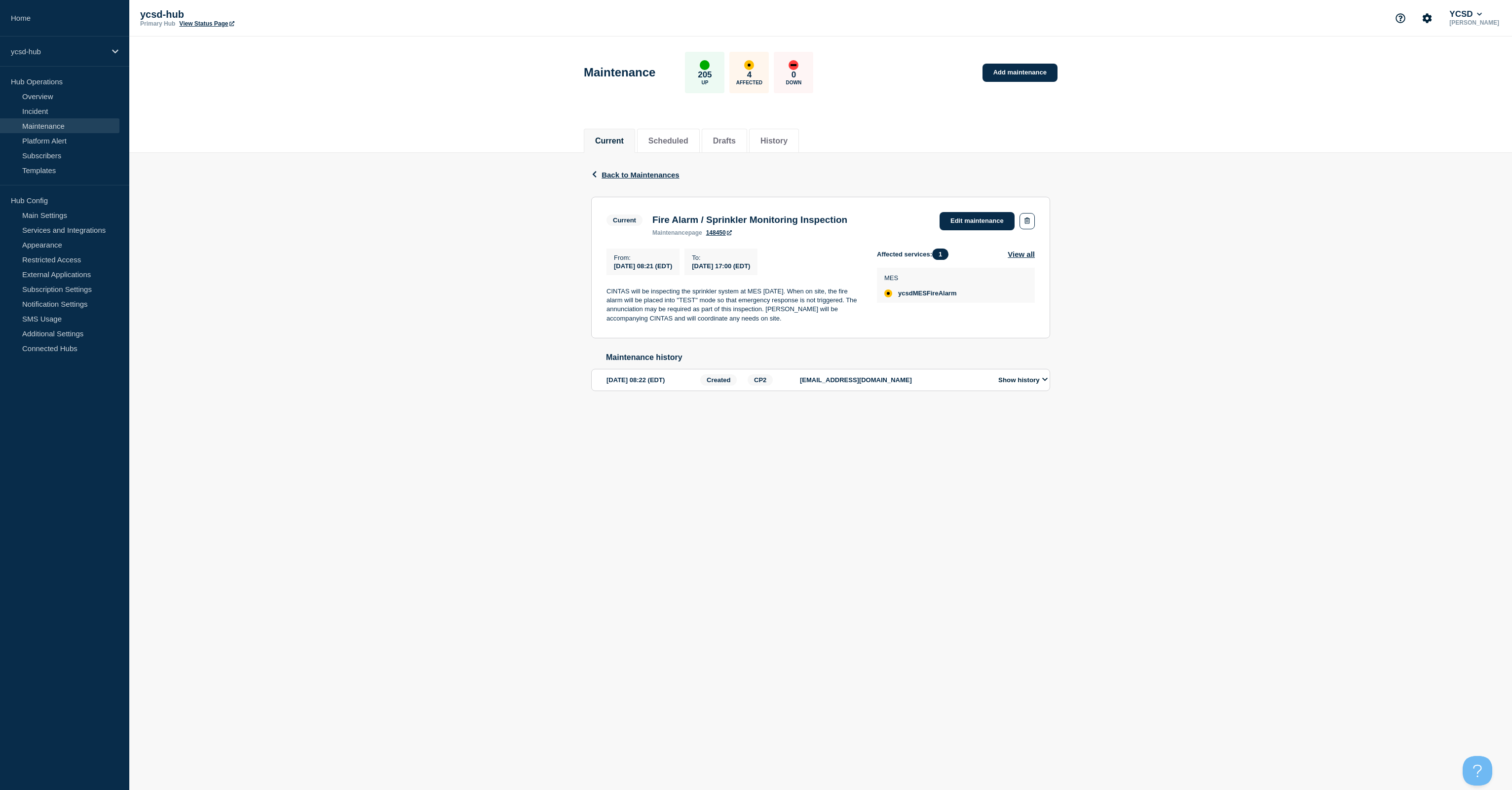
click at [482, 233] on div "Back Back to Maintenances Current Fire Alarm / Sprinkler Monitoring Inspection …" at bounding box center [820, 288] width 1383 height 269
click at [752, 70] on p "4" at bounding box center [749, 75] width 5 height 10
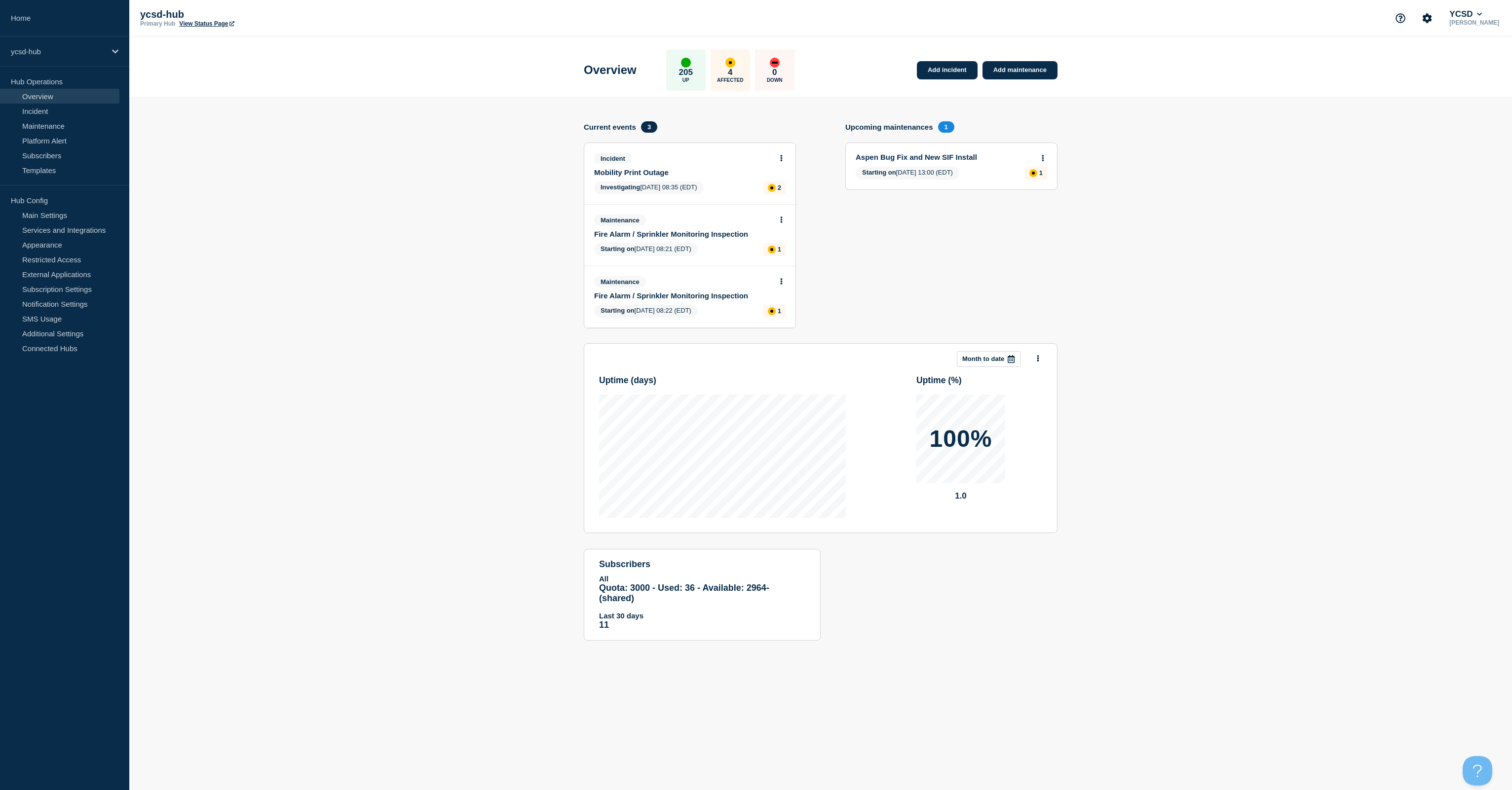
click at [648, 293] on link "Fire Alarm / Sprinkler Monitoring Inspection" at bounding box center [683, 295] width 178 height 8
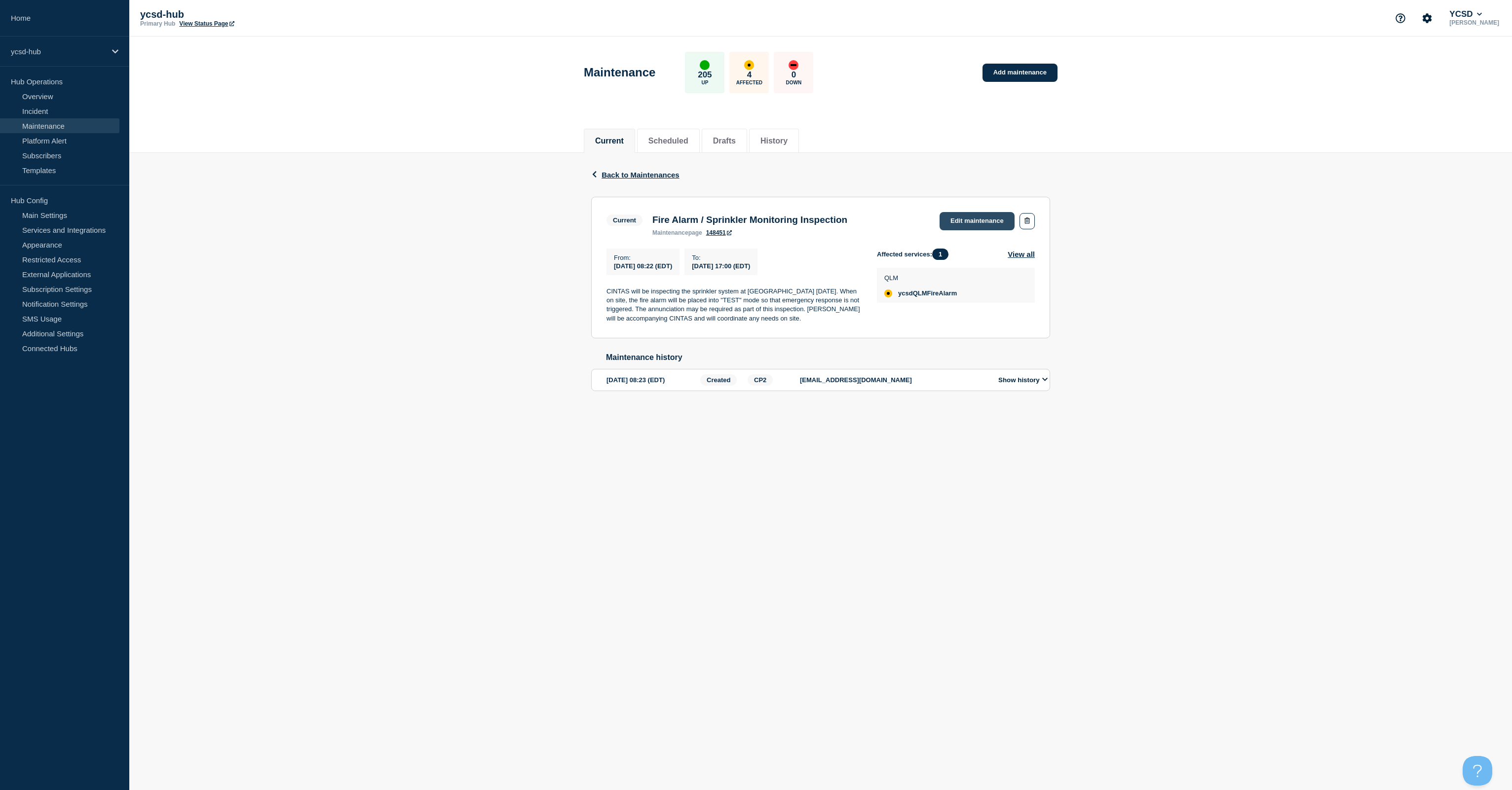
click at [756, 216] on link "Edit maintenance" at bounding box center [977, 221] width 75 height 18
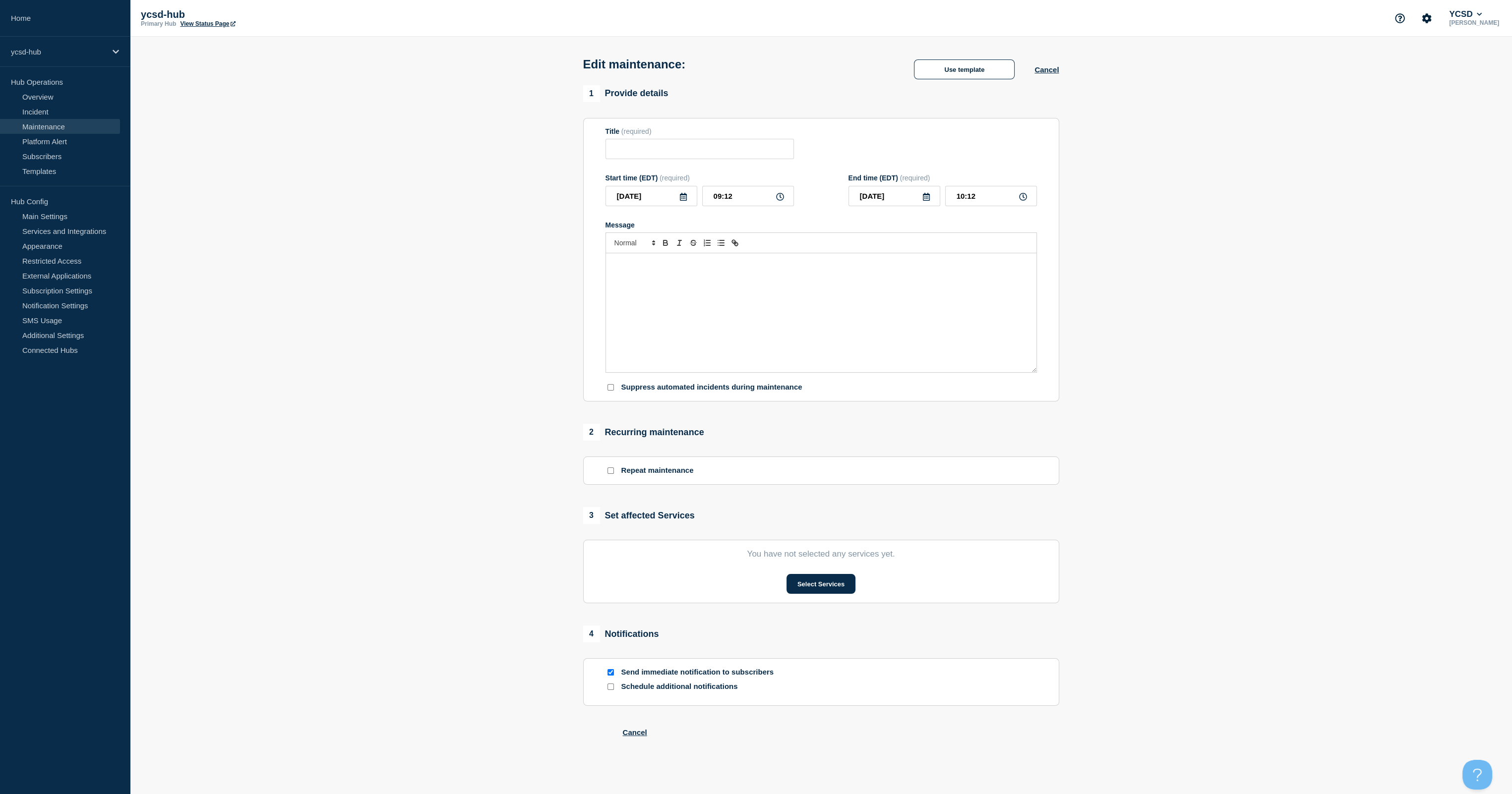
type input "Fire Alarm / Sprinkler Monitoring Inspection"
type input "08:22"
type input "17:00"
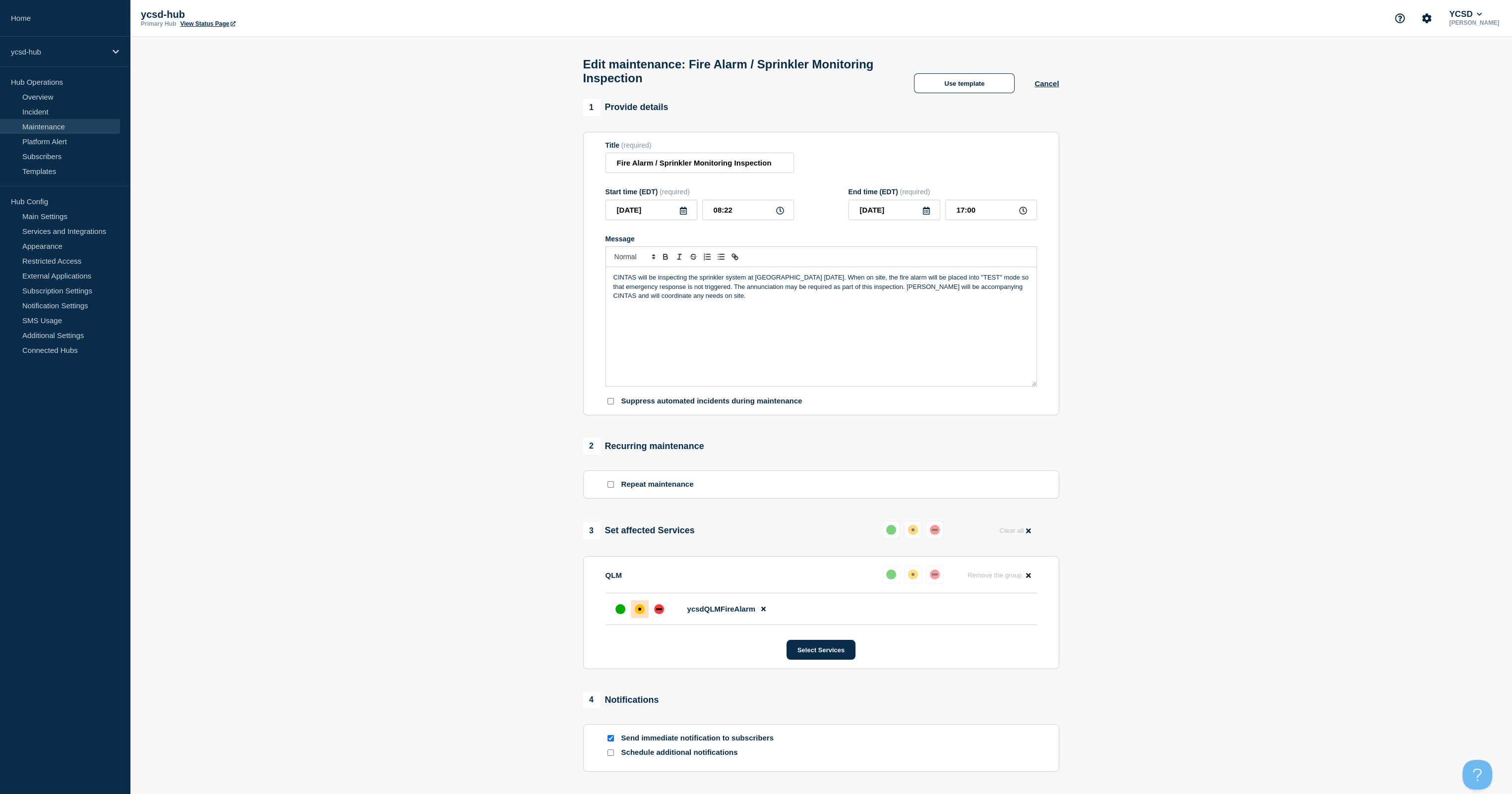
click at [759, 324] on div "CINTAS will be inspecting the sprinkler system at [GEOGRAPHIC_DATA] [DATE]. Whe…" at bounding box center [821, 327] width 430 height 119
drag, startPoint x: 976, startPoint y: 217, endPoint x: 945, endPoint y: 213, distance: 31.3
click at [759, 213] on input "17:00" at bounding box center [991, 210] width 92 height 21
type input "09:12"
click at [625, 469] on div at bounding box center [621, 609] width 18 height 18
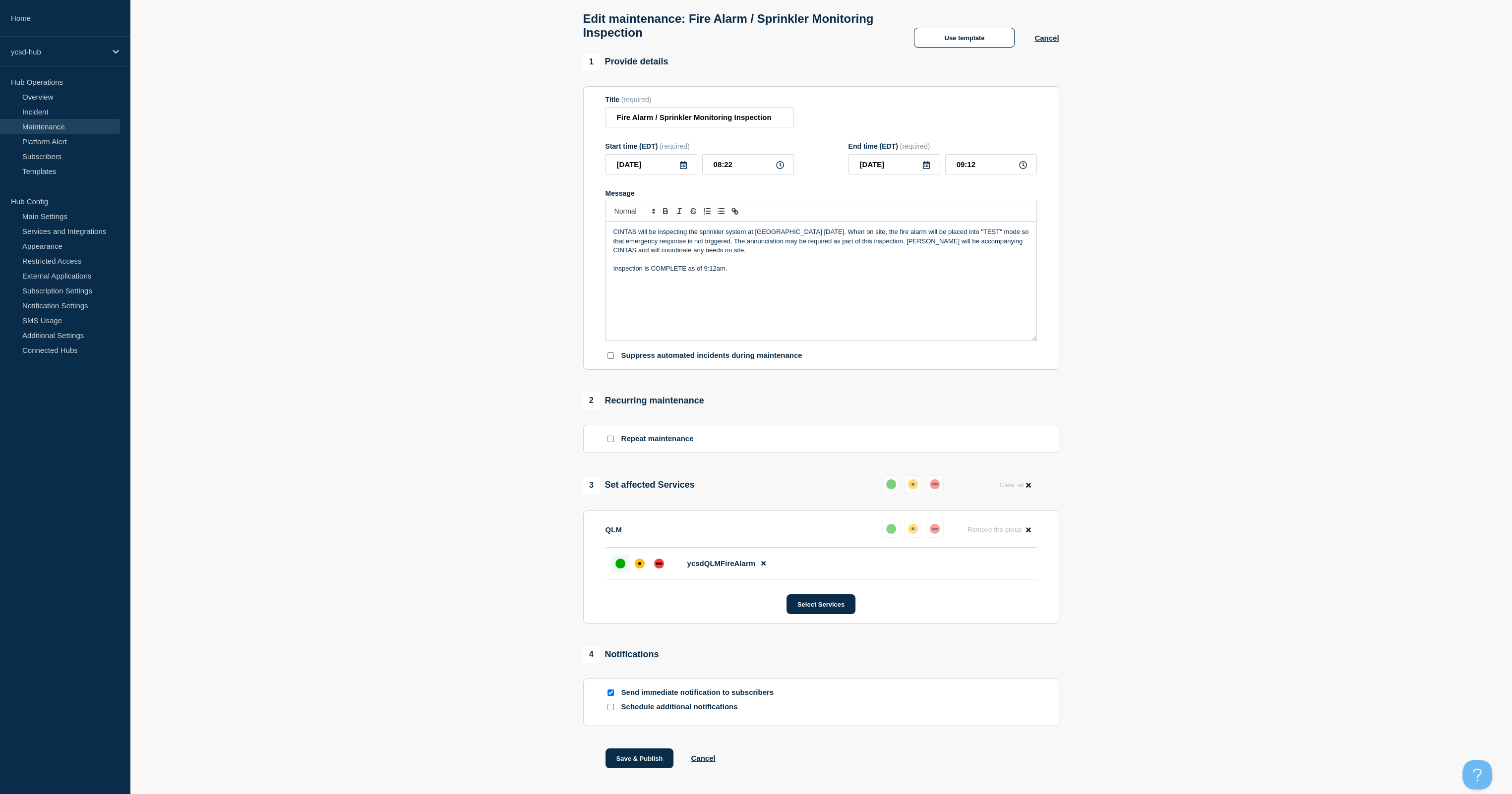
scroll to position [92, 0]
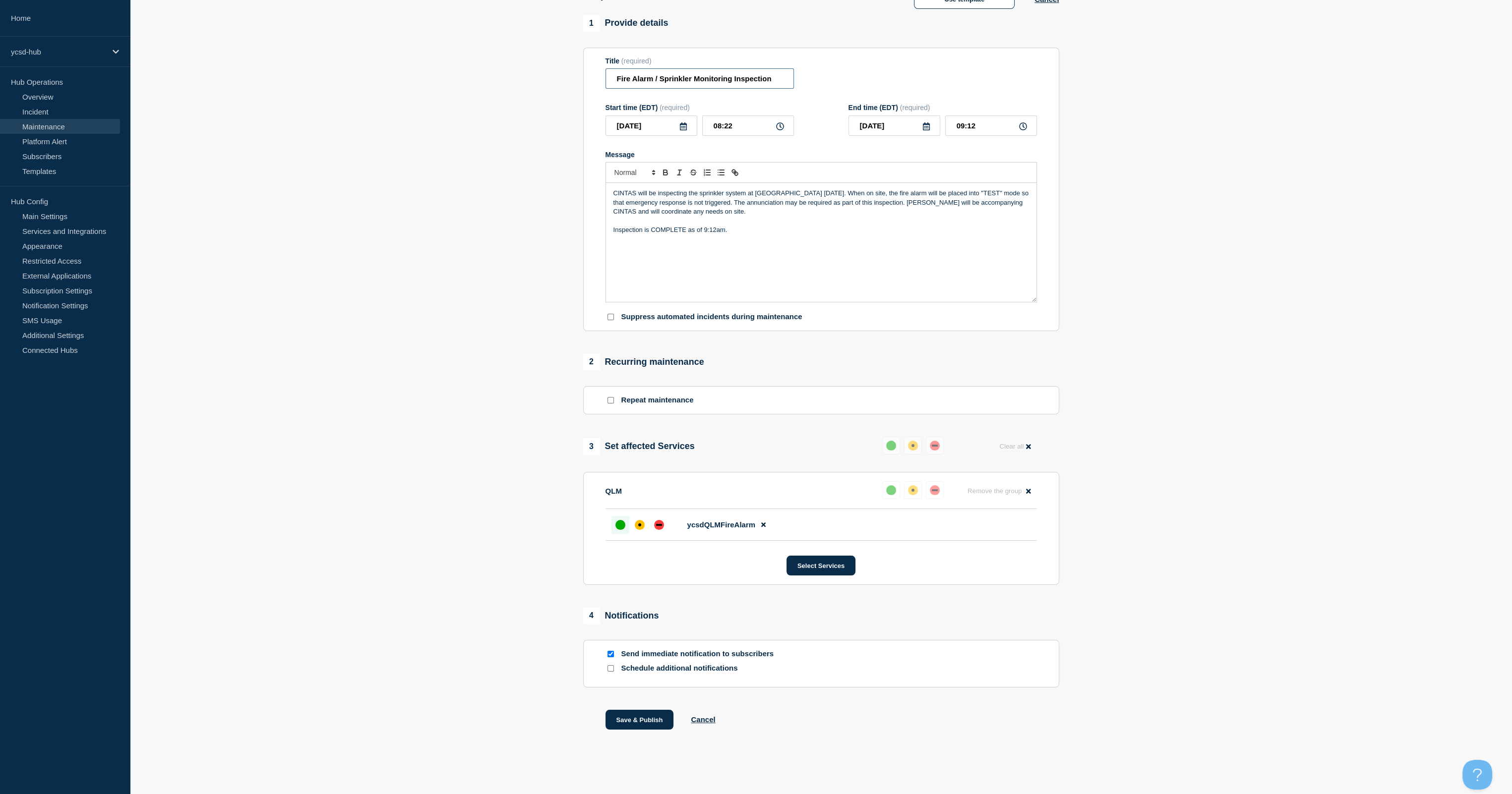
click at [759, 71] on input "Fire Alarm / Sprinkler Monitoring Inspection" at bounding box center [699, 79] width 188 height 21
type input "Fire Alarm / Sprinkler Monitoring Inspection - COMPLETE"
click at [649, 469] on button "Save & Publish" at bounding box center [640, 719] width 68 height 20
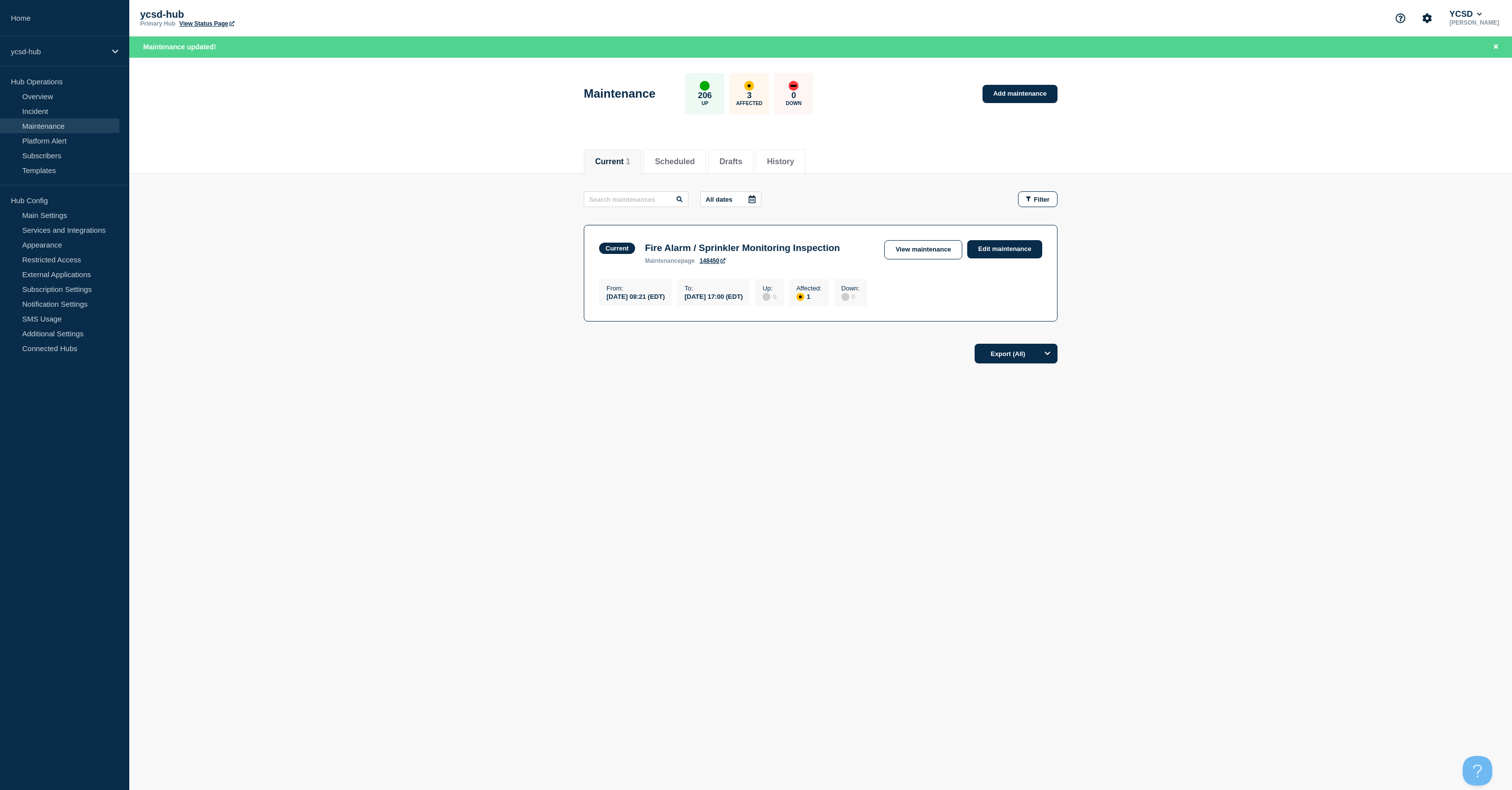
click at [448, 305] on main "All dates Filter Current 1 Affected Fire Alarm / Sprinkler Monitoring Inspectio…" at bounding box center [820, 254] width 1383 height 163
click at [756, 250] on link "View maintenance" at bounding box center [923, 250] width 78 height 19
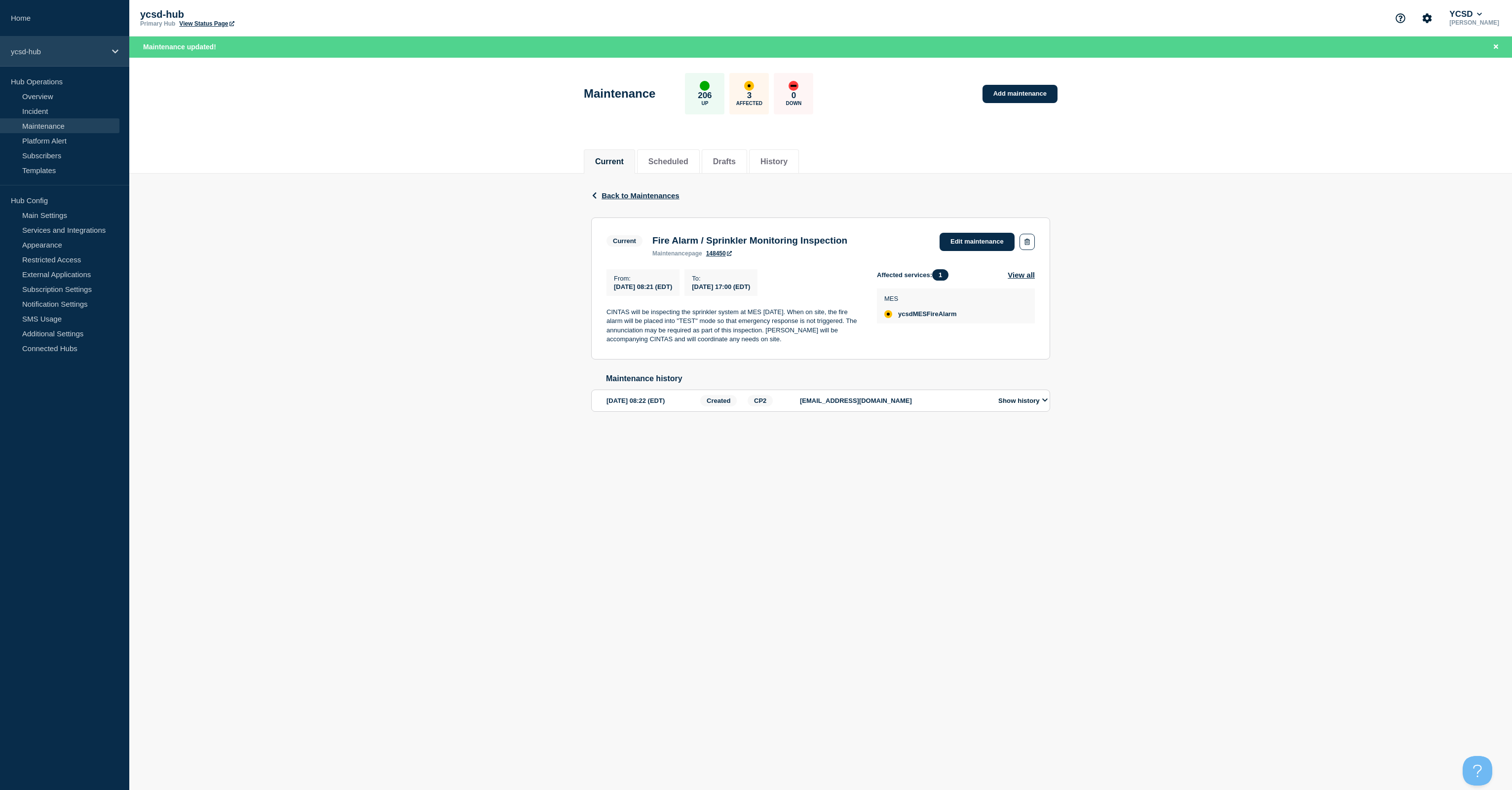
click at [26, 53] on p "ycsd-hub" at bounding box center [58, 52] width 95 height 8
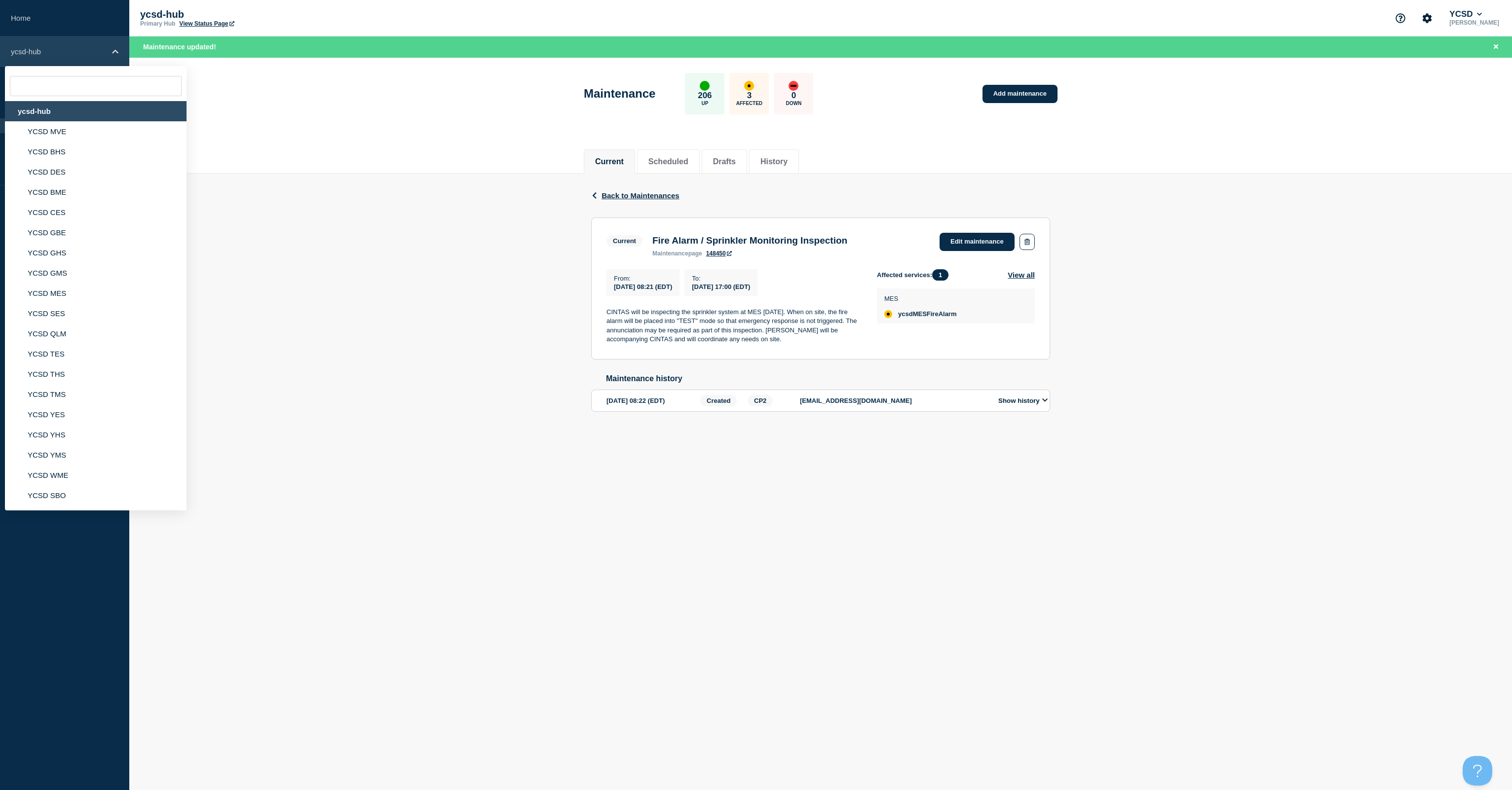
click at [26, 53] on p "ycsd-hub" at bounding box center [58, 52] width 95 height 8
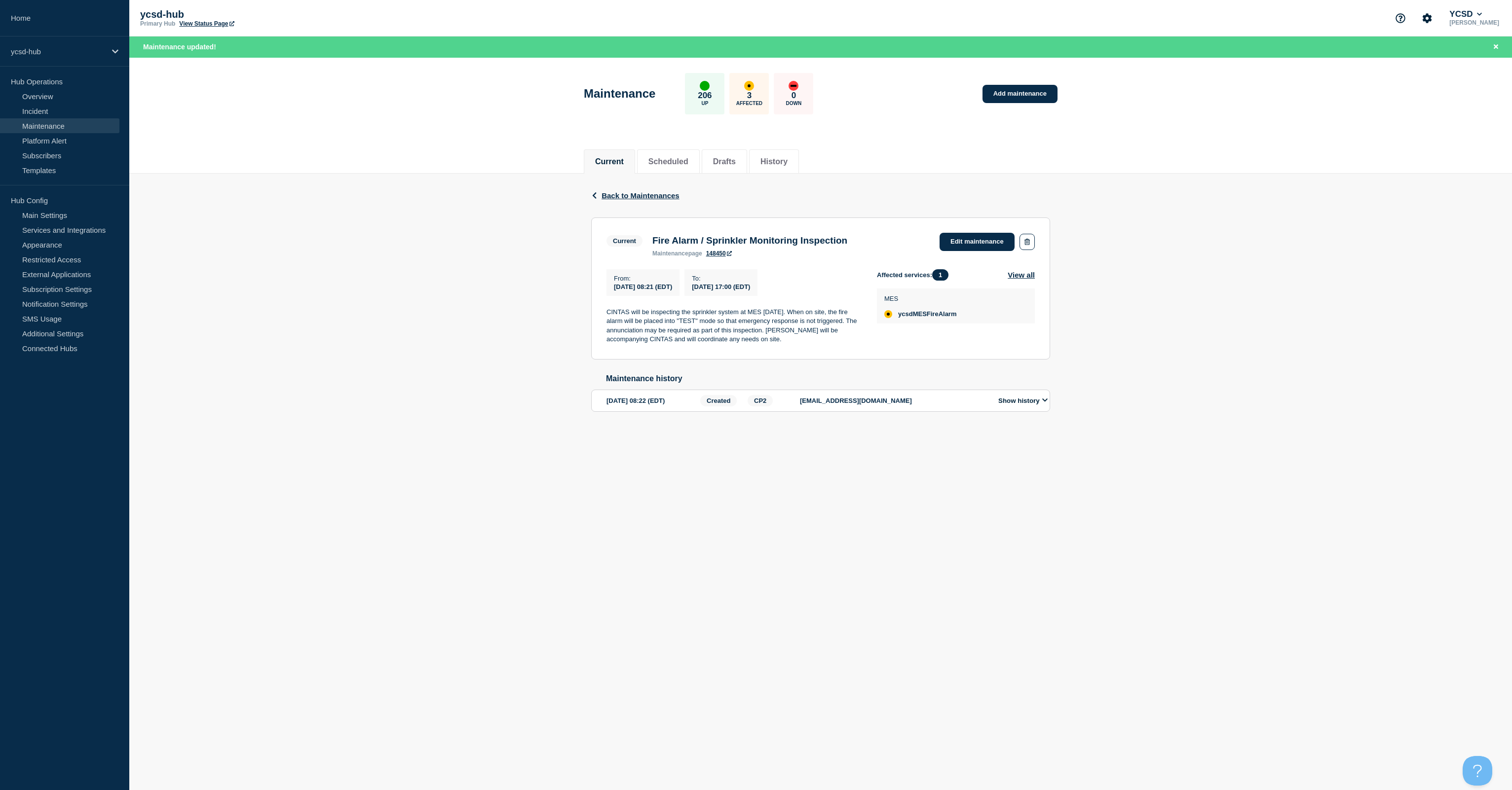
click at [347, 186] on div "Back Back to Maintenances Current Fire Alarm / Sprinkler Monitoring Inspection …" at bounding box center [820, 308] width 1383 height 269
click at [386, 278] on div "Back Back to Maintenances Current Fire Alarm / Sprinkler Monitoring Inspection …" at bounding box center [820, 308] width 1383 height 269
click at [39, 101] on link "Overview" at bounding box center [59, 96] width 119 height 15
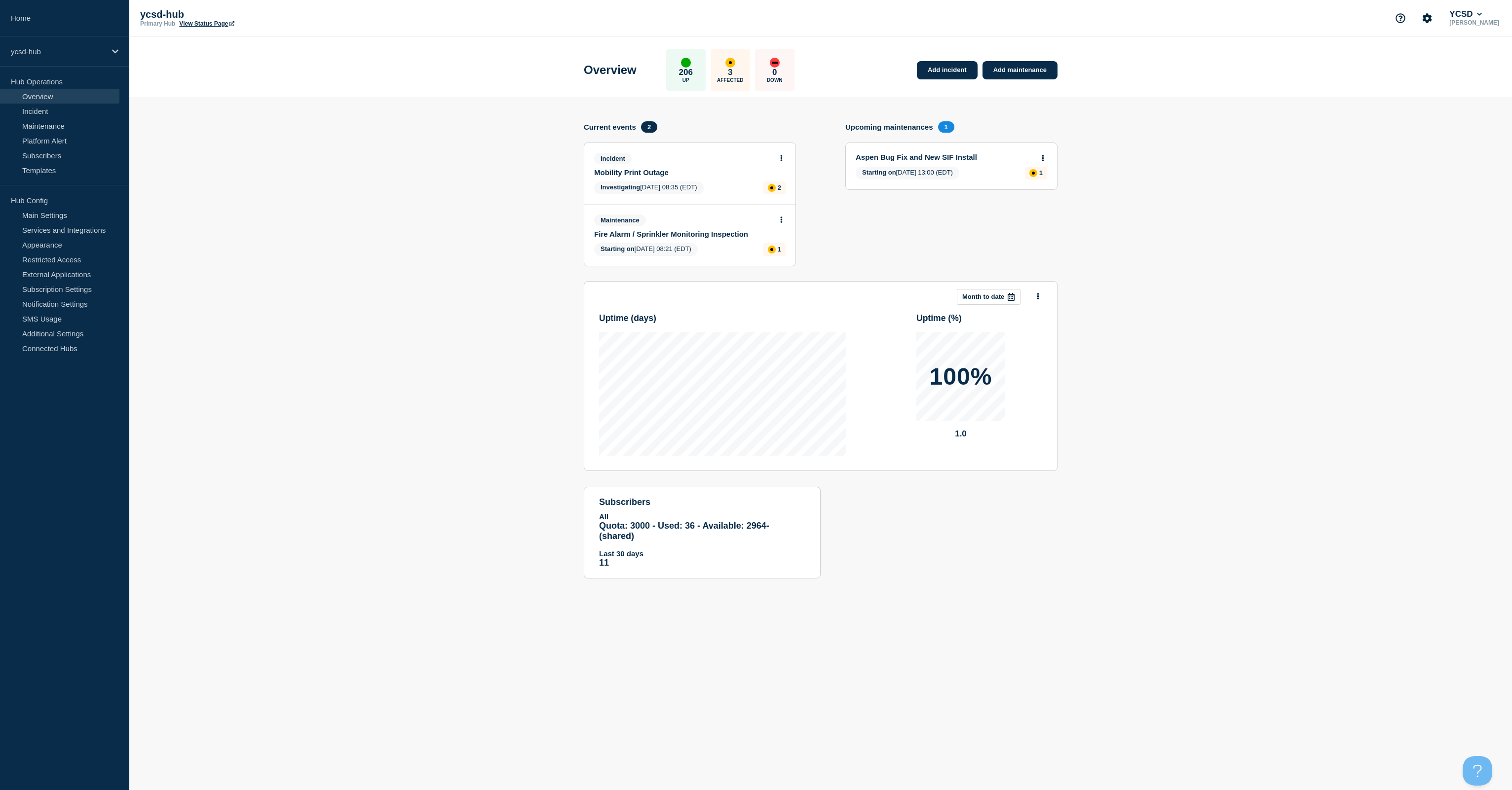
click at [347, 357] on section "Add incident Add maintenance Current events 2 Incident Mobility Print Outage In…" at bounding box center [820, 345] width 1383 height 497
